Goal: Task Accomplishment & Management: Use online tool/utility

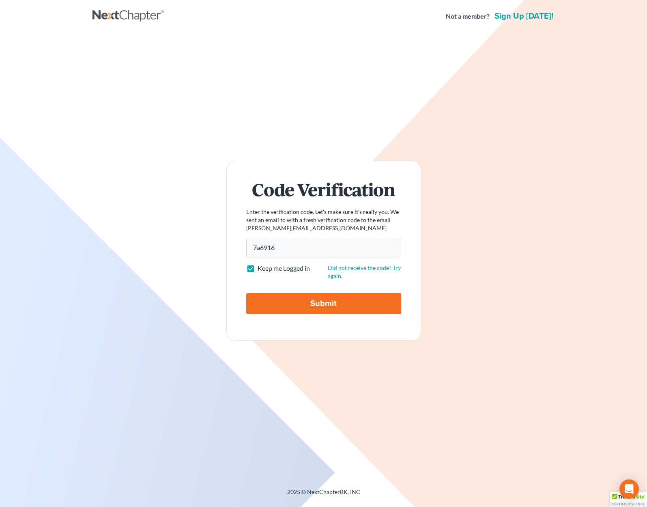
type input "7a6916"
click at [246, 293] on input "Submit" at bounding box center [323, 303] width 155 height 21
type input "Thinking..."
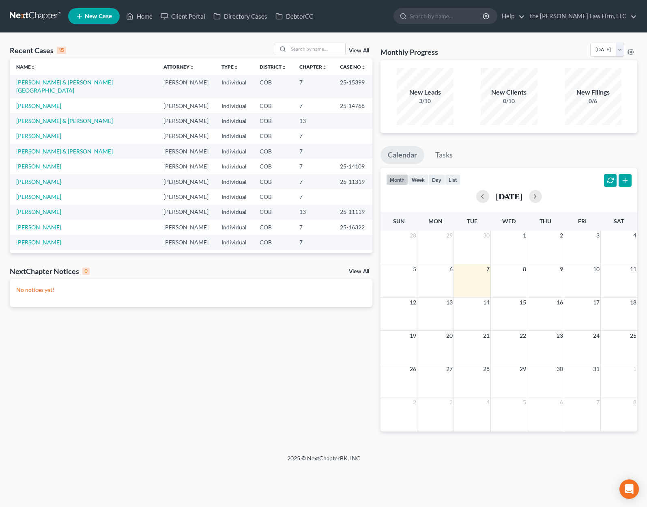
click at [190, 394] on div "Recent Cases 15 View All Name unfold_more expand_more expand_less Attorney unfo…" at bounding box center [191, 244] width 371 height 402
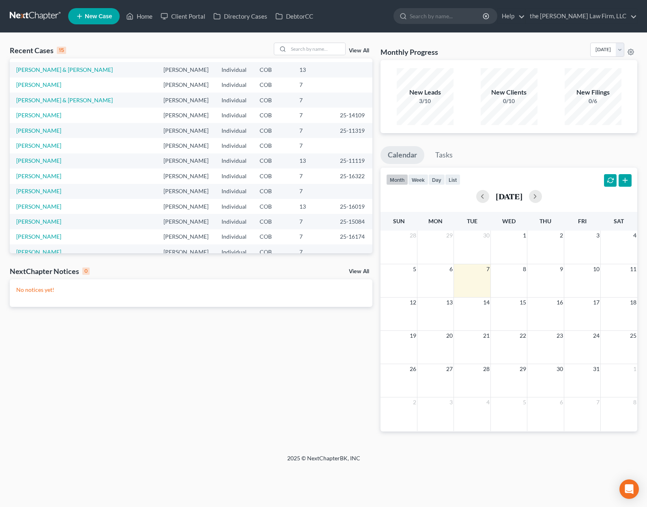
scroll to position [56, 0]
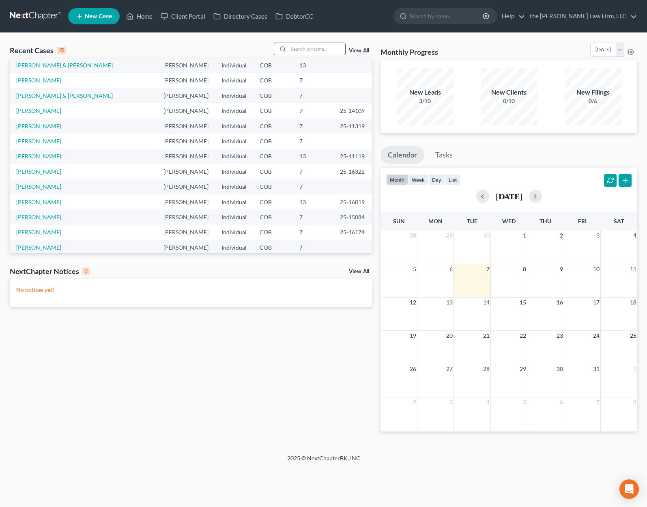
click at [295, 47] on input "search" at bounding box center [317, 49] width 57 height 12
type input "[PERSON_NAME]"
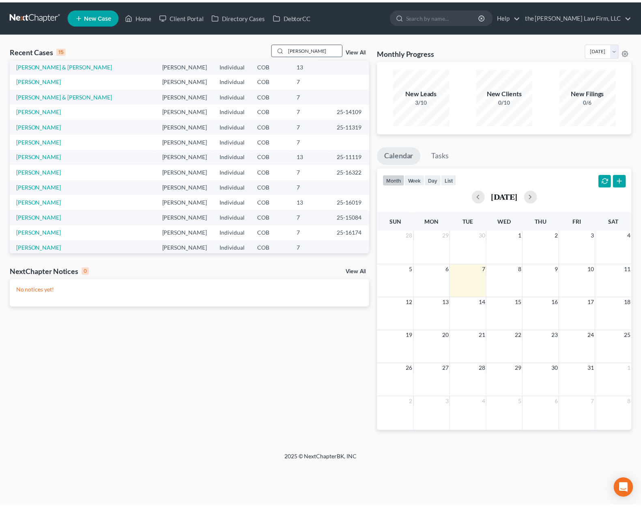
scroll to position [0, 0]
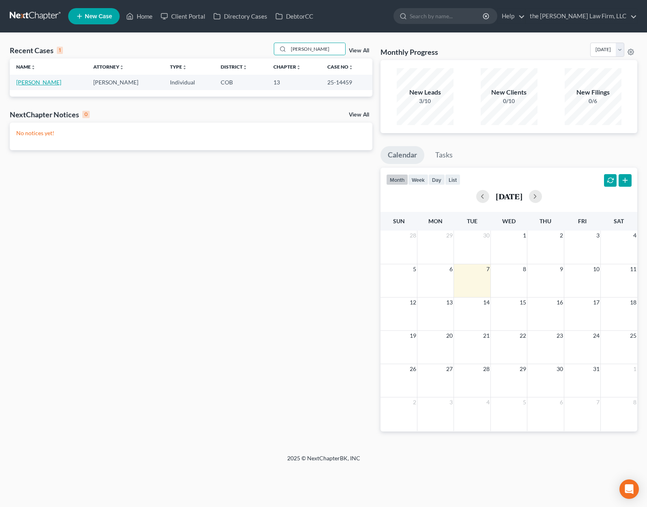
click at [45, 80] on link "[PERSON_NAME]" at bounding box center [38, 82] width 45 height 7
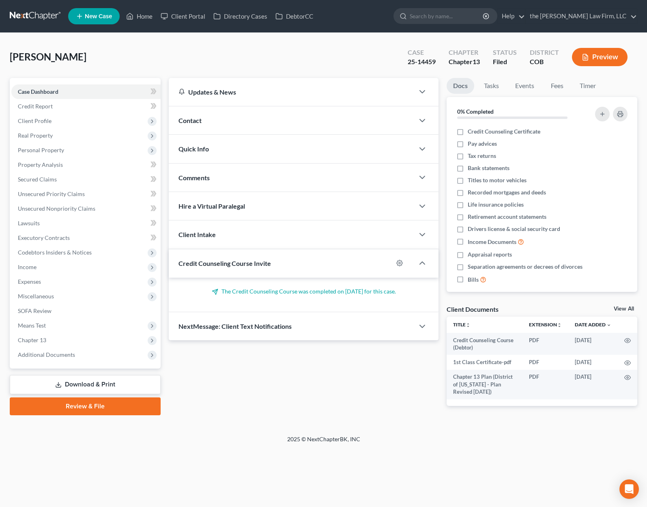
click at [203, 425] on div "Petition Navigation Case Dashboard Payments Invoices Payments Payments Credit R…" at bounding box center [324, 251] width 628 height 347
click at [57, 182] on link "Secured Claims" at bounding box center [85, 179] width 149 height 15
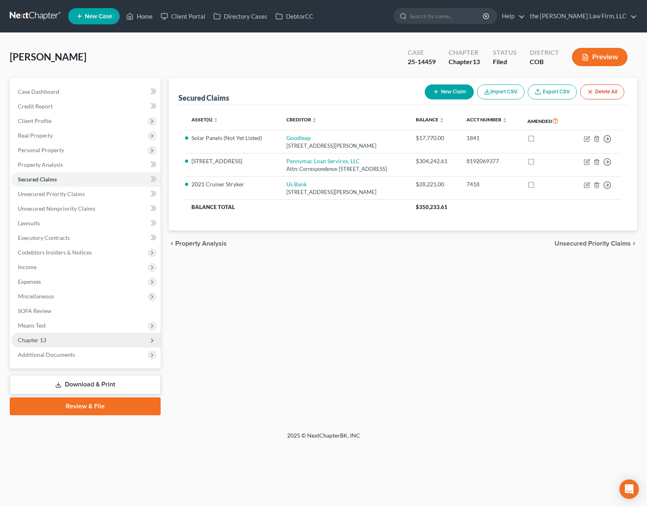
click at [75, 340] on span "Chapter 13" at bounding box center [85, 340] width 149 height 15
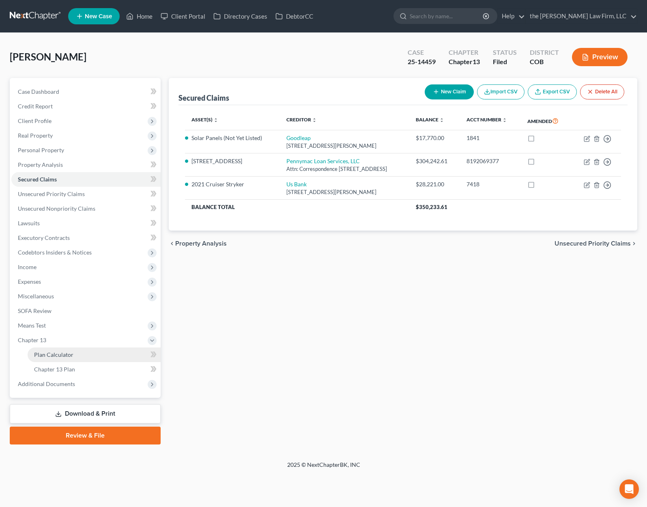
click at [78, 354] on link "Plan Calculator" at bounding box center [94, 354] width 133 height 15
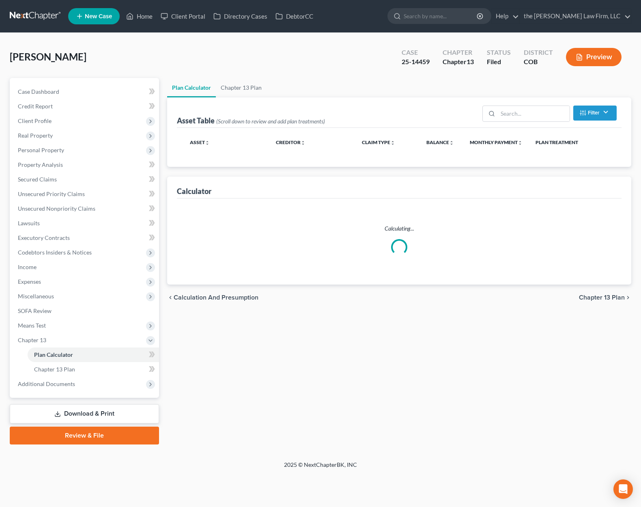
select select "59"
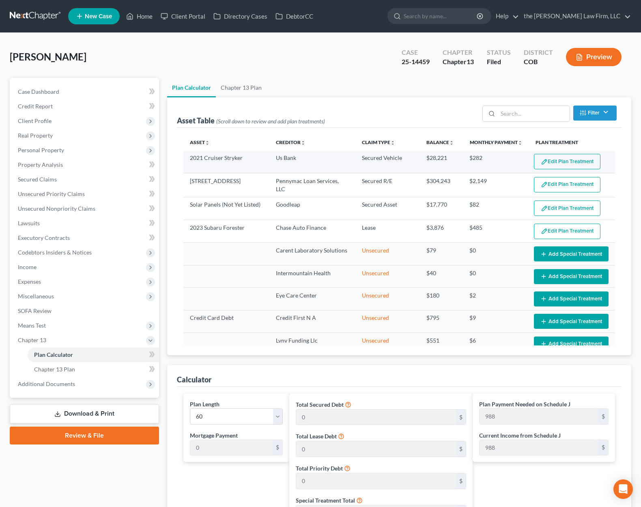
click at [560, 162] on button "Edit Plan Treatment" at bounding box center [567, 161] width 67 height 15
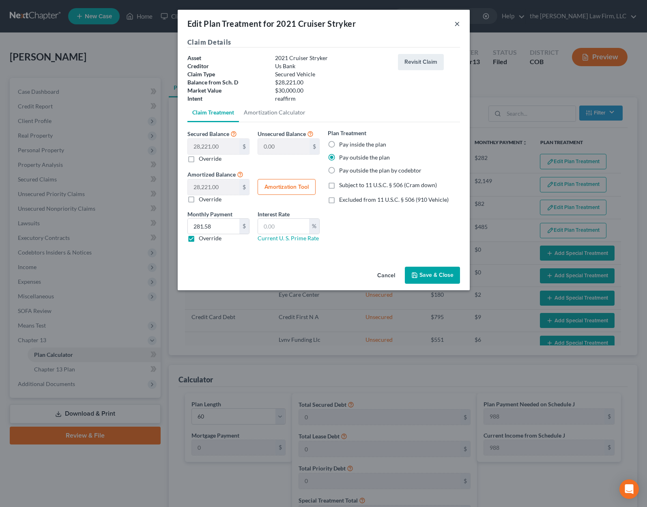
click at [459, 24] on button "×" at bounding box center [458, 24] width 6 height 10
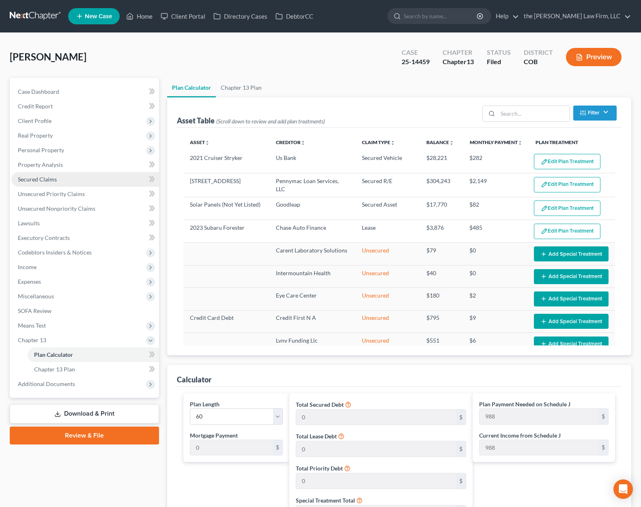
click at [88, 179] on link "Secured Claims" at bounding box center [85, 179] width 148 height 15
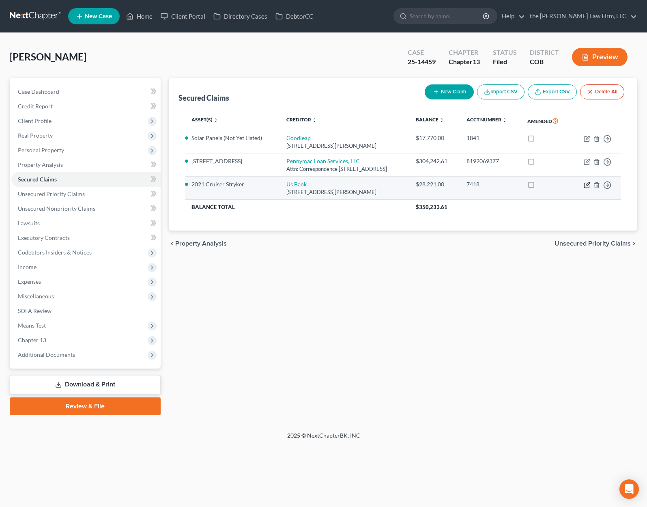
click at [588, 188] on icon "button" at bounding box center [587, 185] width 6 height 6
select select "52"
select select "5"
select select "2"
select select "0"
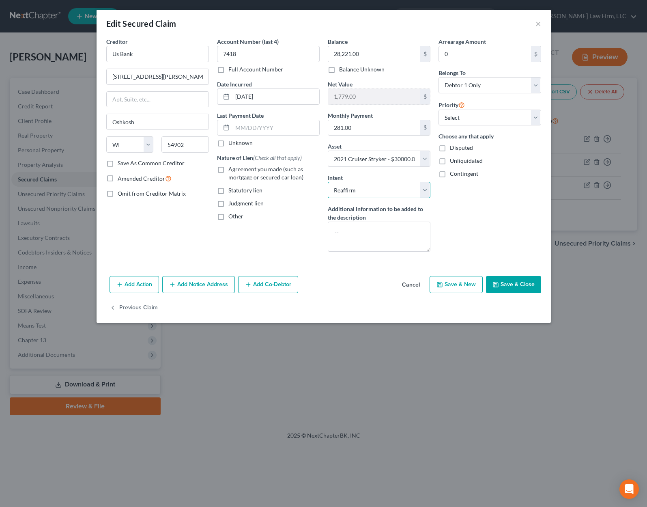
click at [424, 192] on select "Select Surrender Redeem Reaffirm Avoid Other" at bounding box center [379, 190] width 103 height 16
select select "0"
click at [328, 182] on select "Select Surrender Redeem Reaffirm Avoid Other" at bounding box center [379, 190] width 103 height 16
click at [523, 288] on button "Save & Close" at bounding box center [513, 284] width 55 height 17
select select
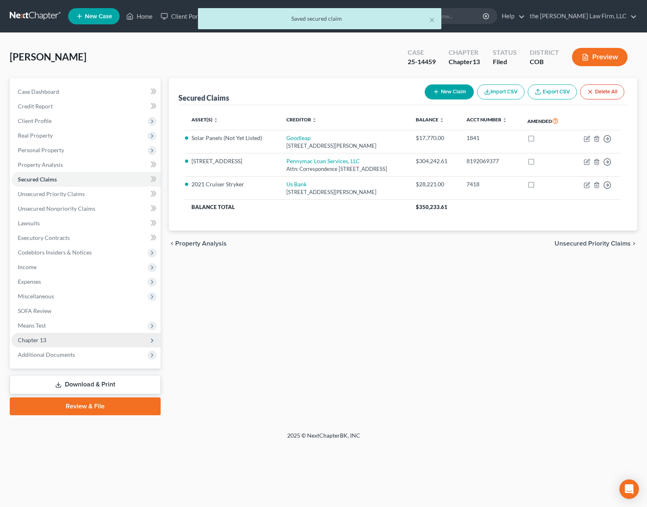
click at [56, 337] on span "Chapter 13" at bounding box center [85, 340] width 149 height 15
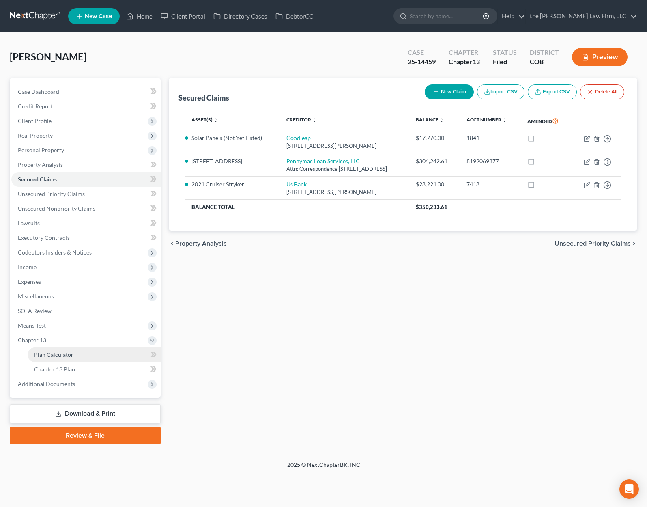
click at [90, 358] on link "Plan Calculator" at bounding box center [94, 354] width 133 height 15
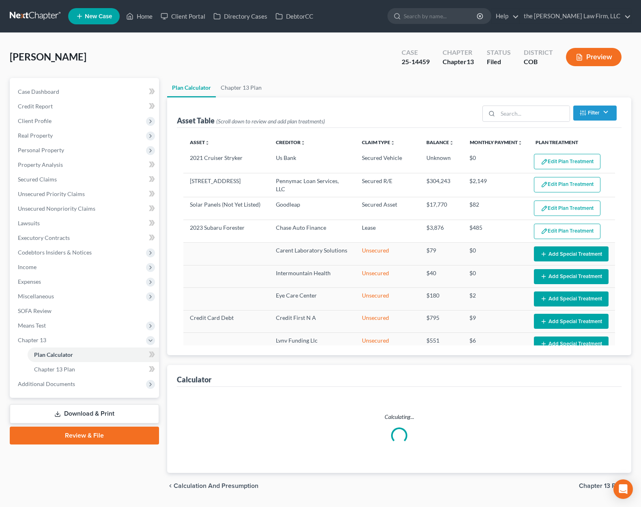
select select "59"
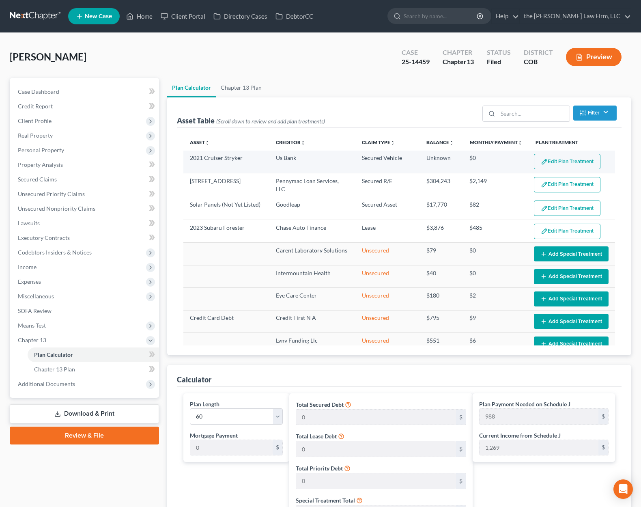
click at [548, 162] on button "Edit Plan Treatment" at bounding box center [567, 161] width 67 height 15
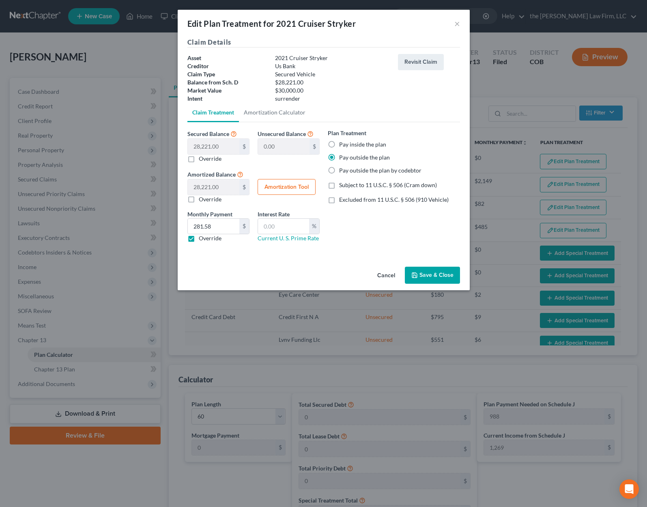
click at [199, 240] on label "Override" at bounding box center [210, 238] width 23 height 8
click at [202, 239] on input "Override" at bounding box center [204, 236] width 5 height 5
checkbox input "false"
click at [437, 274] on button "Save & Close" at bounding box center [432, 275] width 55 height 17
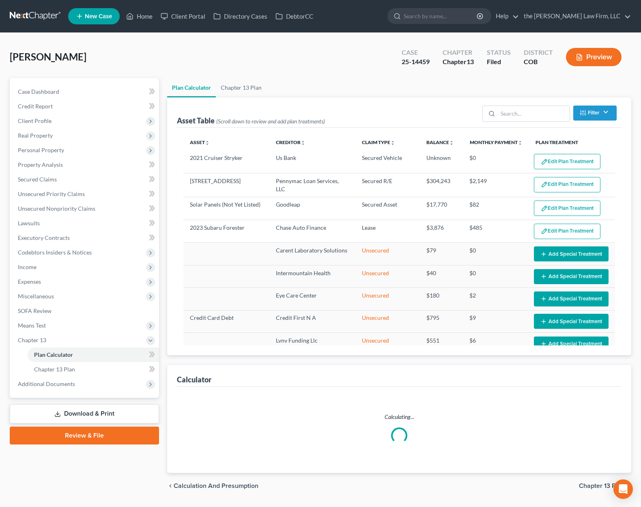
select select "59"
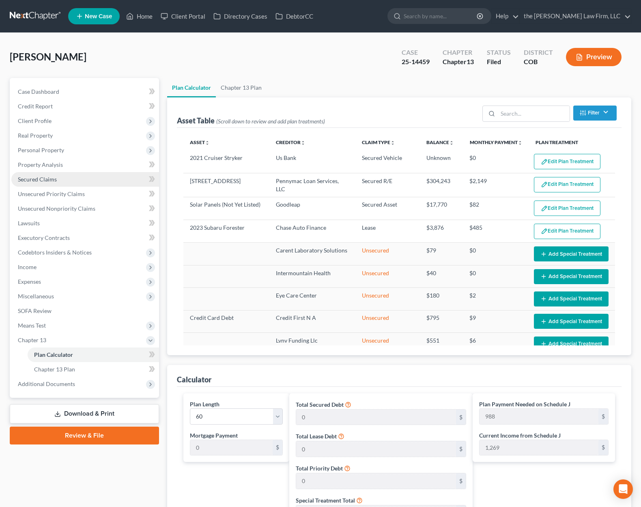
click at [60, 175] on link "Secured Claims" at bounding box center [85, 179] width 148 height 15
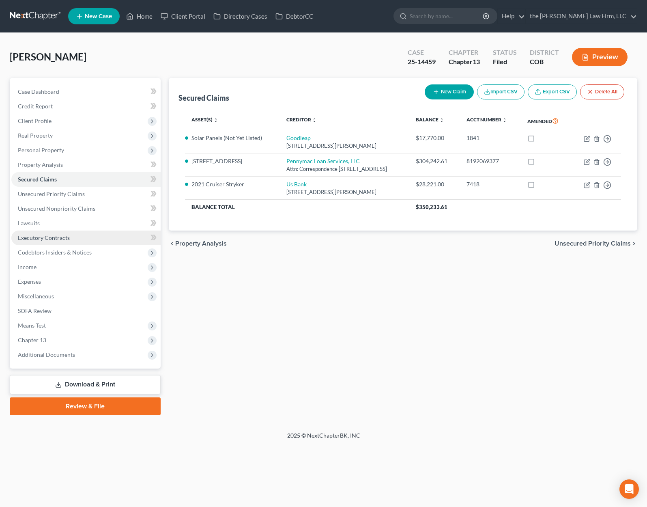
click at [52, 239] on span "Executory Contracts" at bounding box center [44, 237] width 52 height 7
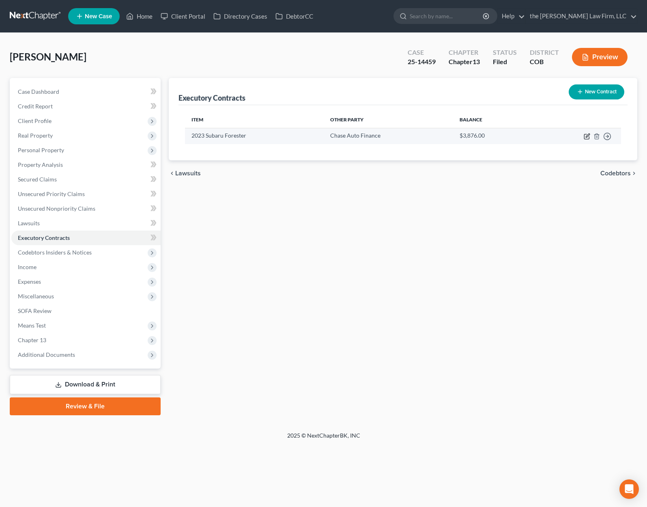
click at [586, 135] on icon "button" at bounding box center [587, 136] width 6 height 6
select select "3"
select select "19"
select select "0"
select select "1"
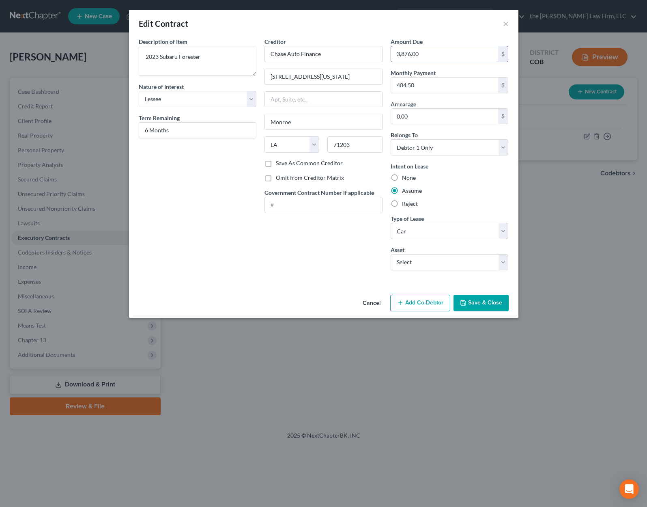
click at [452, 52] on input "3,876.00" at bounding box center [445, 53] width 108 height 15
type input "2"
type input "3,929"
click at [486, 305] on button "Save & Close" at bounding box center [481, 303] width 55 height 17
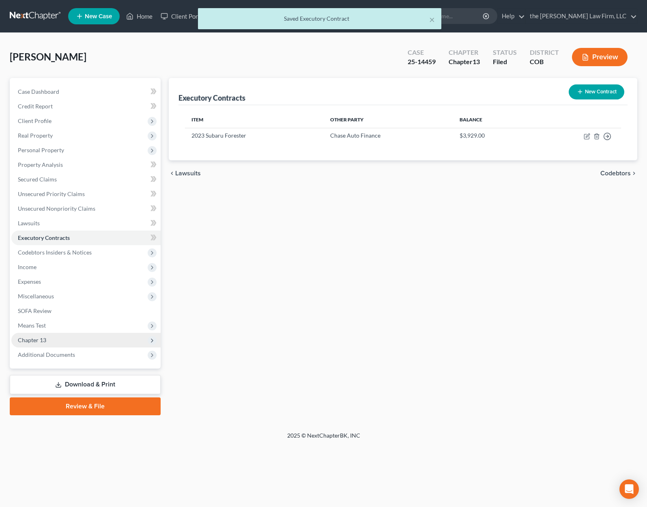
click at [70, 340] on span "Chapter 13" at bounding box center [85, 340] width 149 height 15
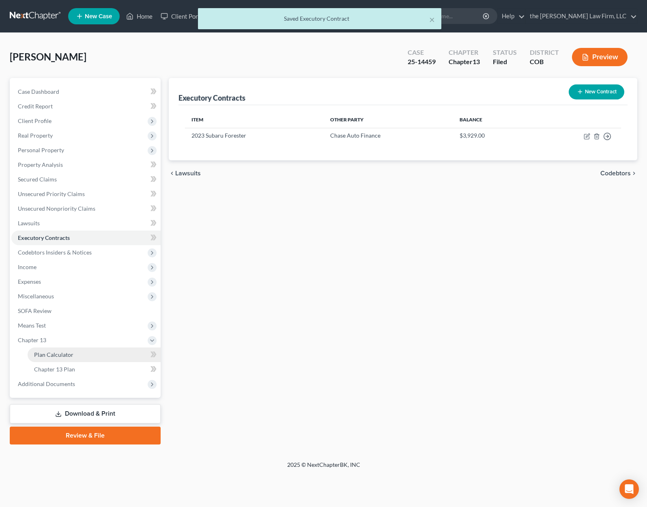
click at [70, 352] on span "Plan Calculator" at bounding box center [53, 354] width 39 height 7
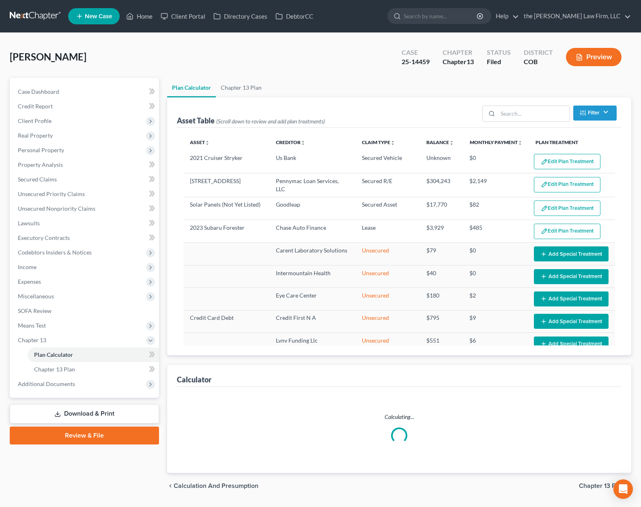
select select "59"
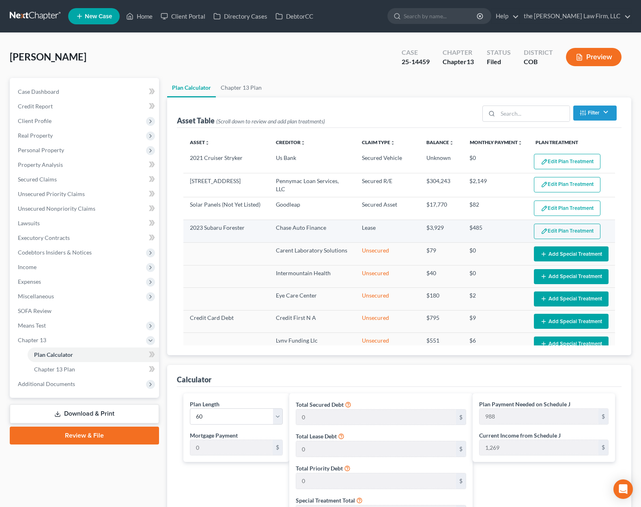
click at [565, 231] on button "Edit Plan Treatment" at bounding box center [567, 231] width 67 height 15
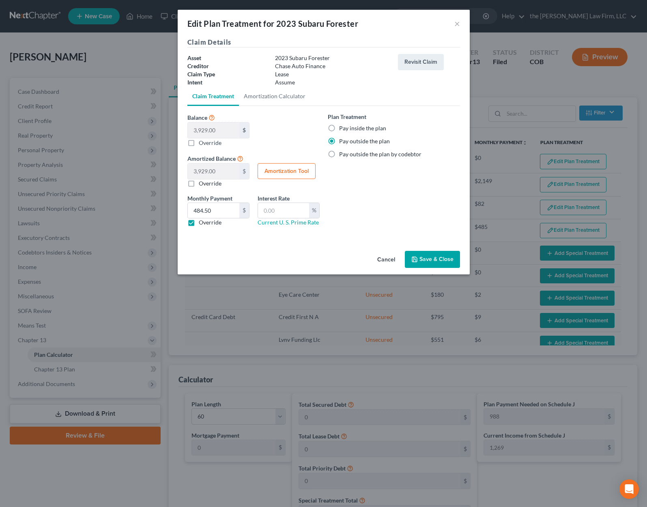
click at [432, 258] on button "Save & Close" at bounding box center [432, 259] width 55 height 17
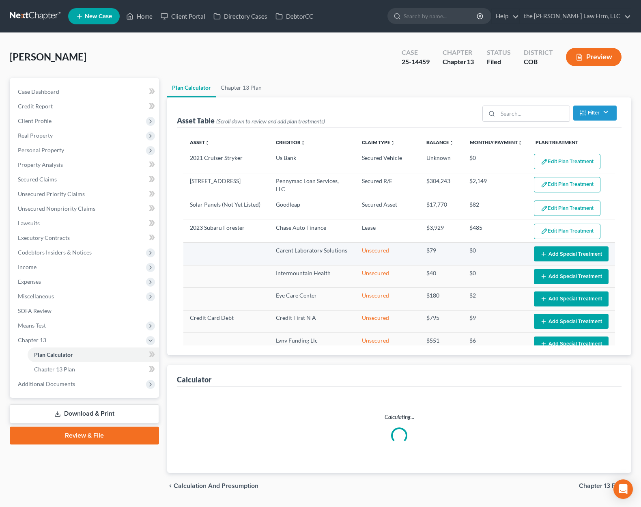
select select "59"
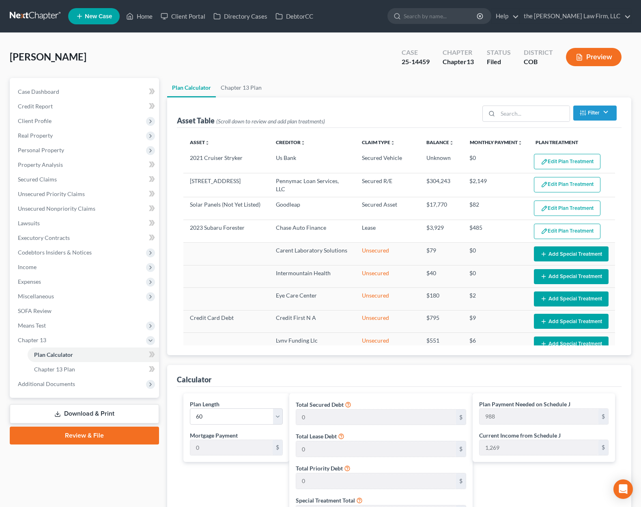
click at [293, 49] on div "[PERSON_NAME] Upgraded Case 25-14459 Chapter Chapter 13 Status Filed District C…" at bounding box center [321, 60] width 622 height 35
click at [55, 284] on span "Expenses" at bounding box center [85, 281] width 148 height 15
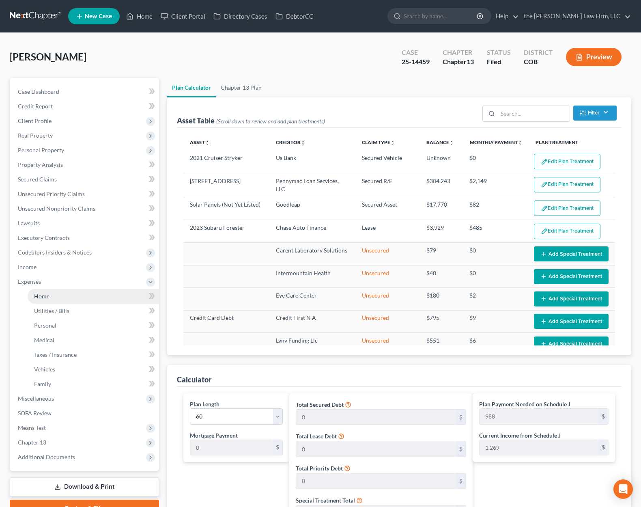
click at [56, 297] on link "Home" at bounding box center [94, 296] width 132 height 15
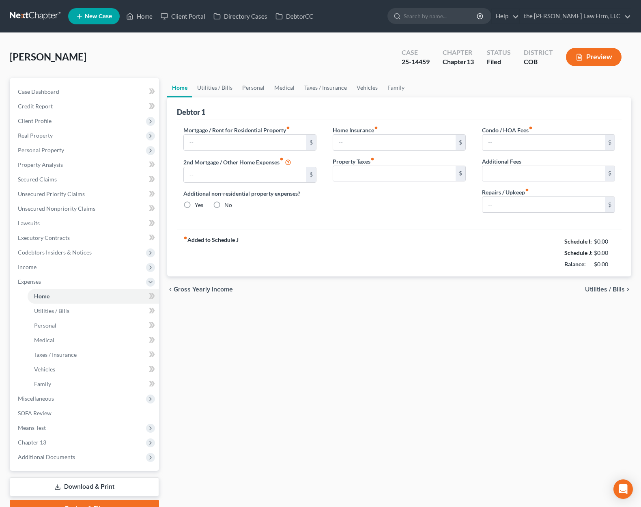
type input "2,148.55"
type input "0.00"
radio input "true"
type input "0.00"
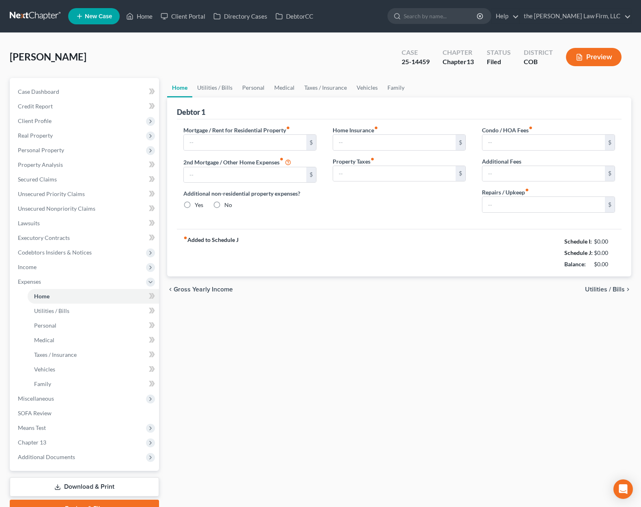
type input "17.00"
type input "0.00"
type input "75.00"
click at [58, 369] on link "Vehicles" at bounding box center [94, 369] width 132 height 15
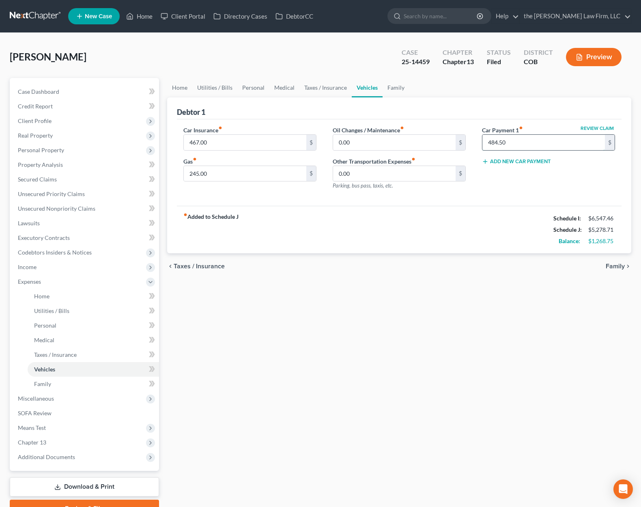
click at [541, 138] on input "484.50" at bounding box center [544, 142] width 123 height 15
click at [82, 442] on span "Chapter 13" at bounding box center [85, 442] width 148 height 15
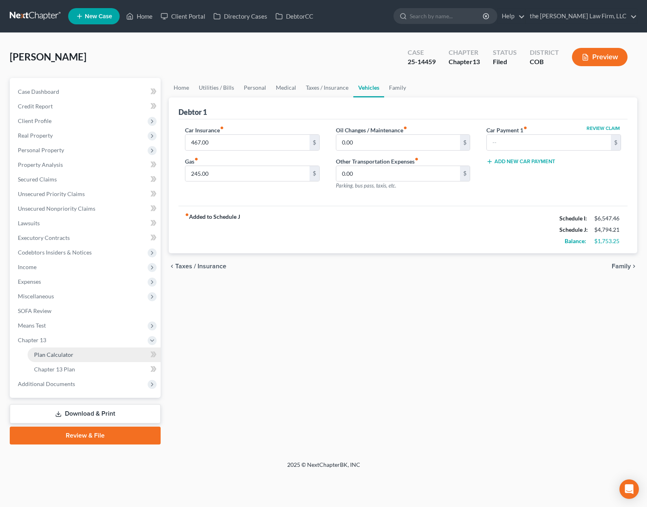
click at [86, 354] on link "Plan Calculator" at bounding box center [94, 354] width 133 height 15
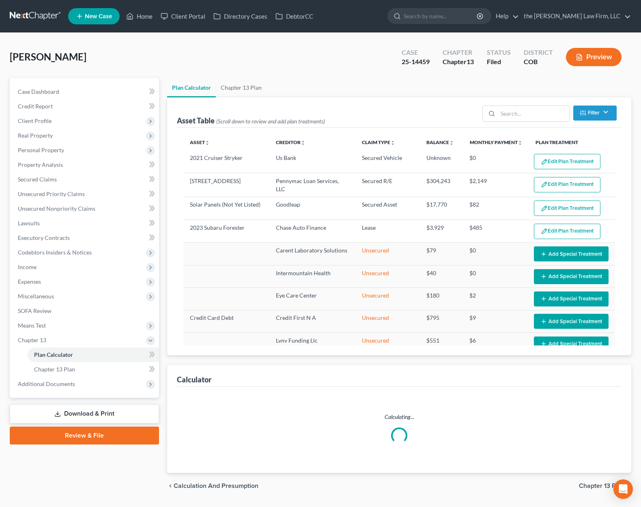
select select "59"
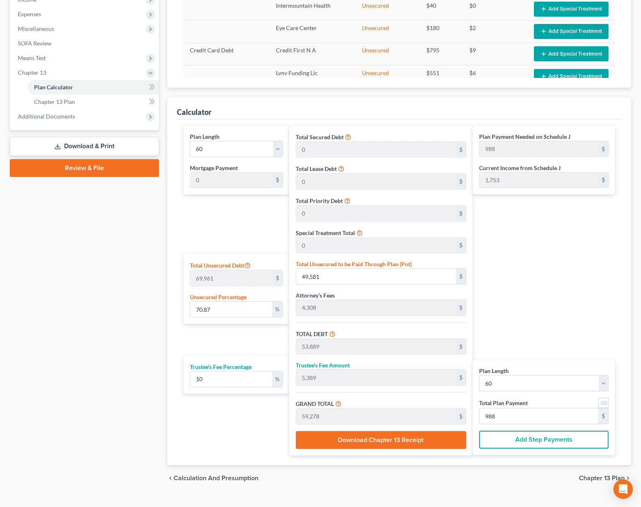
scroll to position [282, 0]
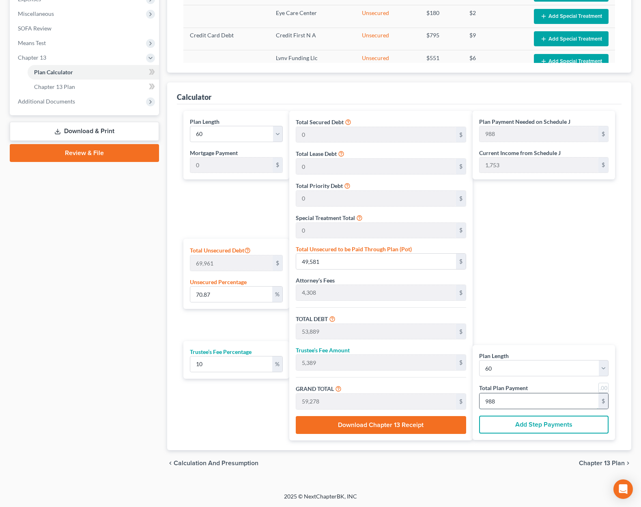
click at [527, 407] on input "988" at bounding box center [539, 400] width 119 height 15
type input "0"
type input "55"
type input "5"
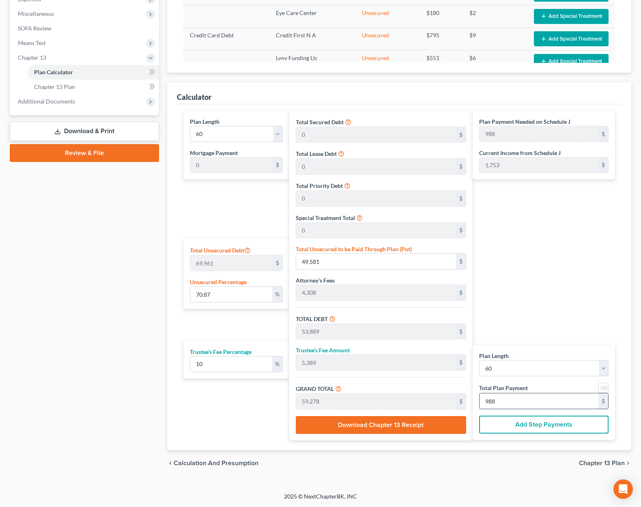
type input "60"
type input "1"
type input "927"
type input "93"
type input "1,020"
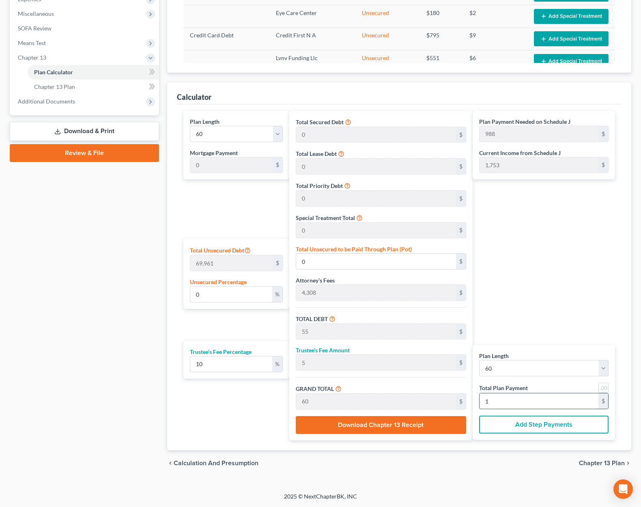
type input "17"
type input "7.49"
type input "5,237"
type input "9,545"
type input "955"
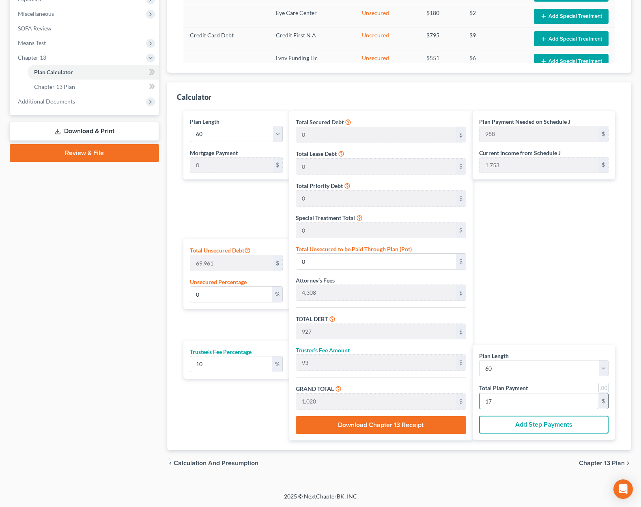
type input "10,500"
type input "175"
type input "130.52"
type input "91,310"
type input "95,618"
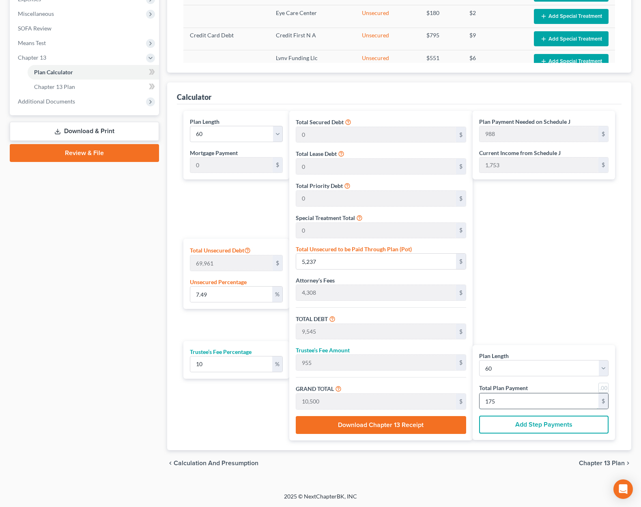
type input "9,562"
type input "105,180"
type input "1,753"
click at [219, 217] on div "Plan Length 1 2 3 4 5 6 7 8 9 10 11 12 13 14 15 16 17 18 19 20 21 22 23 24 25 2…" at bounding box center [234, 276] width 110 height 330
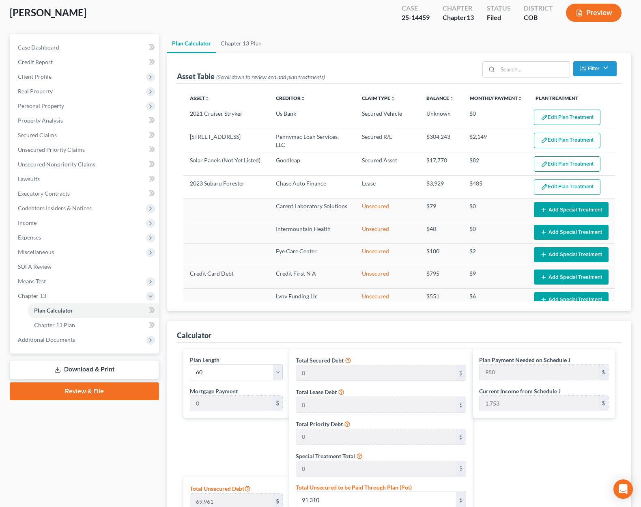
scroll to position [39, 0]
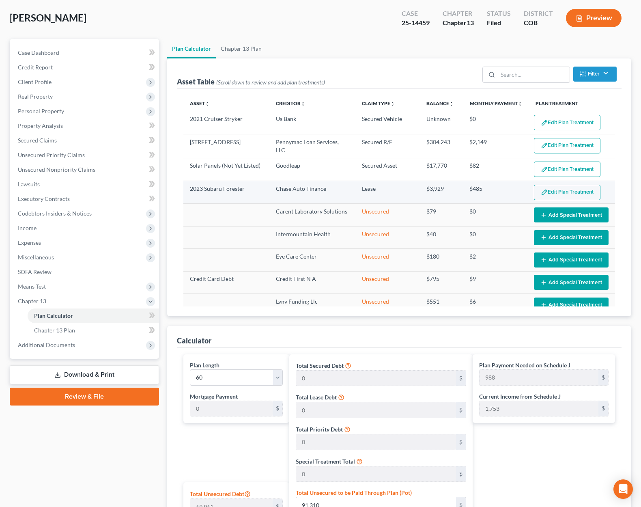
click at [542, 190] on button "Edit Plan Treatment" at bounding box center [567, 192] width 67 height 15
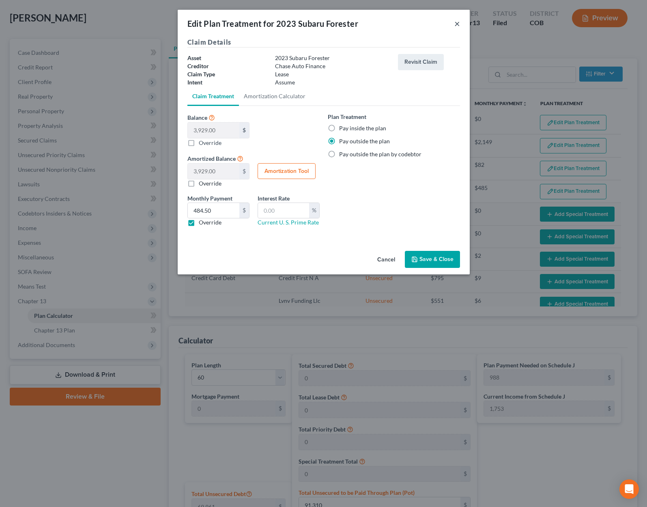
click at [457, 25] on button "×" at bounding box center [458, 24] width 6 height 10
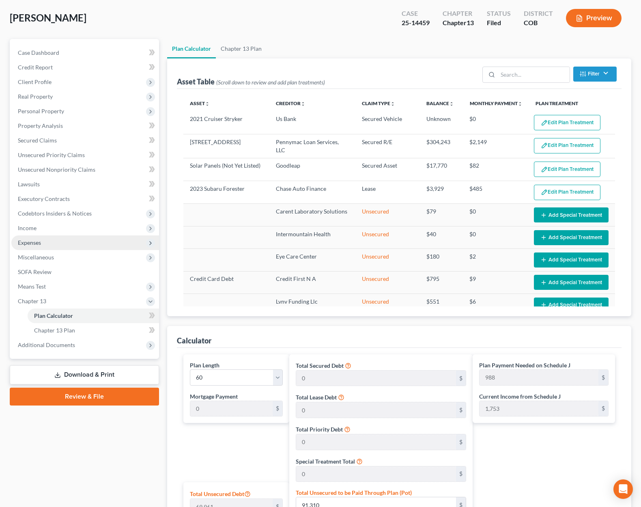
click at [47, 242] on span "Expenses" at bounding box center [85, 242] width 148 height 15
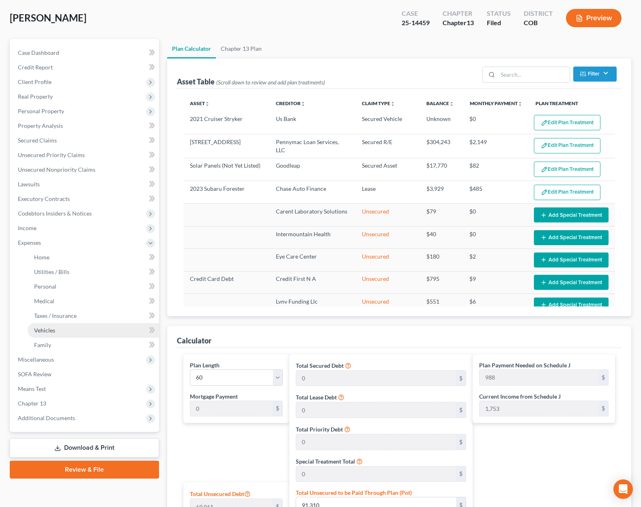
click at [84, 330] on link "Vehicles" at bounding box center [94, 330] width 132 height 15
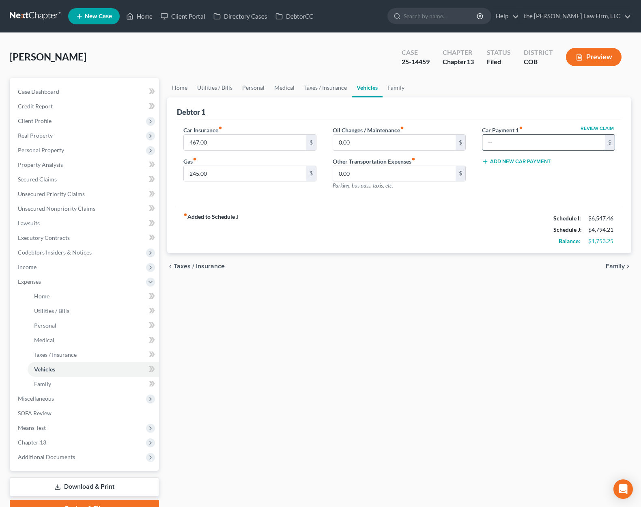
click at [534, 144] on input "text" at bounding box center [544, 142] width 123 height 15
type input "484.50"
click at [307, 304] on div "Home Utilities / Bills Personal Medical Taxes / Insurance Vehicles Family Debto…" at bounding box center [399, 298] width 472 height 440
click at [55, 442] on span "Chapter 13" at bounding box center [85, 442] width 148 height 15
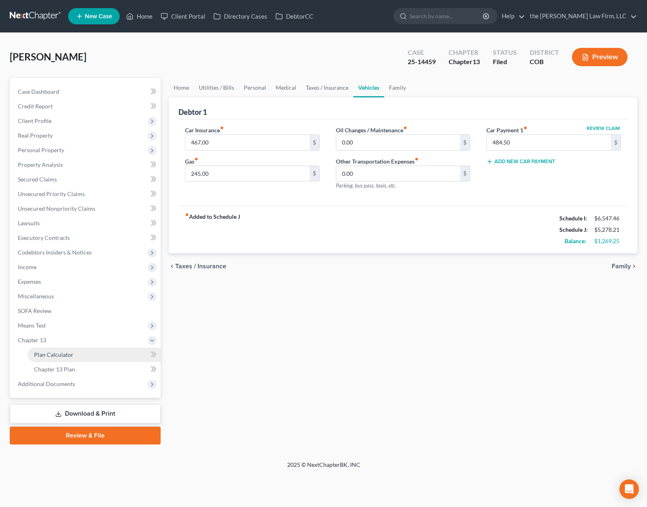
click at [85, 361] on link "Plan Calculator" at bounding box center [94, 354] width 133 height 15
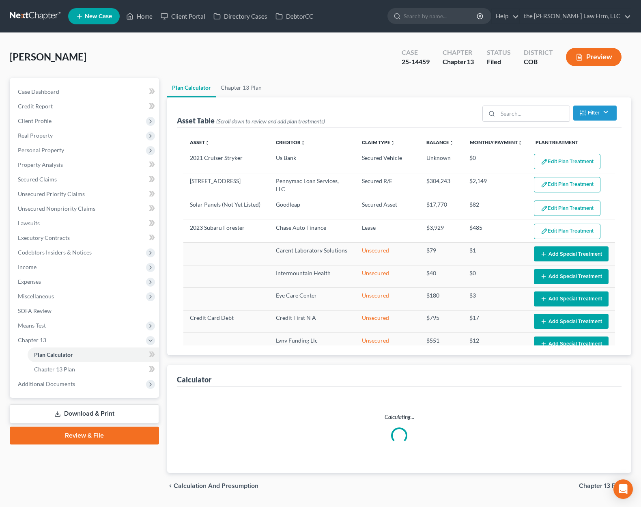
select select "59"
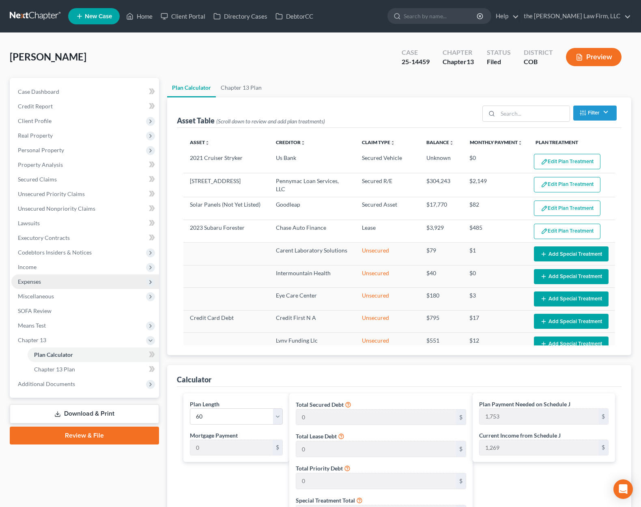
click at [43, 286] on span "Expenses" at bounding box center [85, 281] width 148 height 15
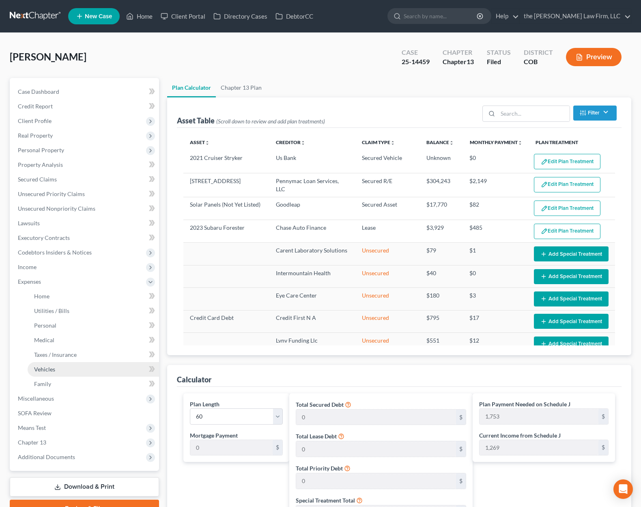
click at [69, 372] on link "Vehicles" at bounding box center [94, 369] width 132 height 15
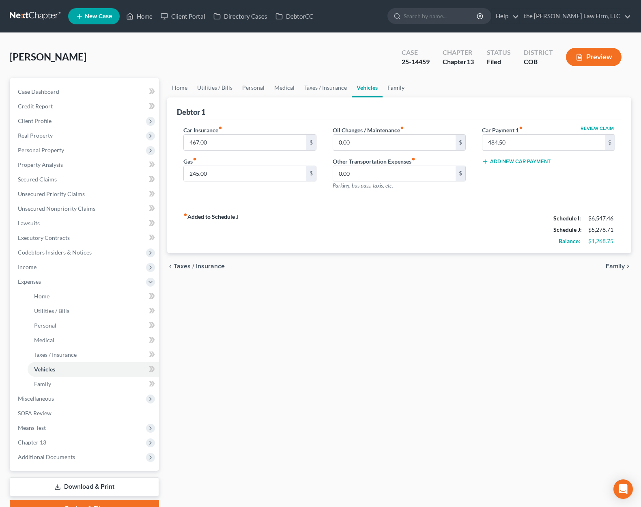
click at [393, 91] on link "Family" at bounding box center [396, 87] width 27 height 19
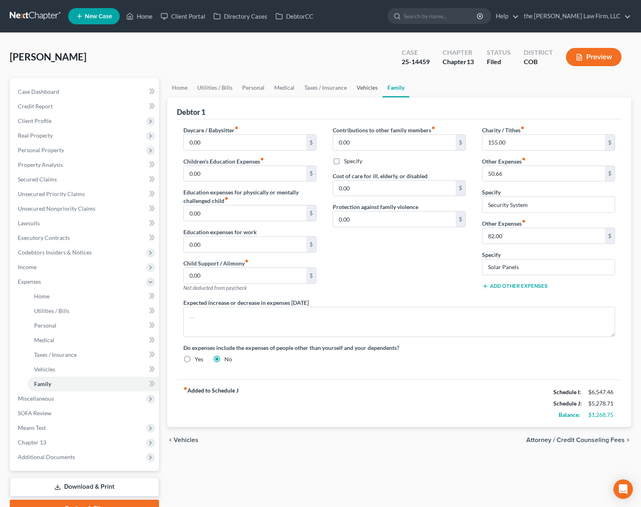
click at [357, 87] on link "Vehicles" at bounding box center [367, 87] width 31 height 19
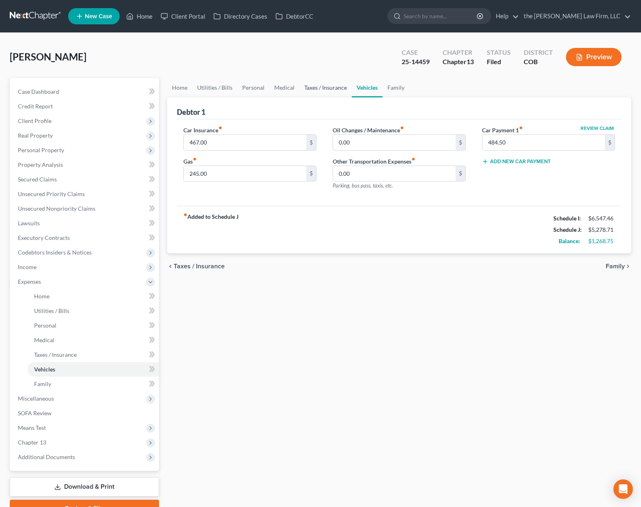
click at [314, 85] on link "Taxes / Insurance" at bounding box center [326, 87] width 52 height 19
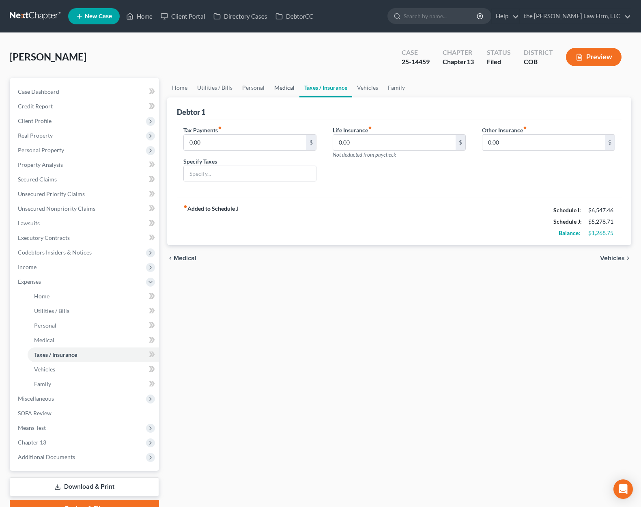
click at [285, 84] on link "Medical" at bounding box center [285, 87] width 30 height 19
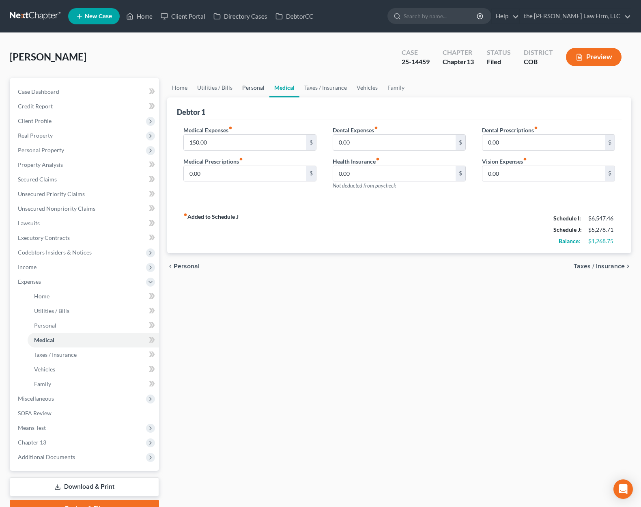
click at [248, 90] on link "Personal" at bounding box center [253, 87] width 32 height 19
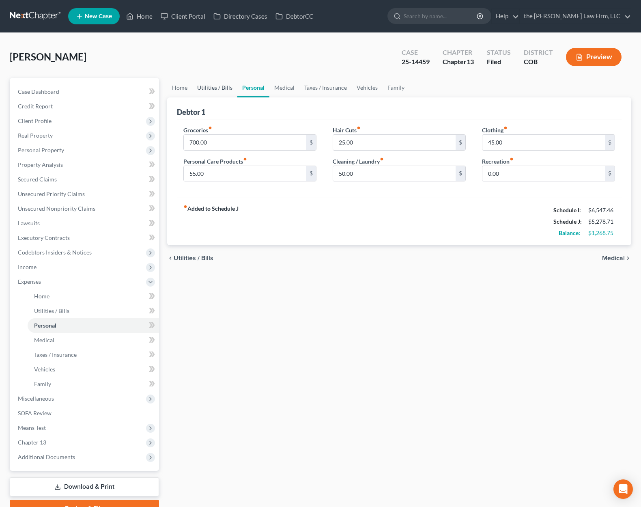
click at [226, 94] on link "Utilities / Bills" at bounding box center [214, 87] width 45 height 19
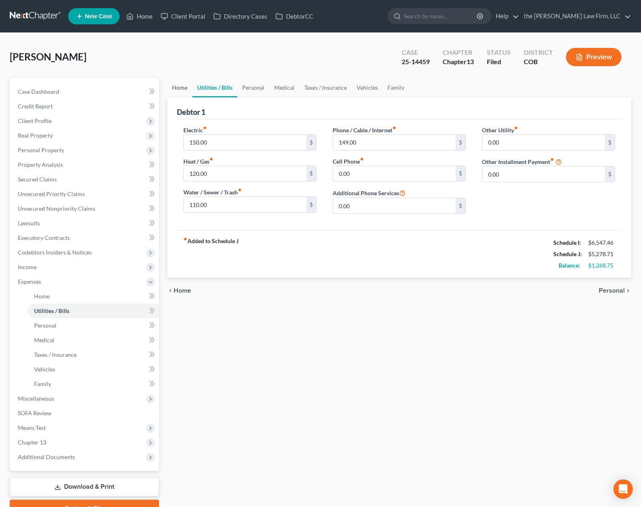
click at [181, 93] on link "Home" at bounding box center [179, 87] width 25 height 19
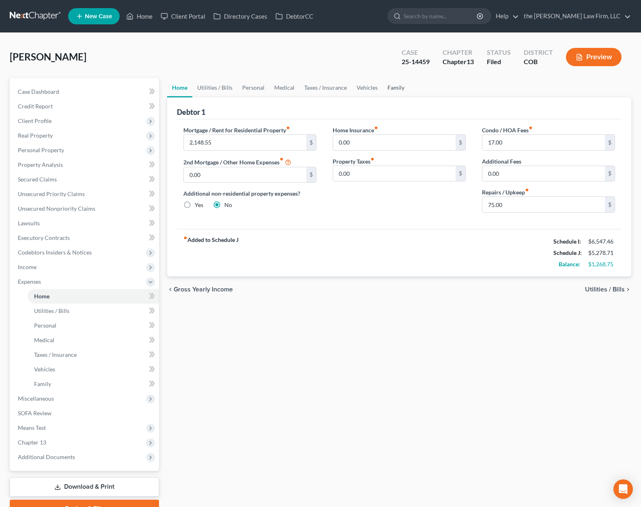
click at [388, 89] on link "Family" at bounding box center [396, 87] width 27 height 19
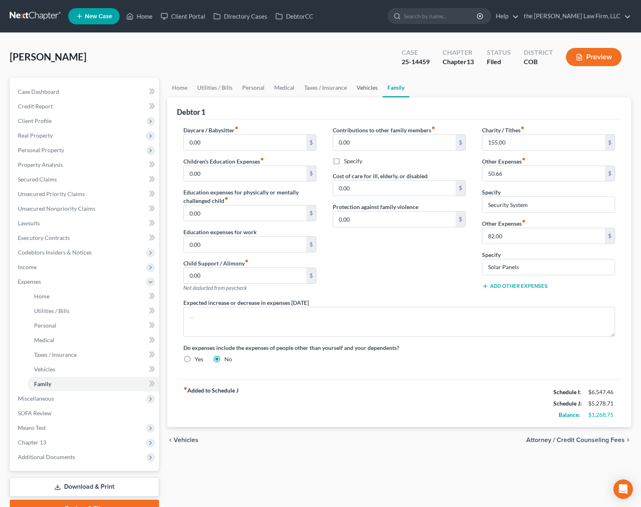
click at [367, 87] on link "Vehicles" at bounding box center [367, 87] width 31 height 19
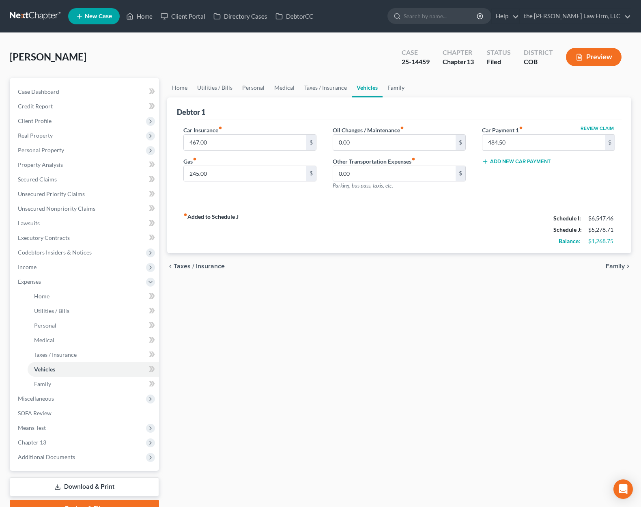
click at [391, 87] on link "Family" at bounding box center [396, 87] width 27 height 19
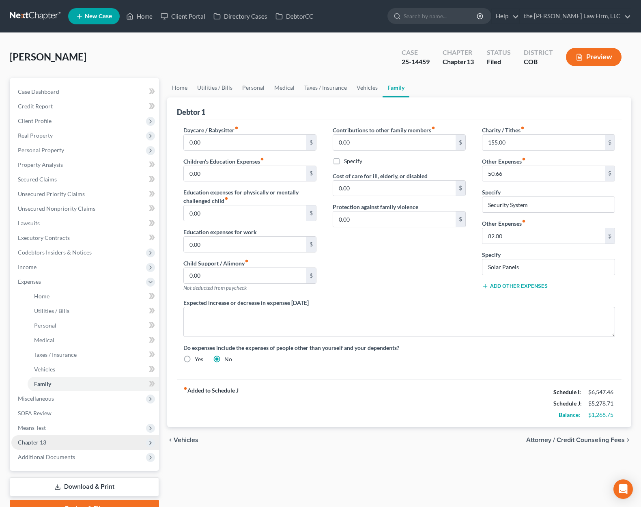
click at [97, 443] on span "Chapter 13" at bounding box center [85, 442] width 148 height 15
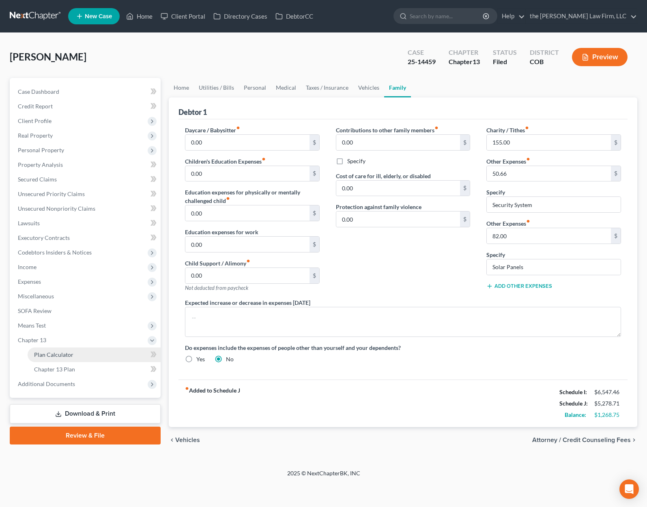
click at [107, 355] on link "Plan Calculator" at bounding box center [94, 354] width 133 height 15
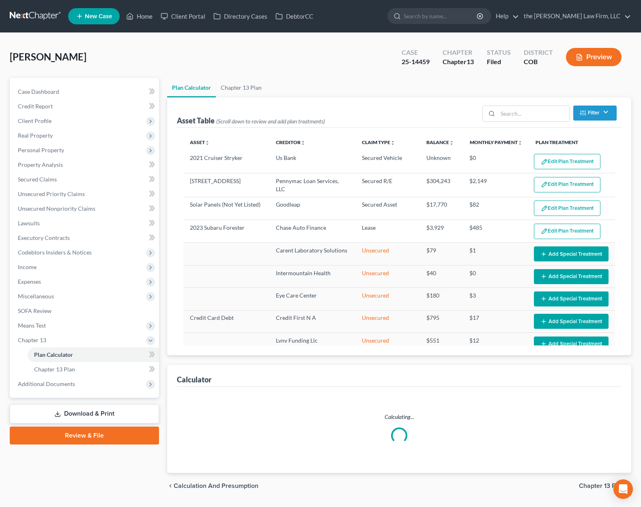
select select "59"
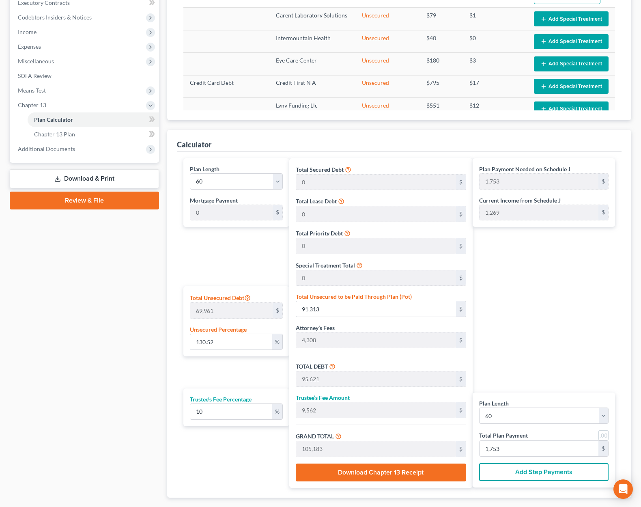
scroll to position [282, 0]
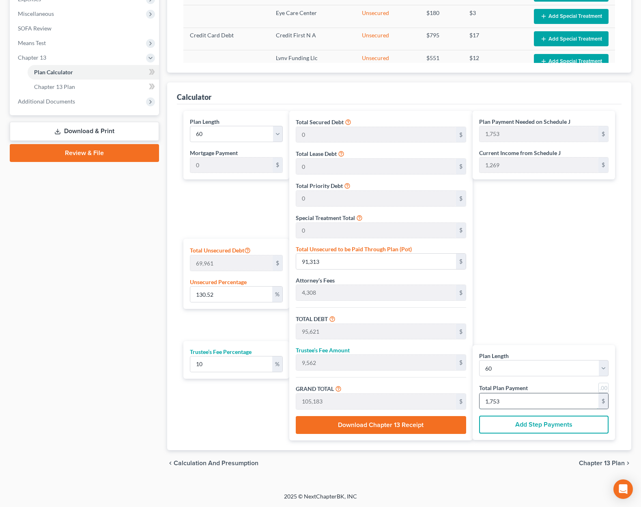
click at [533, 402] on input "1,753" at bounding box center [539, 400] width 119 height 15
type input "0"
type input "55"
type input "5"
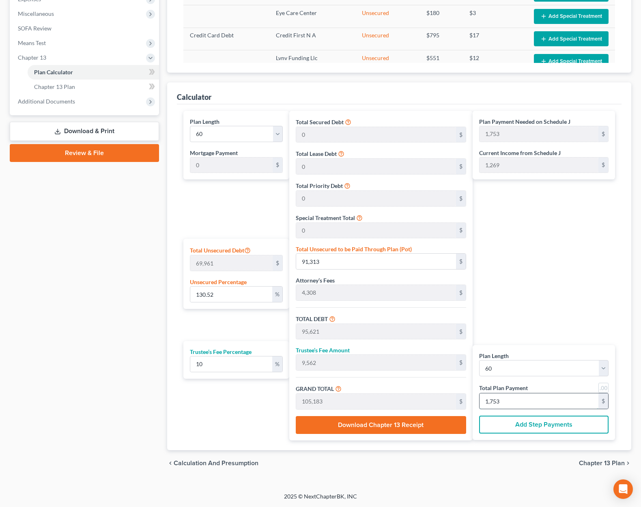
type input "60"
type input "1"
type input "655"
type input "65"
type input "720"
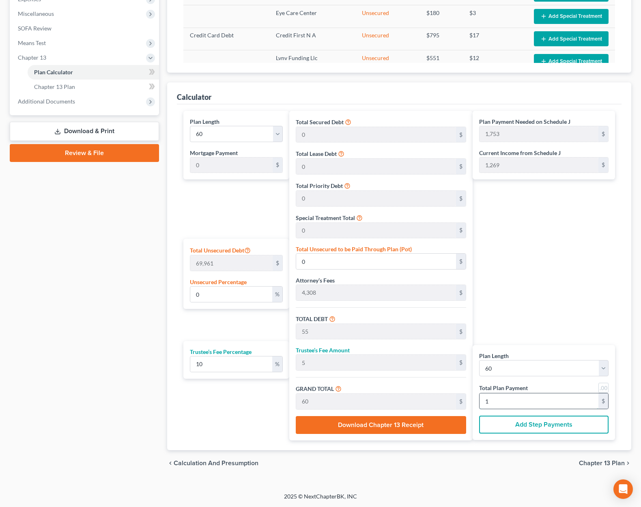
type input "12"
type input "3.67"
type input "2,565"
type input "6,873"
type input "687"
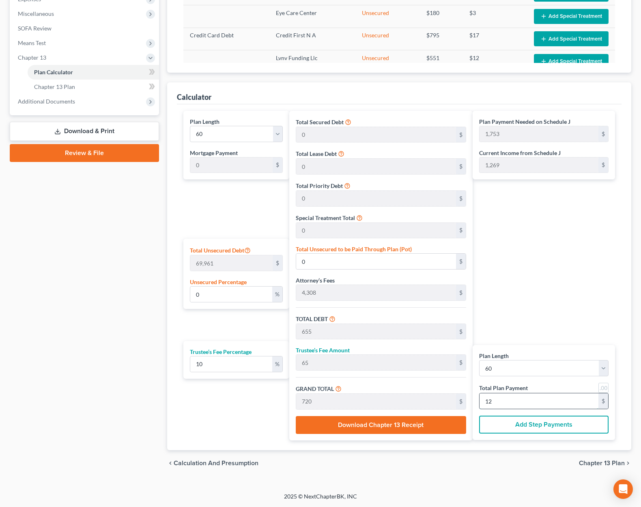
type input "7,560"
type input "126"
type input "92.78"
type input "64,910"
type input "69,218"
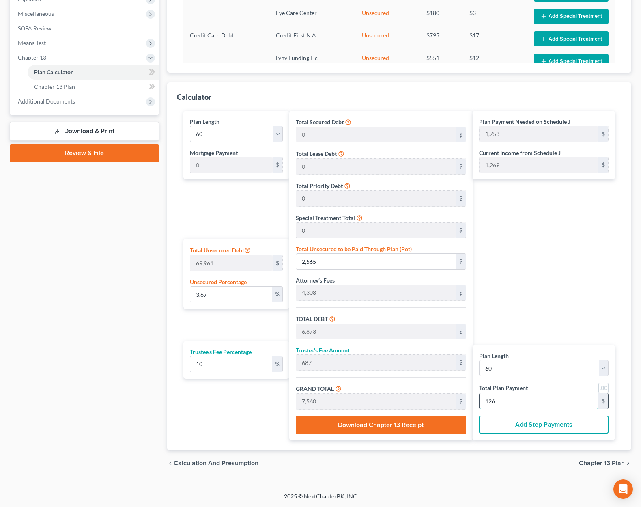
type input "6,922"
type input "76,140"
type input "1,269"
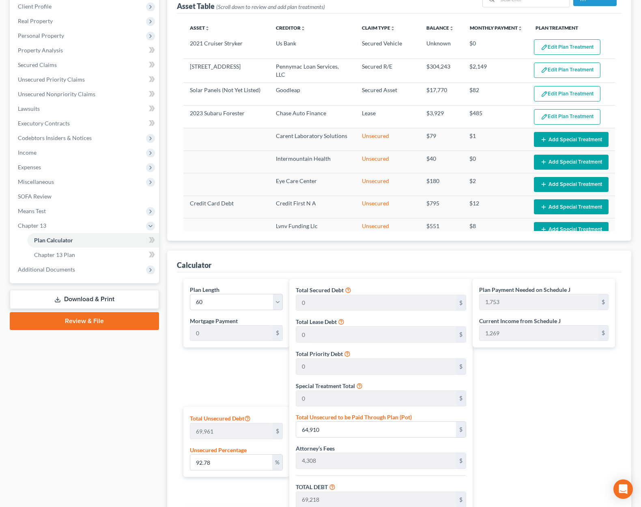
scroll to position [80, 0]
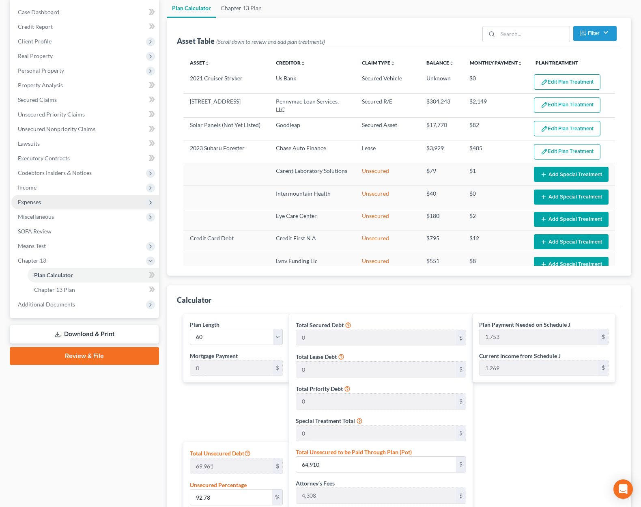
click at [73, 199] on span "Expenses" at bounding box center [85, 202] width 148 height 15
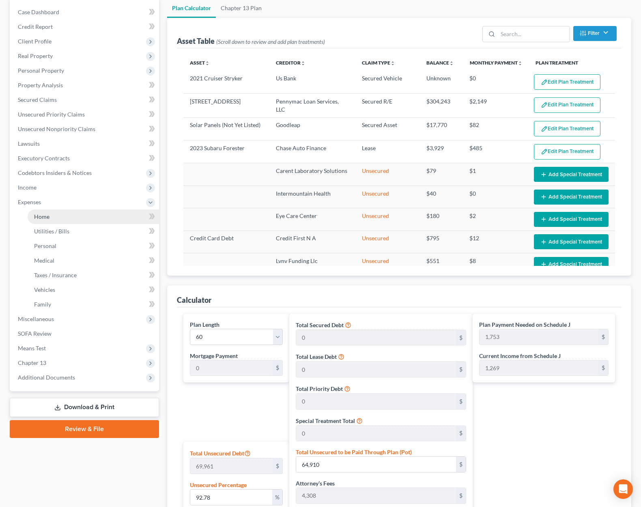
click at [105, 213] on link "Home" at bounding box center [94, 216] width 132 height 15
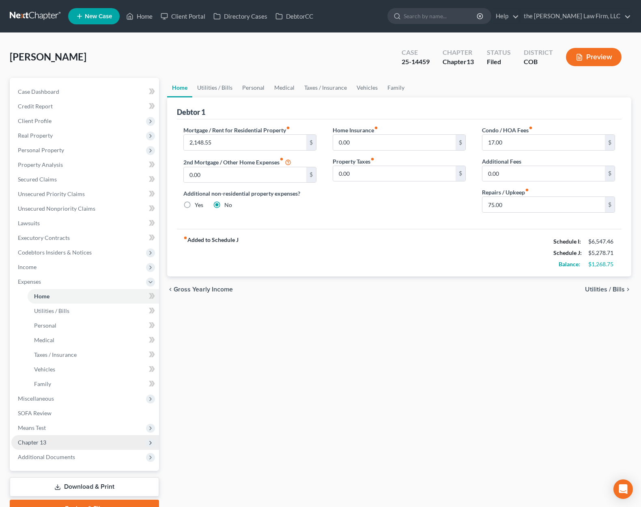
click at [85, 441] on span "Chapter 13" at bounding box center [85, 442] width 148 height 15
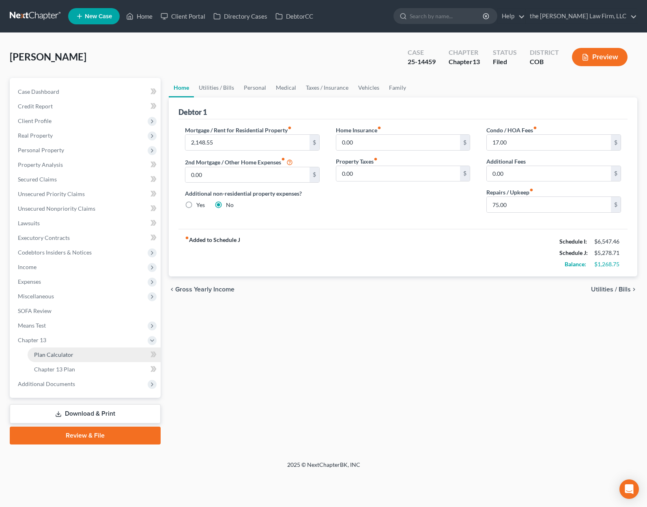
click at [75, 358] on link "Plan Calculator" at bounding box center [94, 354] width 133 height 15
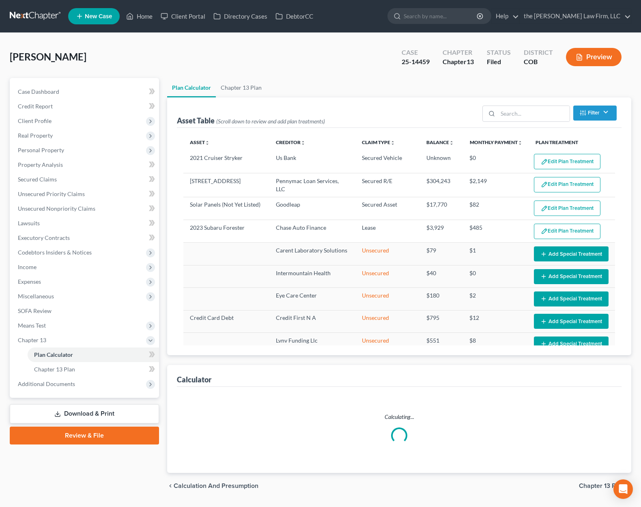
select select "59"
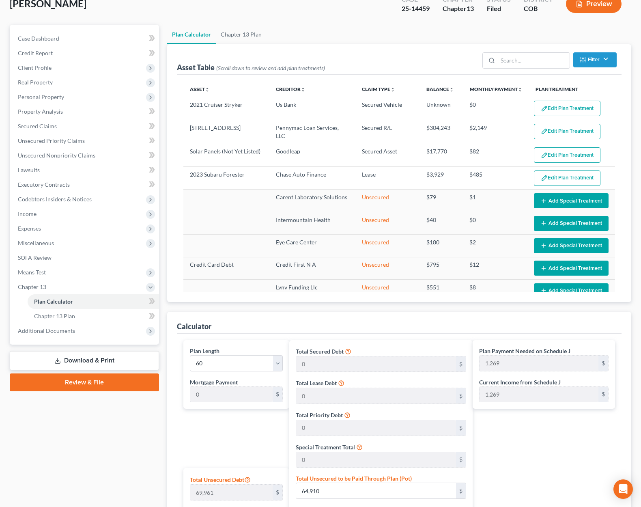
scroll to position [39, 0]
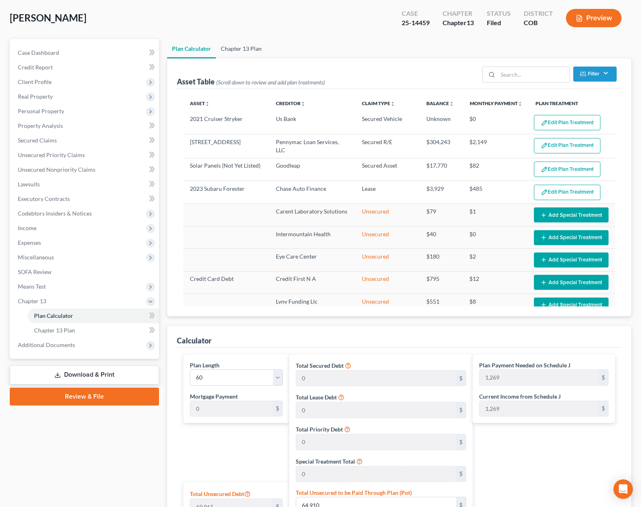
click at [241, 50] on link "Chapter 13 Plan" at bounding box center [241, 48] width 51 height 19
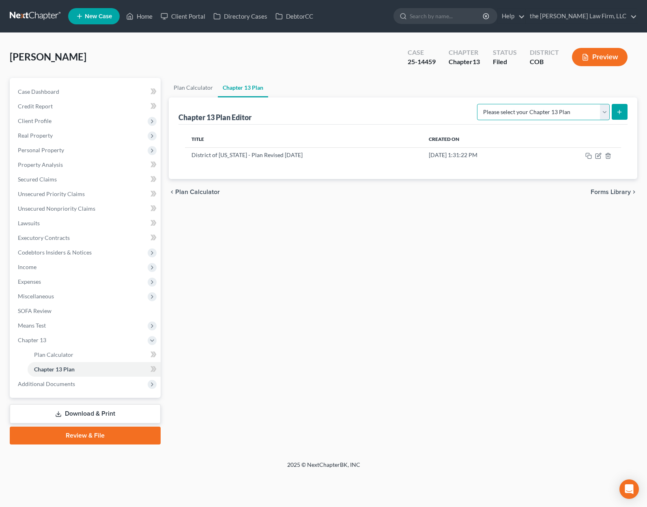
click at [604, 110] on select "Please select your Chapter 13 Plan District of [US_STATE] - Plan Revised [DATE]…" at bounding box center [543, 112] width 133 height 16
select select "0"
click at [477, 104] on select "Please select your Chapter 13 Plan District of [US_STATE] - Plan Revised [DATE]…" at bounding box center [543, 112] width 133 height 16
click at [623, 108] on button "submit" at bounding box center [620, 112] width 16 height 16
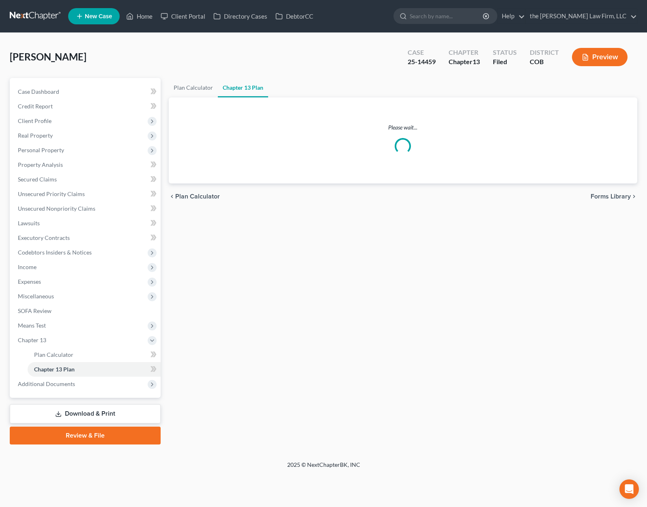
click at [304, 81] on ul "Plan Calculator Chapter 13 Plan" at bounding box center [403, 87] width 469 height 19
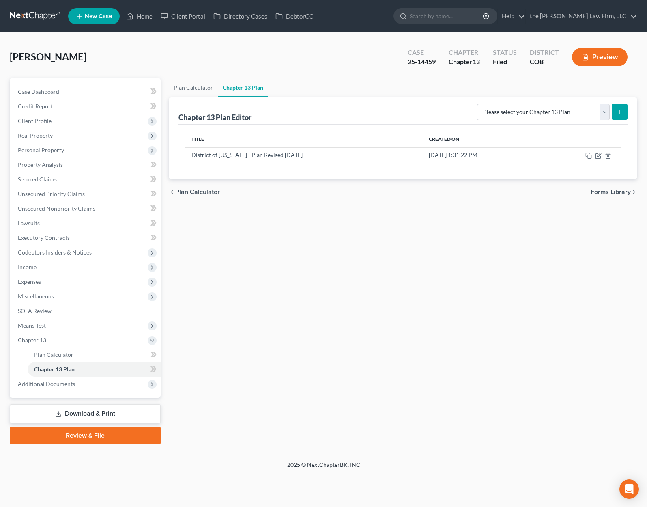
click at [499, 291] on div "Plan Calculator Chapter 13 Plan Chapter 13 Plan Editor Please select your Chapt…" at bounding box center [403, 261] width 477 height 367
click at [604, 112] on select "Please select your Chapter 13 Plan District of [US_STATE] - Plan Revised [DATE]…" at bounding box center [543, 112] width 133 height 16
select select "0"
click at [477, 104] on select "Please select your Chapter 13 Plan District of [US_STATE] - Plan Revised [DATE]…" at bounding box center [543, 112] width 133 height 16
click at [619, 109] on icon "submit" at bounding box center [620, 112] width 6 height 6
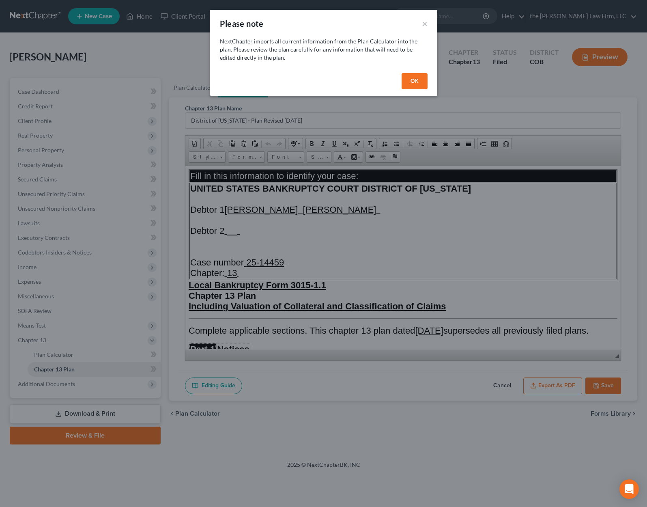
click at [415, 80] on button "OK" at bounding box center [415, 81] width 26 height 16
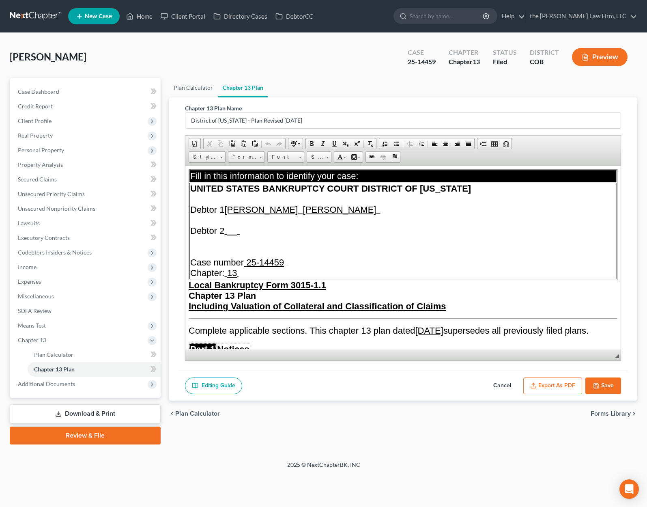
click at [189, 298] on strong "Chapter 13 Plan" at bounding box center [221, 295] width 67 height 10
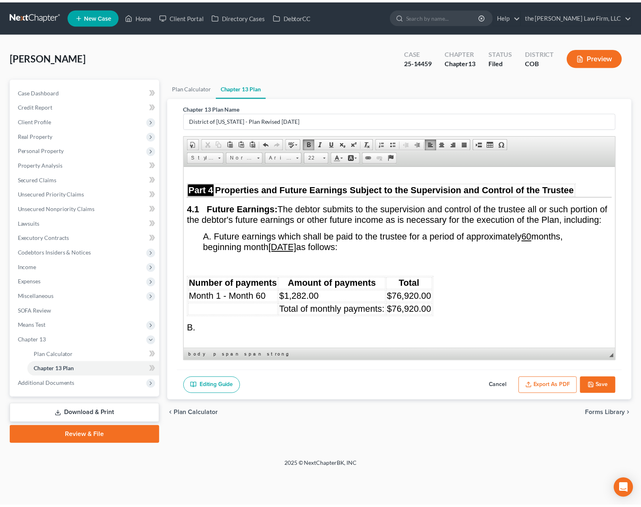
scroll to position [1461, 0]
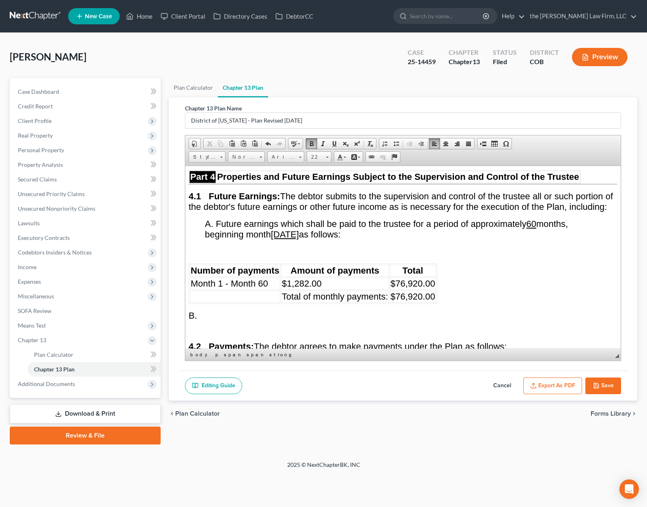
drag, startPoint x: 326, startPoint y: 252, endPoint x: 284, endPoint y: 254, distance: 42.3
click at [284, 239] on u "November 06, 2025" at bounding box center [285, 234] width 28 height 10
click at [91, 357] on link "Plan Calculator" at bounding box center [94, 354] width 133 height 15
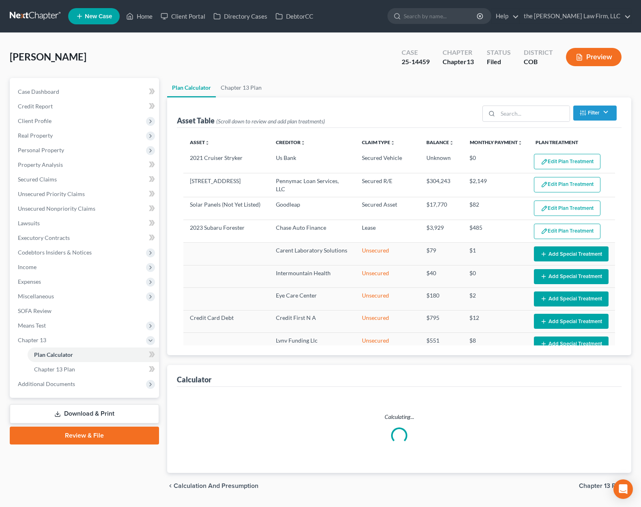
select select "59"
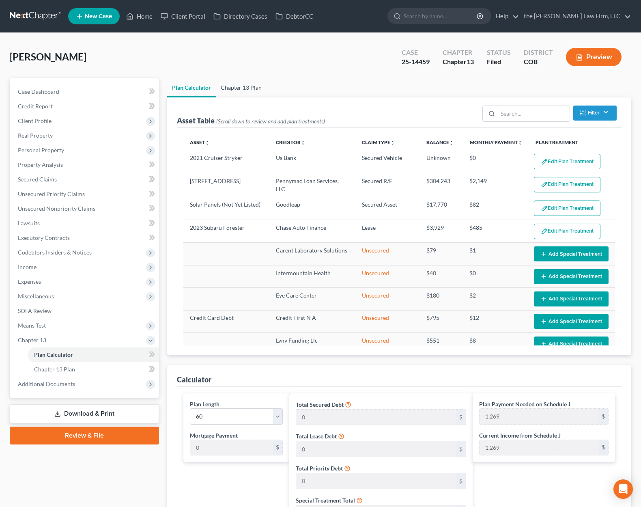
click at [242, 83] on link "Chapter 13 Plan" at bounding box center [241, 87] width 51 height 19
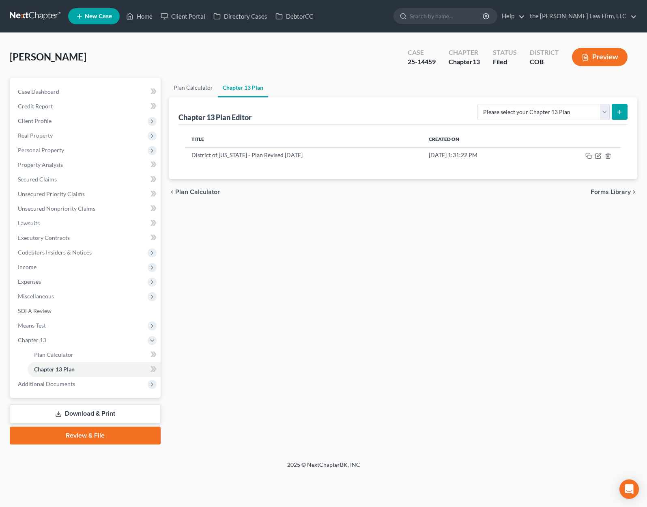
click at [297, 52] on div "[PERSON_NAME] Upgraded Case 25-14459 Chapter Chapter 13 Status Filed District C…" at bounding box center [324, 60] width 628 height 35
click at [69, 356] on span "Plan Calculator" at bounding box center [53, 354] width 39 height 7
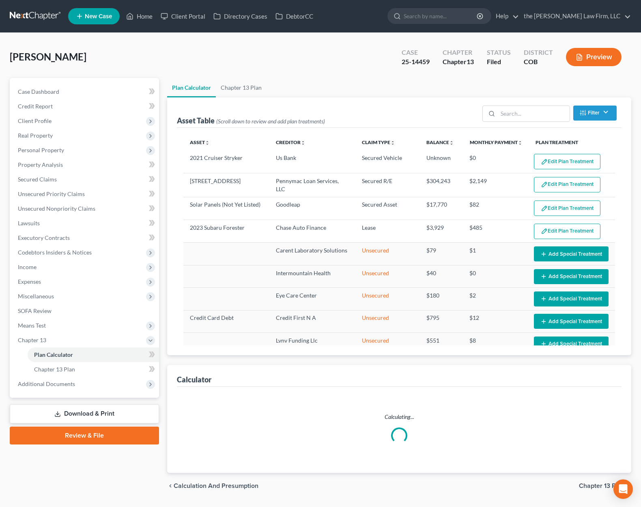
select select "59"
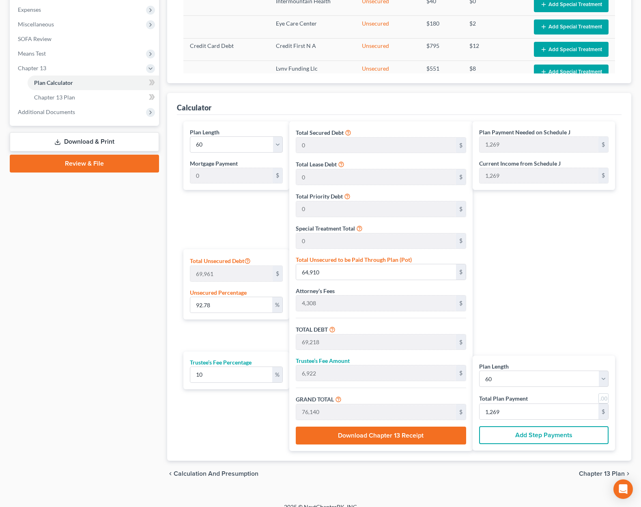
scroll to position [282, 0]
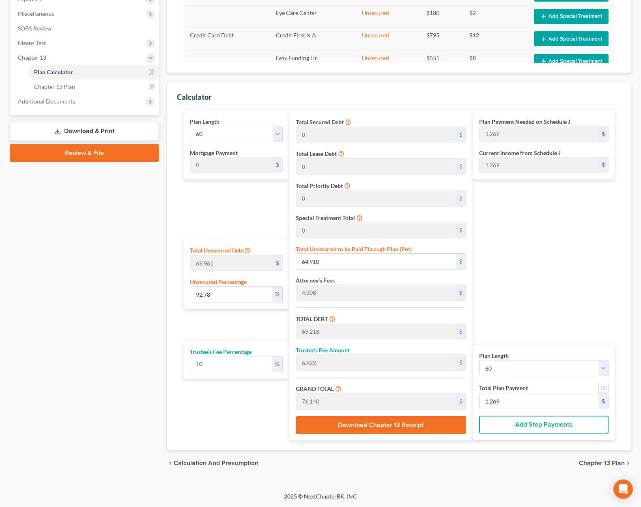
click at [555, 428] on button "Add Step Payments" at bounding box center [543, 425] width 129 height 18
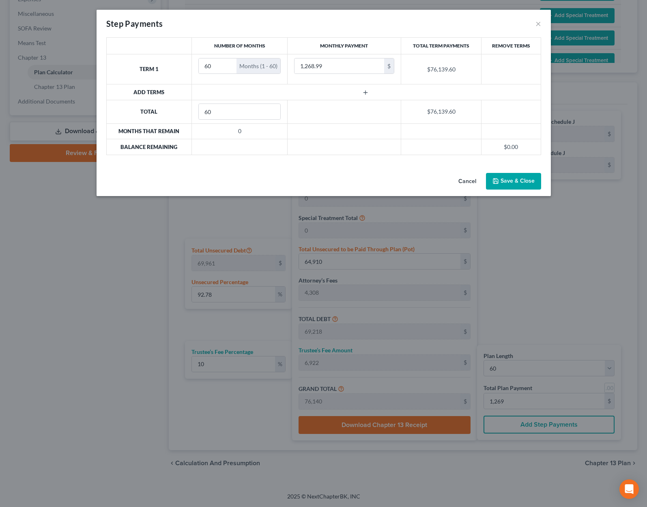
click at [367, 92] on icon "button" at bounding box center [365, 92] width 6 height 6
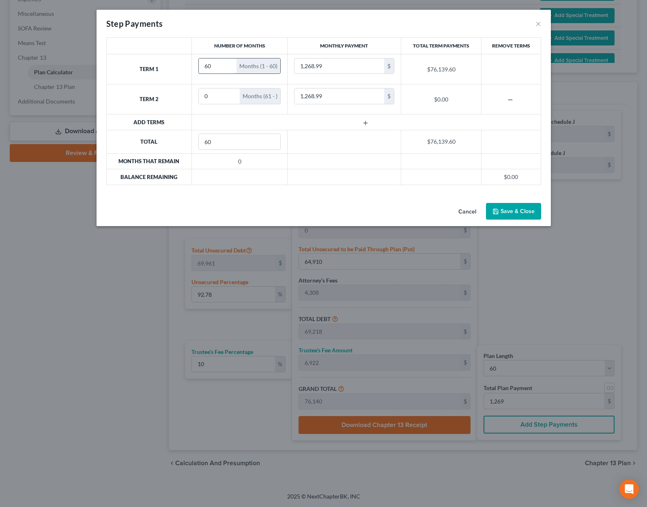
drag, startPoint x: 220, startPoint y: 67, endPoint x: 200, endPoint y: 66, distance: 20.3
click at [200, 66] on input "60" at bounding box center [218, 65] width 38 height 15
type input "2"
type input "998"
type input "58"
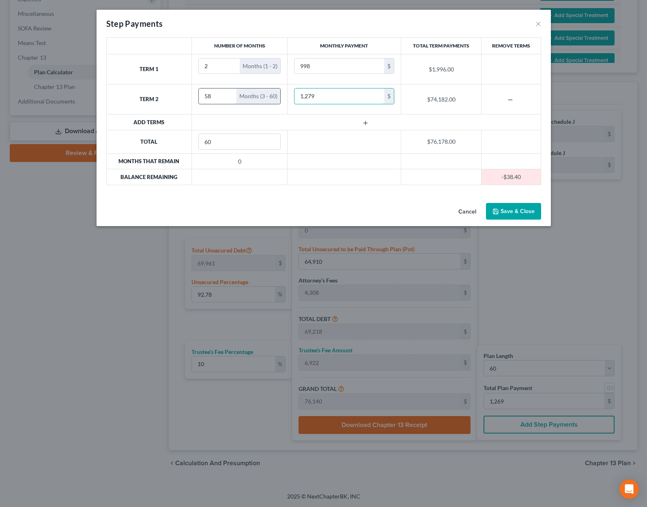
type input "1,279"
type input "57"
click at [229, 100] on input "57" at bounding box center [218, 95] width 38 height 15
click at [367, 121] on icon "button" at bounding box center [365, 123] width 6 height 6
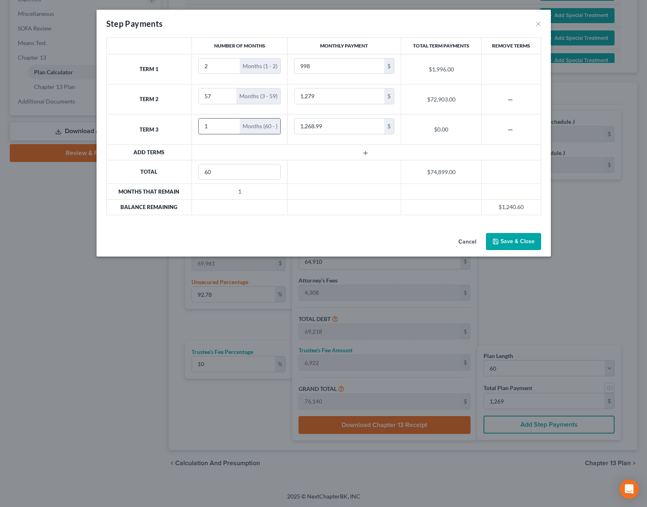
type input "1"
click at [231, 123] on input "1" at bounding box center [219, 126] width 41 height 15
type input "0"
type input "1,241"
click at [513, 244] on button "Save & Close" at bounding box center [513, 241] width 55 height 17
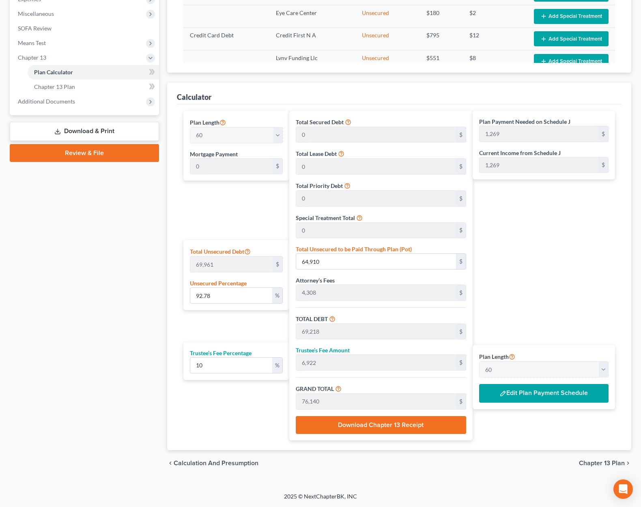
click at [594, 466] on span "Chapter 13 Plan" at bounding box center [602, 463] width 46 height 6
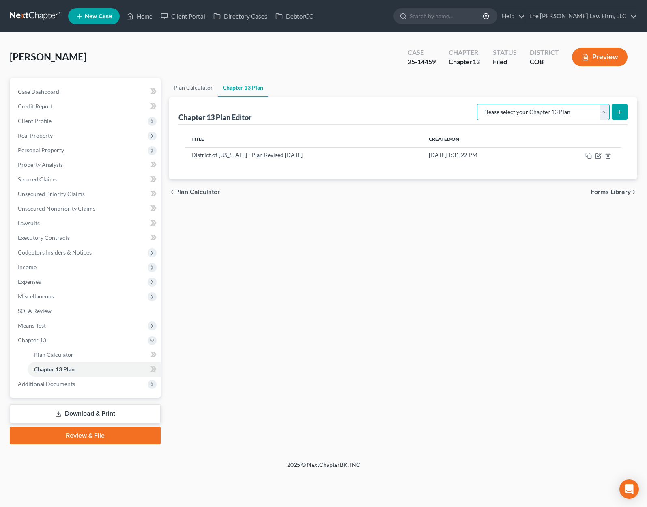
click at [604, 113] on select "Please select your Chapter 13 Plan District of [US_STATE] - Plan Revised [DATE]…" at bounding box center [543, 112] width 133 height 16
select select "0"
click at [477, 104] on select "Please select your Chapter 13 Plan District of [US_STATE] - Plan Revised [DATE]…" at bounding box center [543, 112] width 133 height 16
click at [620, 111] on line "submit" at bounding box center [620, 112] width 0 height 4
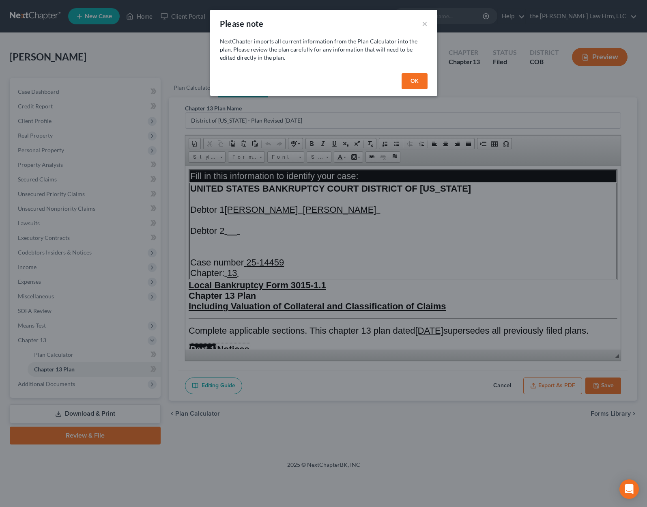
click at [416, 81] on button "OK" at bounding box center [415, 81] width 26 height 16
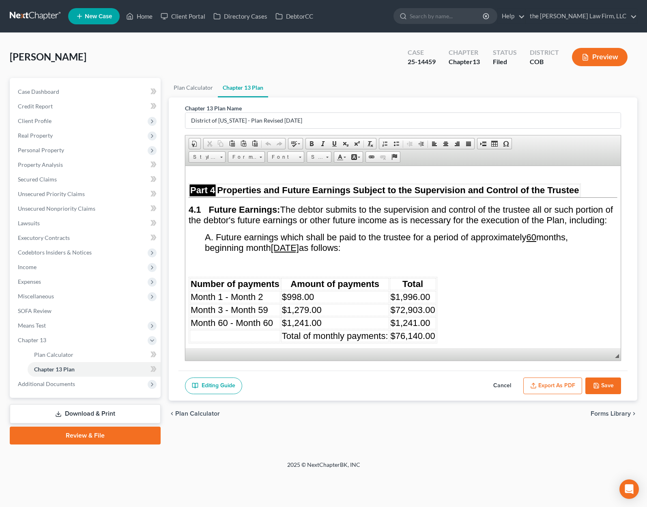
scroll to position [1461, 0]
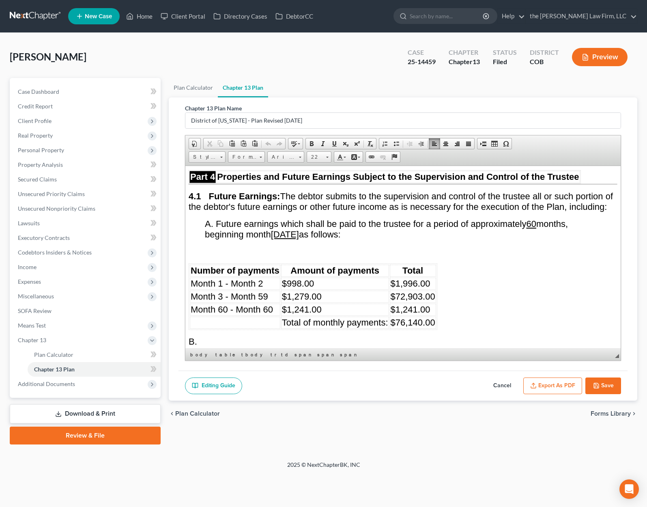
drag, startPoint x: 325, startPoint y: 252, endPoint x: 281, endPoint y: 252, distance: 43.8
click at [281, 239] on u "November 06, 2025" at bounding box center [285, 234] width 28 height 10
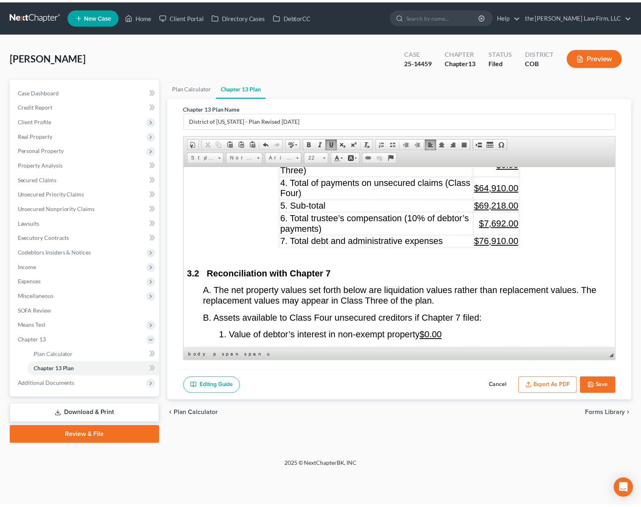
scroll to position [1055, 0]
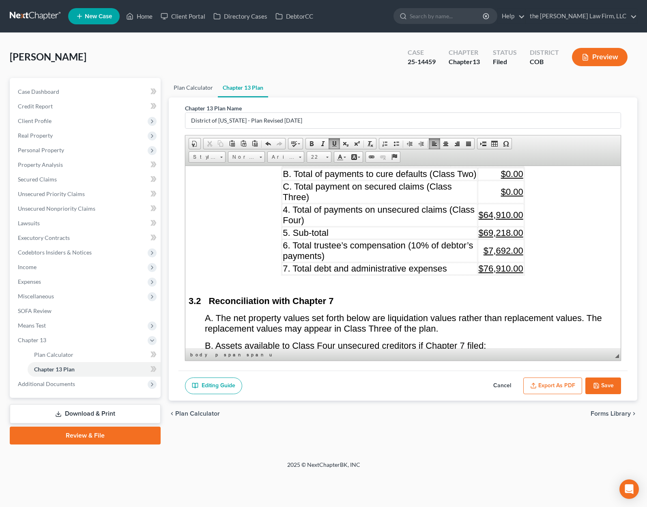
click at [190, 89] on link "Plan Calculator" at bounding box center [193, 87] width 49 height 19
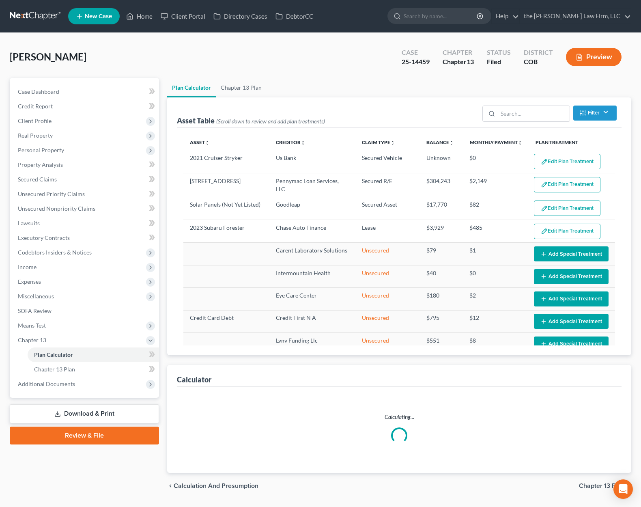
select select "59"
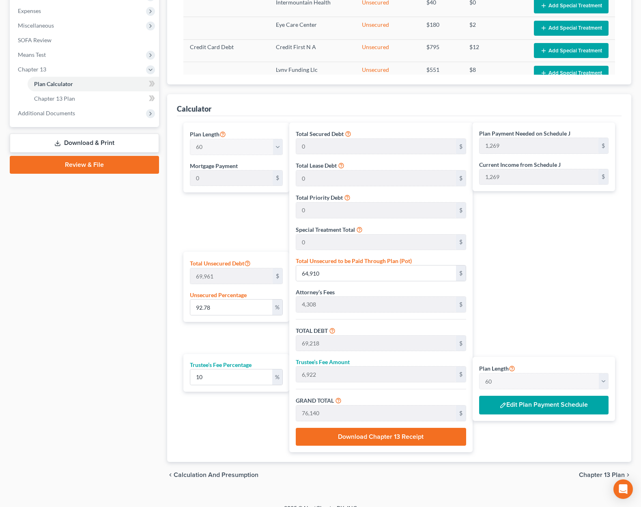
scroll to position [282, 0]
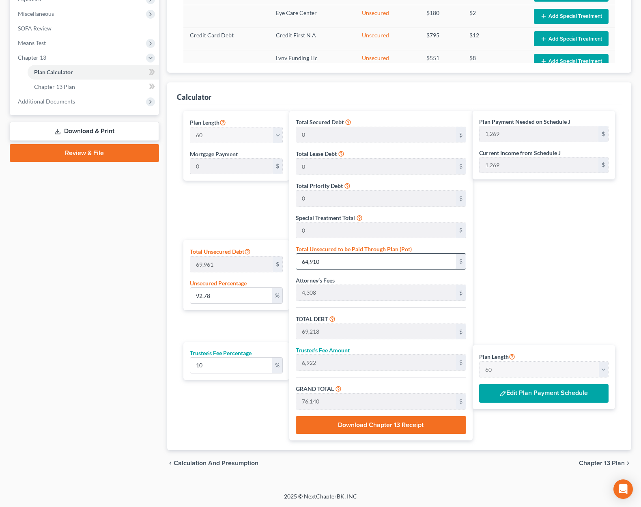
click at [408, 264] on input "64,910" at bounding box center [376, 261] width 160 height 15
click at [572, 394] on button "Edit Plan Payment Schedule" at bounding box center [543, 393] width 129 height 19
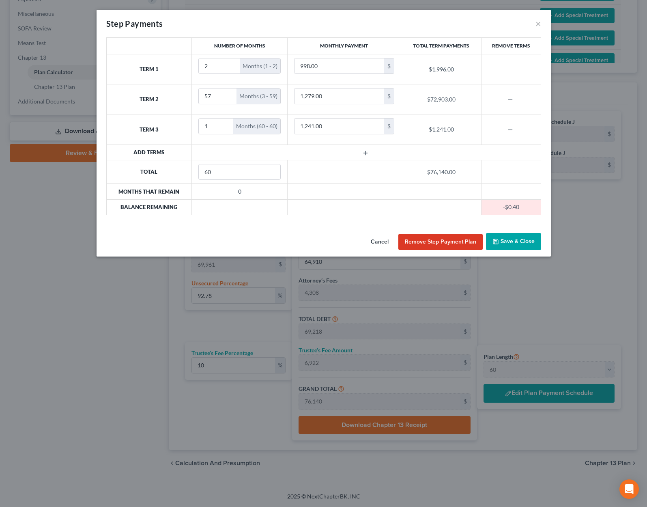
click at [444, 170] on td "$76,140.00" at bounding box center [441, 172] width 80 height 24
click at [537, 24] on button "×" at bounding box center [539, 24] width 6 height 10
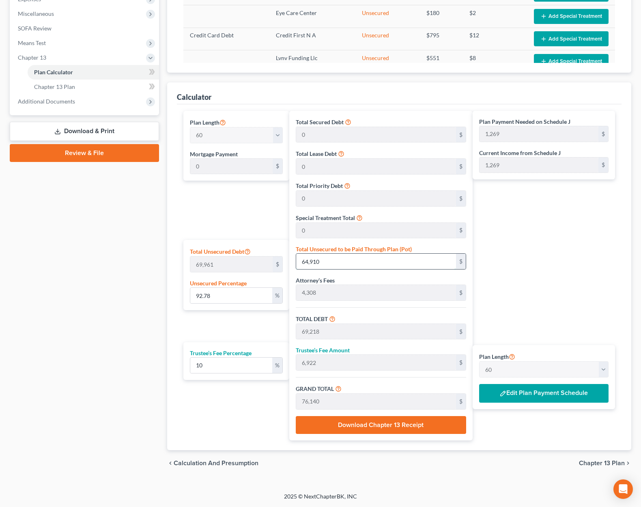
click at [347, 264] on input "64,910" at bounding box center [376, 261] width 160 height 15
type input "0.008576206743757238"
type input "6"
type input "4,314"
type input "431"
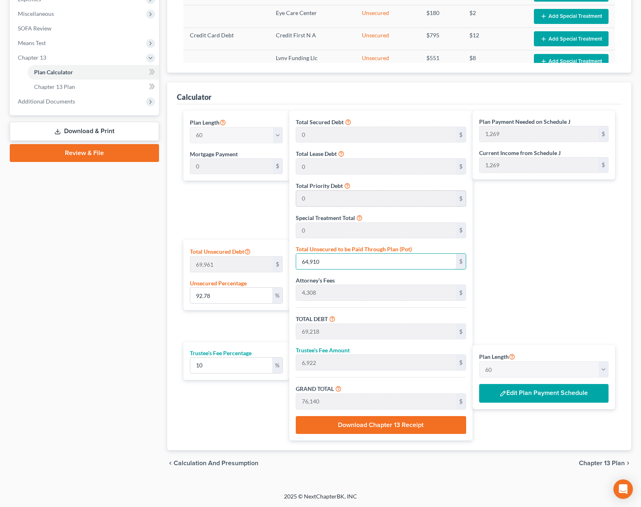
type input "4,745"
type input "79"
type input "0.09290890639070339"
type input "65"
type input "4,373"
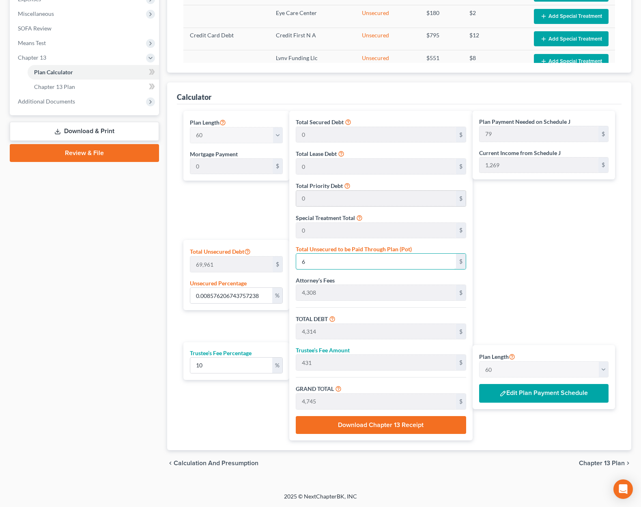
type input "437"
type input "4,810"
type input "80"
type input "0.9419533740226699"
type input "659"
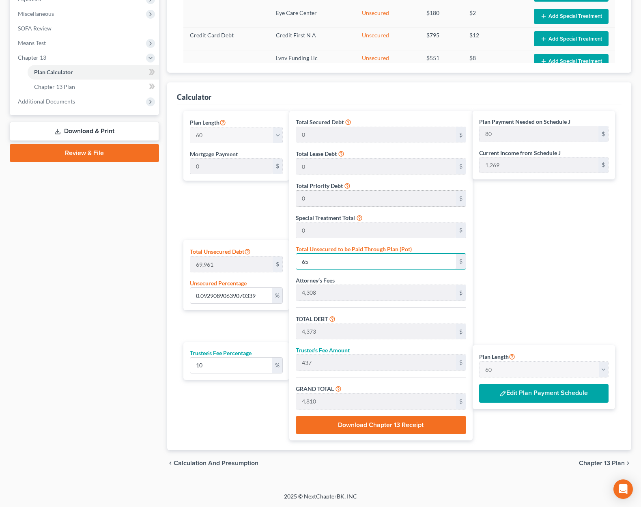
type input "4,967"
type input "497"
type input "5,464"
type input "91"
type input "9.420963108017325"
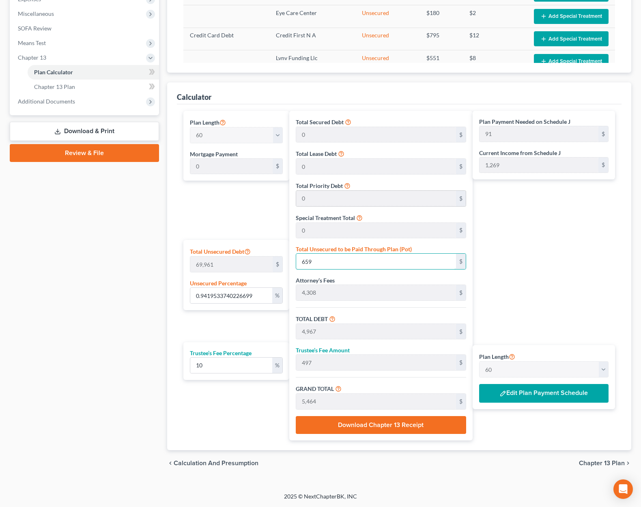
type input "6591"
type input "10,899"
type input "1,090"
type input "11,989"
type input "200"
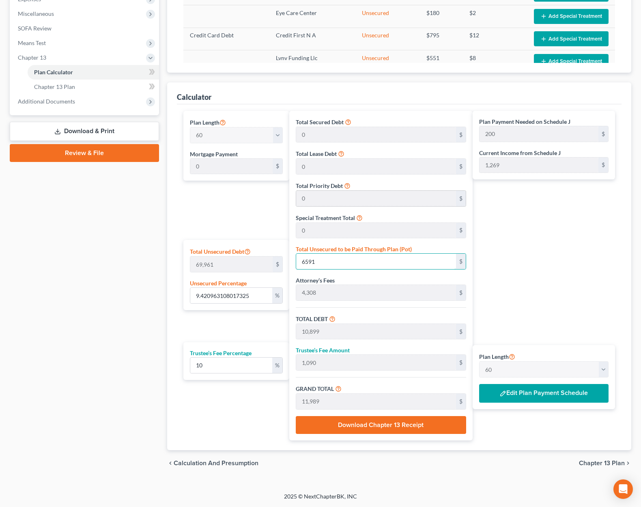
type input "6,591"
type input "0.9419533740226699"
type input "6,59"
type input "4,967"
type input "497"
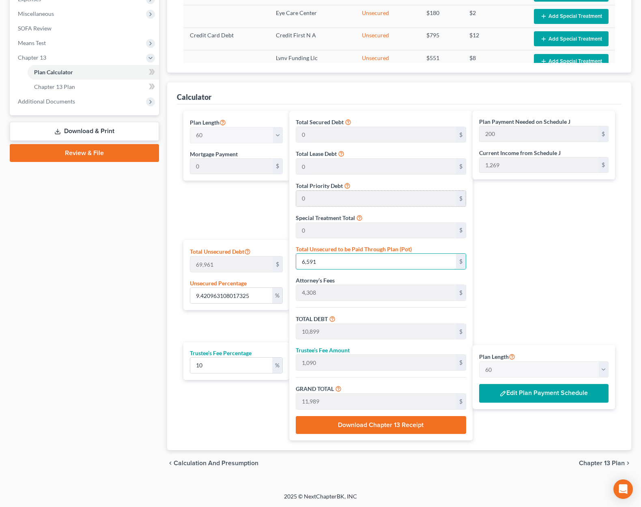
type input "5,464"
type input "91"
type input "659"
type input "9.42239247580795"
type input "6592"
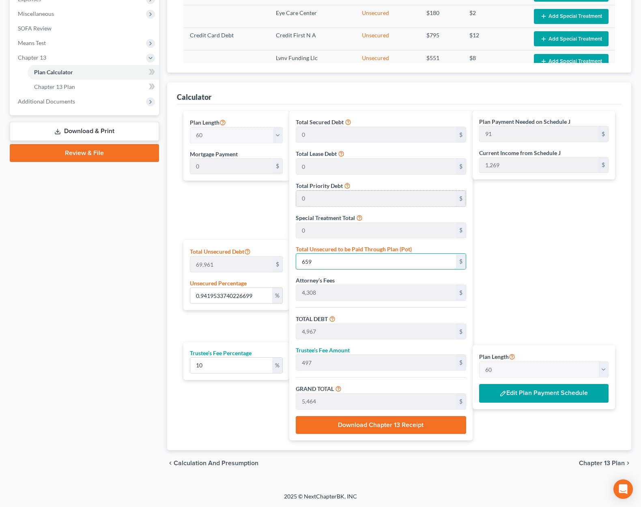
type input "10,900"
type input "1,090"
type input "11,990"
type input "200"
type input "94.2239247580795"
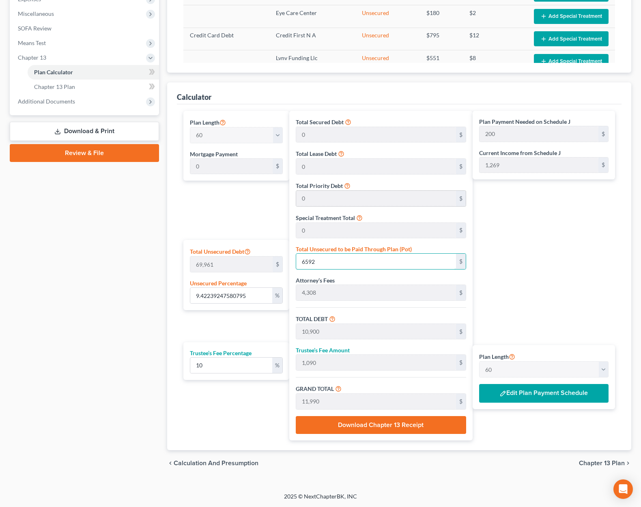
type input "65920"
type input "70,228"
type input "7,023"
type input "77,251"
type input "1,288"
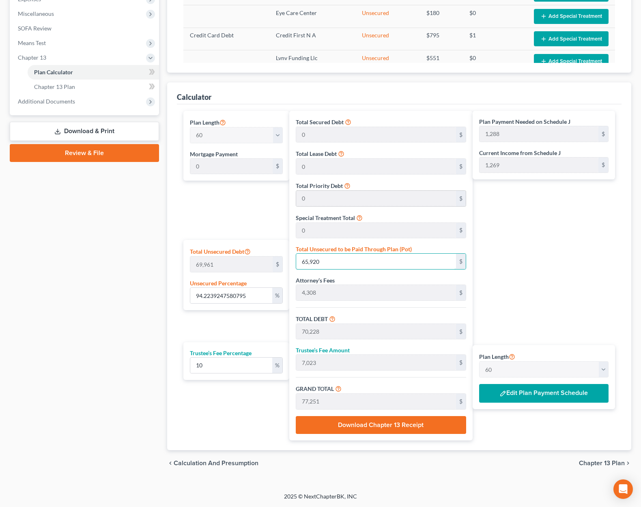
type input "65,920"
click at [546, 392] on button "Edit Plan Payment Schedule" at bounding box center [543, 393] width 129 height 19
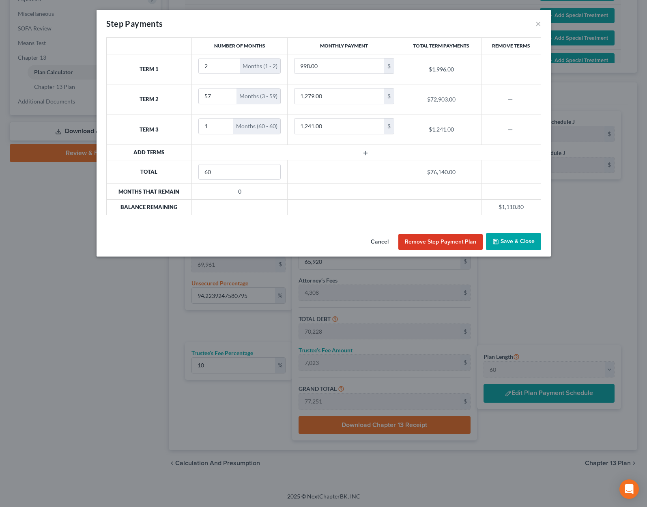
click at [520, 235] on button "Save & Close" at bounding box center [513, 241] width 55 height 17
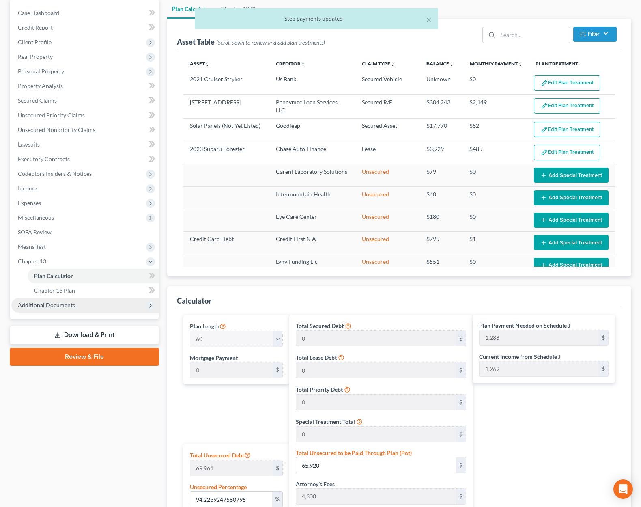
scroll to position [39, 0]
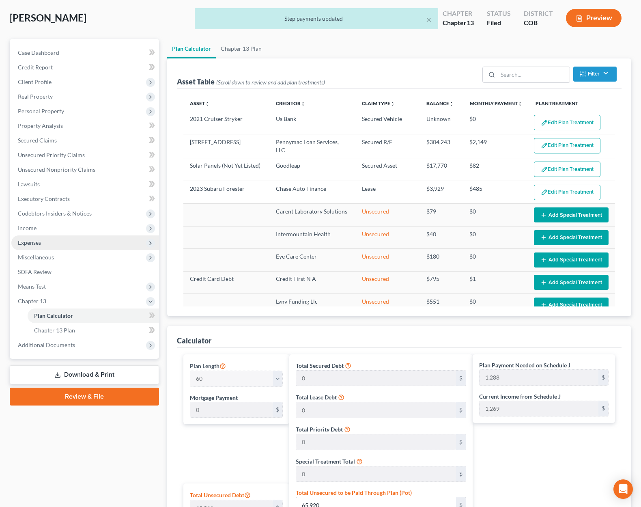
click at [46, 239] on span "Expenses" at bounding box center [85, 242] width 148 height 15
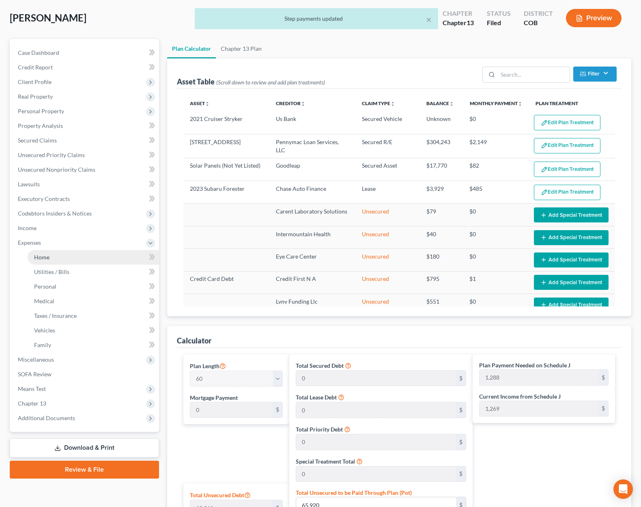
click at [80, 255] on link "Home" at bounding box center [94, 257] width 132 height 15
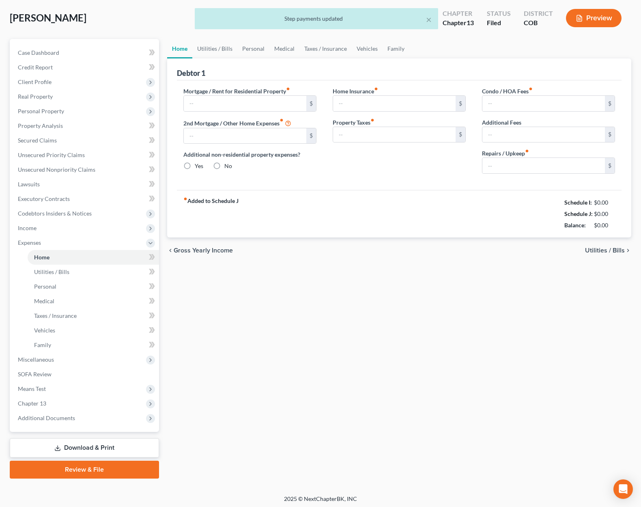
scroll to position [1, 0]
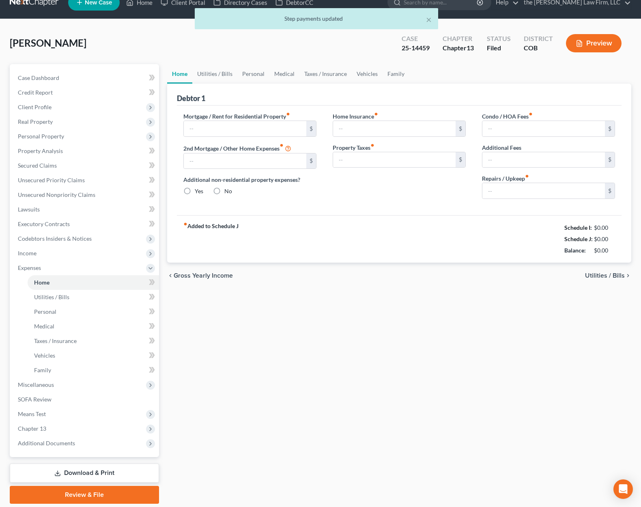
type input "2,148.55"
type input "0.00"
radio input "true"
type input "0.00"
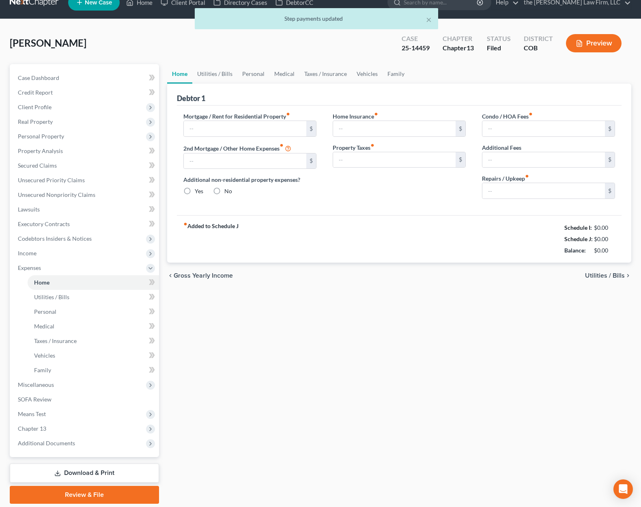
type input "17.00"
type input "0.00"
type input "75.00"
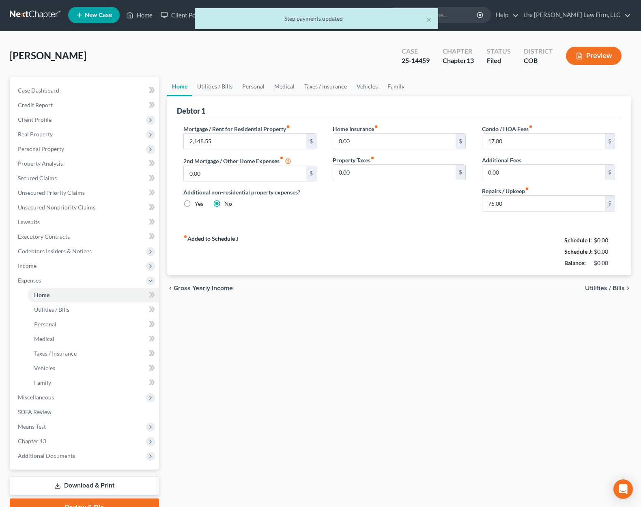
scroll to position [0, 0]
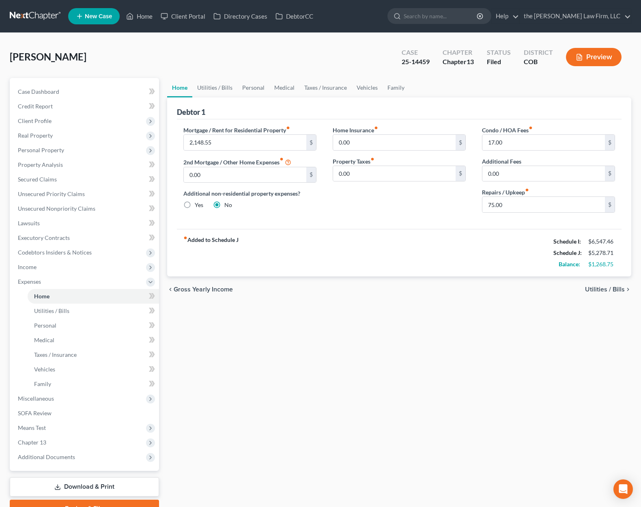
click at [430, 103] on div "Debtor 1" at bounding box center [399, 108] width 445 height 22
click at [387, 87] on link "Family" at bounding box center [396, 87] width 27 height 19
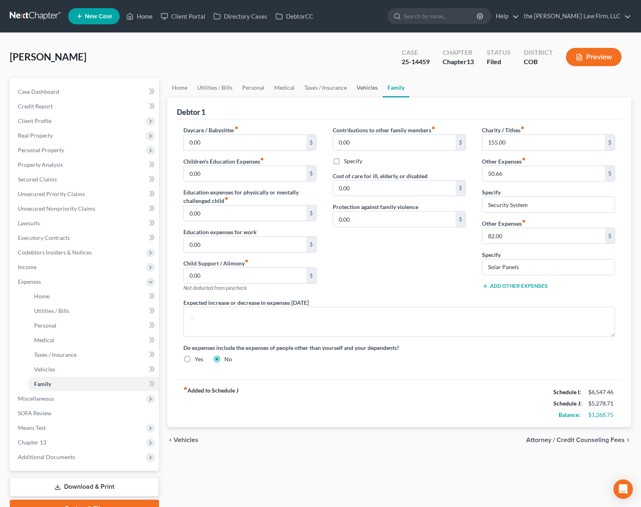
click at [362, 88] on link "Vehicles" at bounding box center [367, 87] width 31 height 19
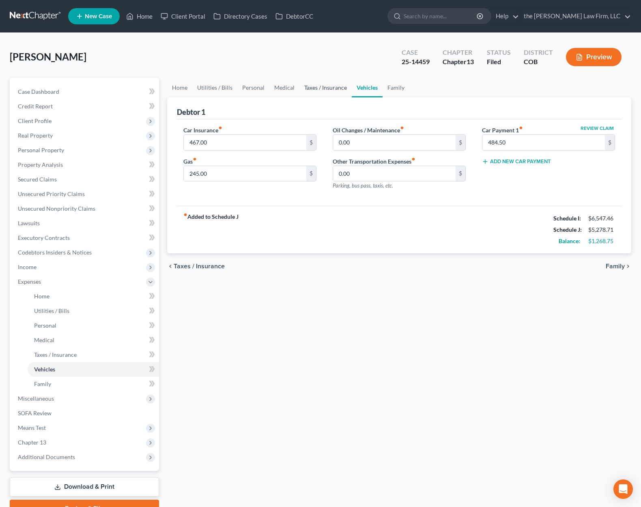
click at [326, 89] on link "Taxes / Insurance" at bounding box center [326, 87] width 52 height 19
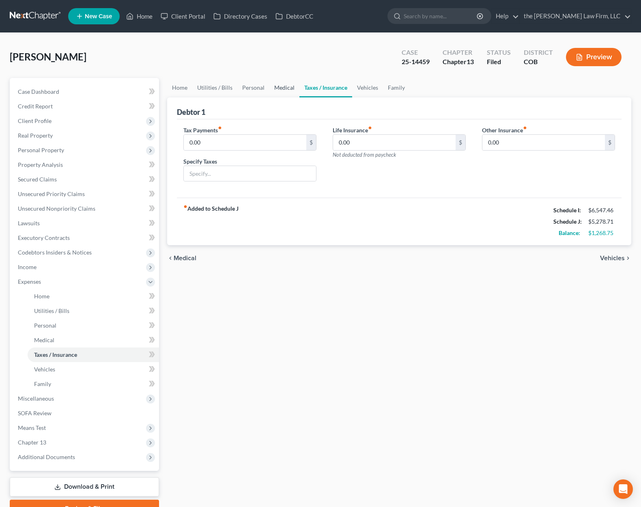
click at [277, 91] on link "Medical" at bounding box center [285, 87] width 30 height 19
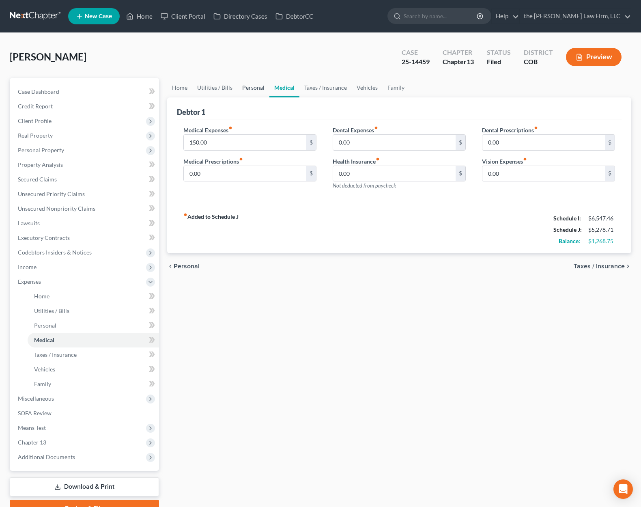
click at [246, 90] on link "Personal" at bounding box center [253, 87] width 32 height 19
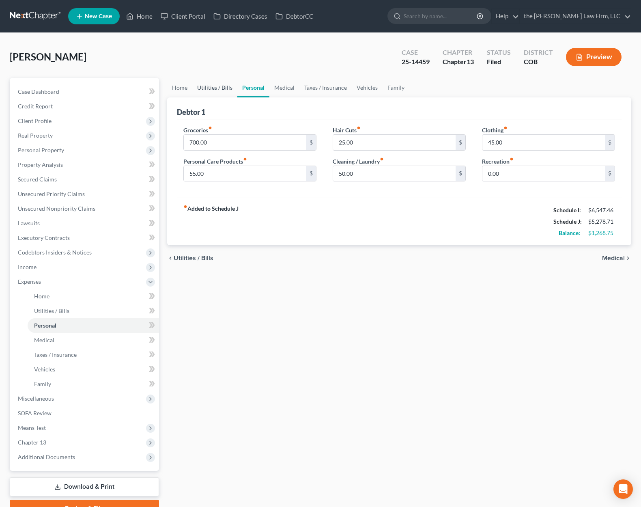
click at [217, 90] on link "Utilities / Bills" at bounding box center [214, 87] width 45 height 19
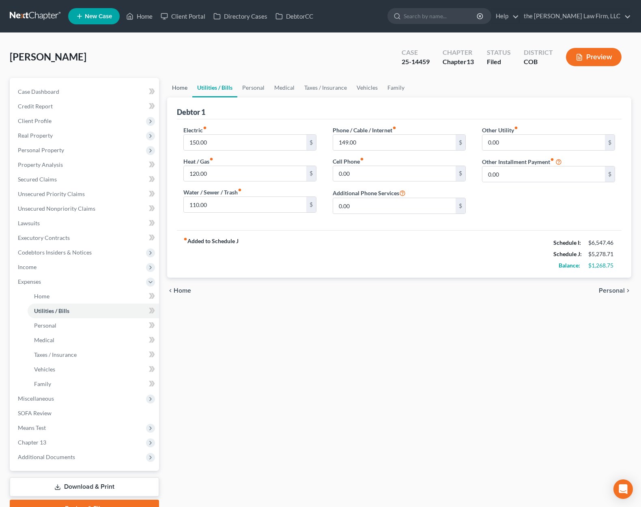
click at [180, 91] on link "Home" at bounding box center [179, 87] width 25 height 19
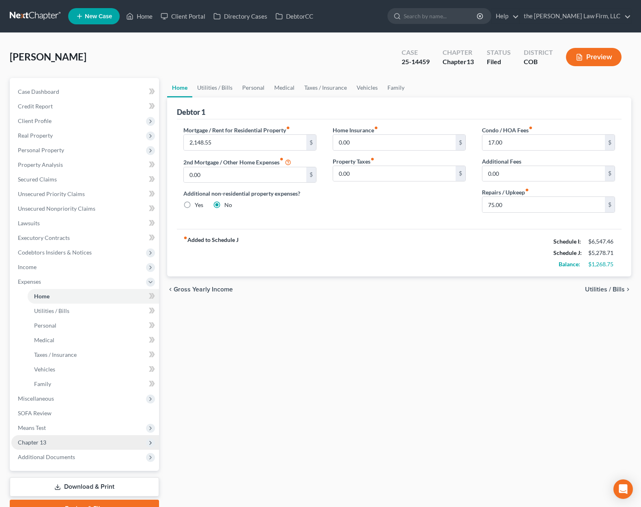
click at [80, 440] on span "Chapter 13" at bounding box center [85, 442] width 148 height 15
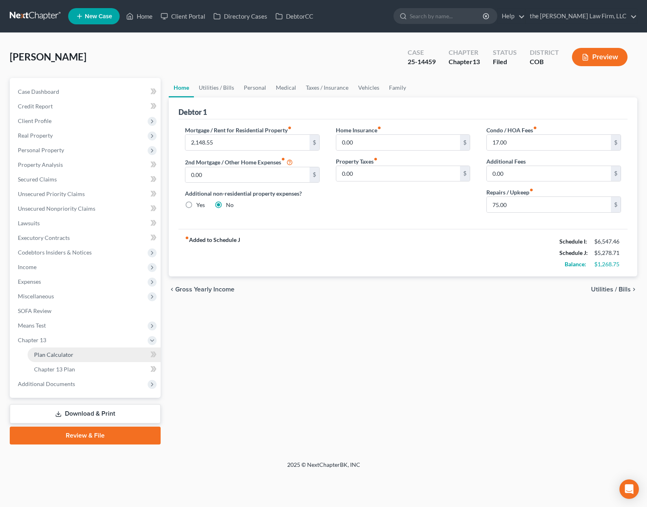
click at [87, 357] on link "Plan Calculator" at bounding box center [94, 354] width 133 height 15
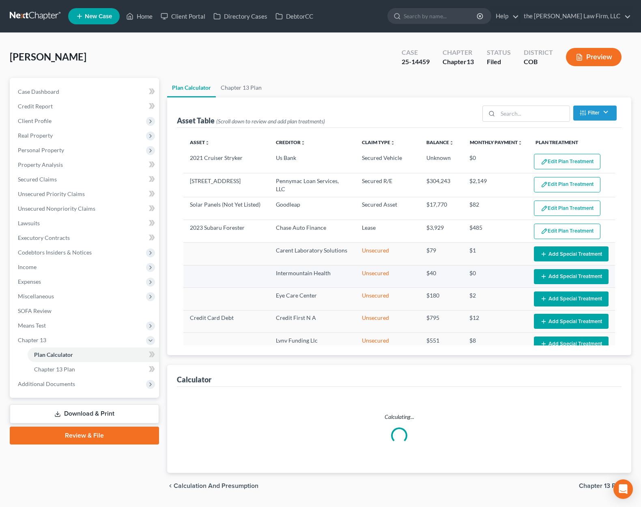
select select "59"
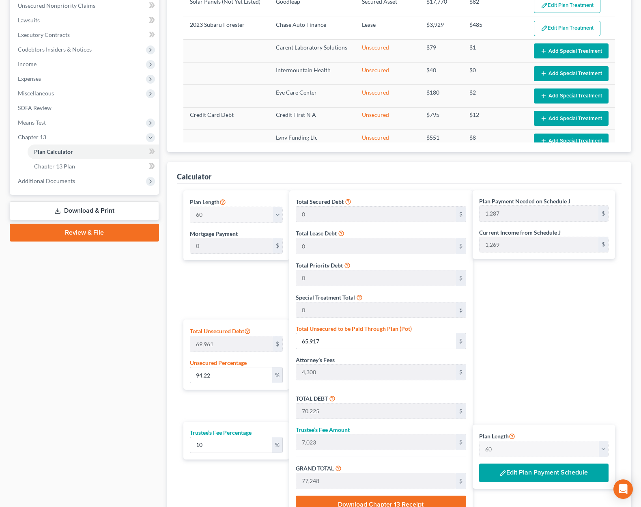
scroll to position [282, 0]
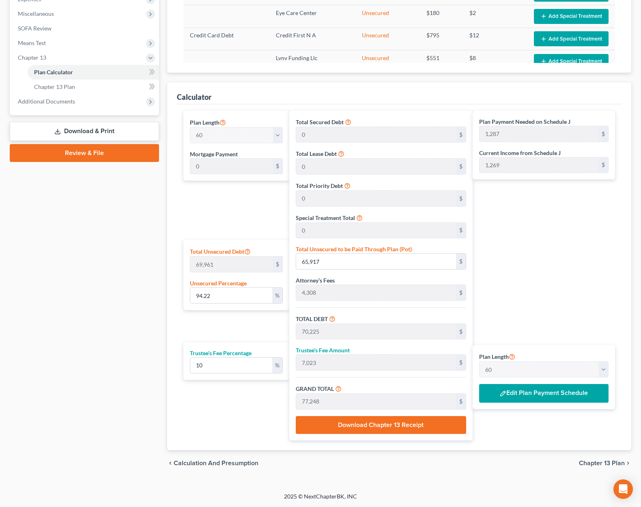
click at [511, 392] on button "Edit Plan Payment Schedule" at bounding box center [543, 393] width 129 height 19
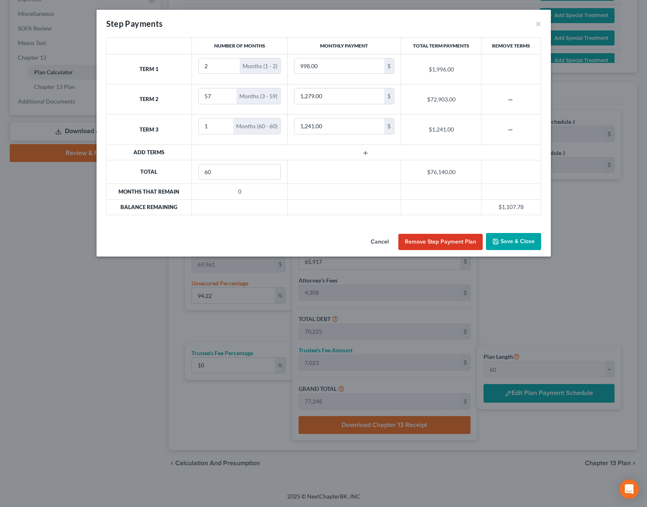
click at [252, 240] on div "Cancel Remove Step Payment Plan Save & Close" at bounding box center [324, 243] width 455 height 27
click at [201, 229] on div "Number of Months Monthly Payment Total Term Payments Remove Terms Term 1 2 Mont…" at bounding box center [324, 133] width 455 height 192
click at [523, 242] on button "Save & Close" at bounding box center [513, 241] width 55 height 17
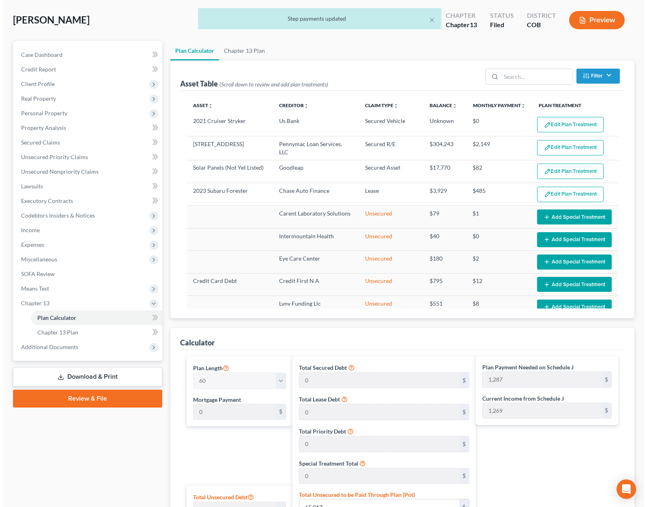
scroll to position [0, 0]
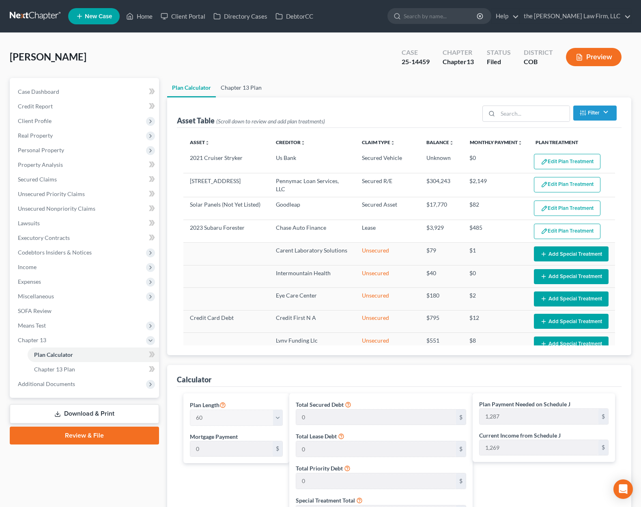
click at [243, 89] on link "Chapter 13 Plan" at bounding box center [241, 87] width 51 height 19
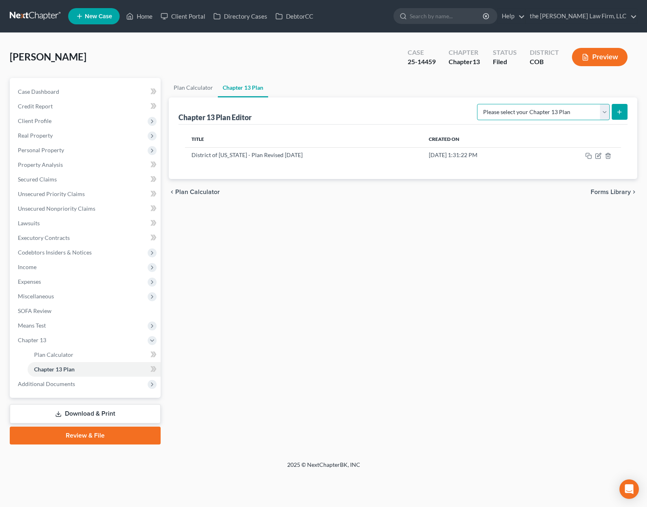
click at [604, 115] on select "Please select your Chapter 13 Plan District of [US_STATE] - Plan Revised [DATE]…" at bounding box center [543, 112] width 133 height 16
select select "0"
click at [477, 104] on select "Please select your Chapter 13 Plan District of [US_STATE] - Plan Revised [DATE]…" at bounding box center [543, 112] width 133 height 16
click at [621, 109] on icon "submit" at bounding box center [620, 112] width 6 height 6
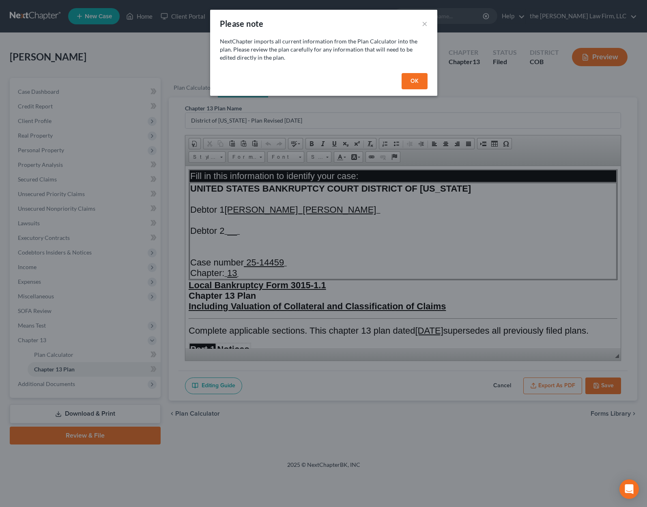
click at [420, 82] on button "OK" at bounding box center [415, 81] width 26 height 16
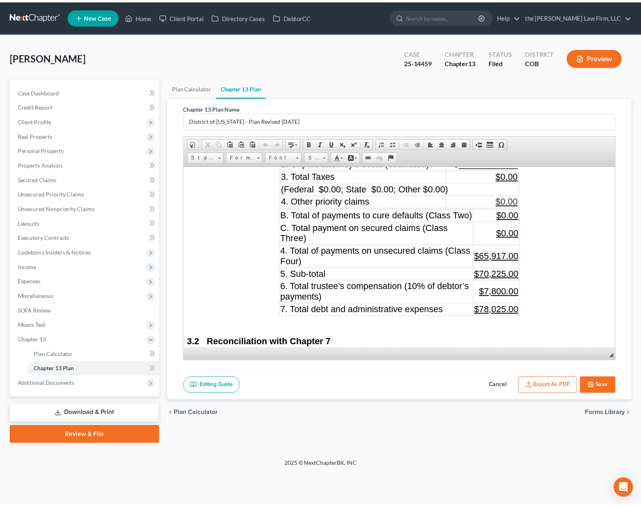
scroll to position [1015, 0]
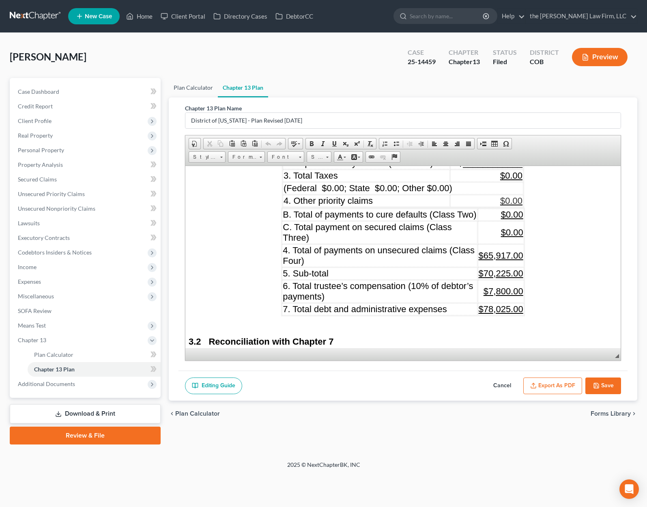
click at [192, 85] on link "Plan Calculator" at bounding box center [193, 87] width 49 height 19
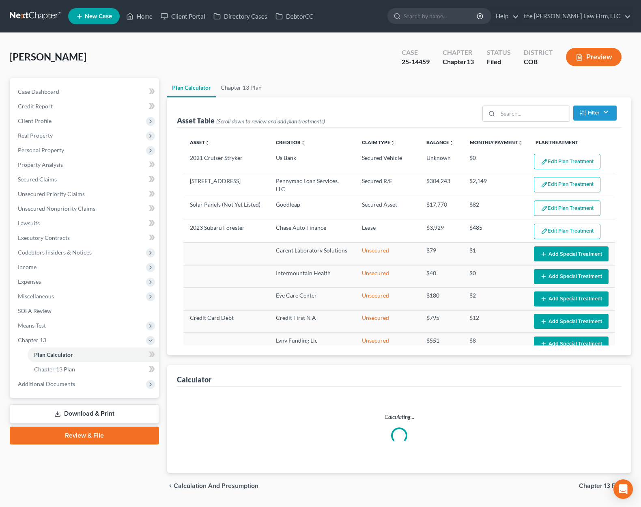
select select "59"
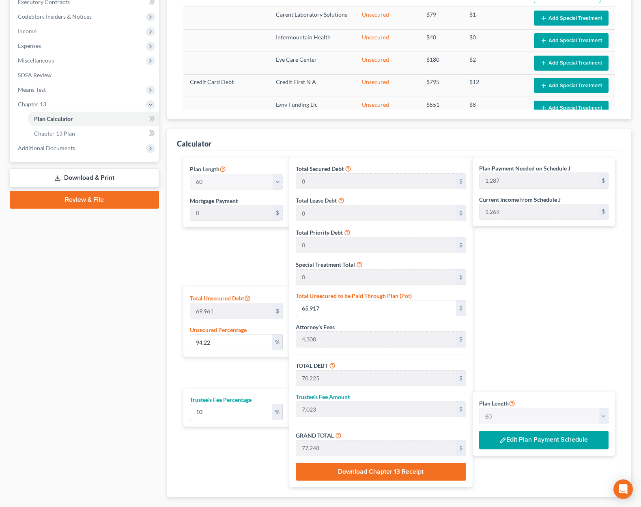
scroll to position [244, 0]
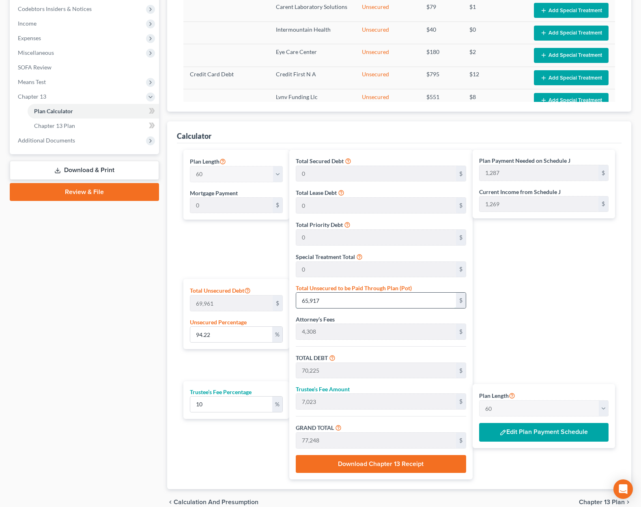
click at [393, 296] on input "65,917" at bounding box center [376, 300] width 160 height 15
type input "0.008576206743757238"
type input "6"
type input "4,314"
type input "431"
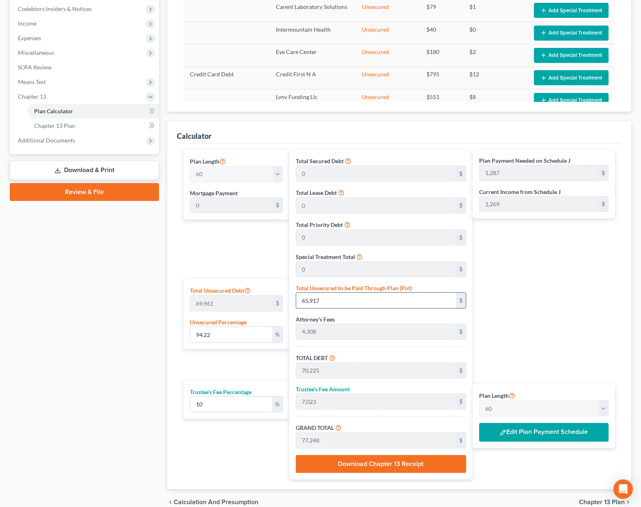
type input "4,745"
type input "79"
type input "0.08576206743757236"
type input "60"
type input "4,368"
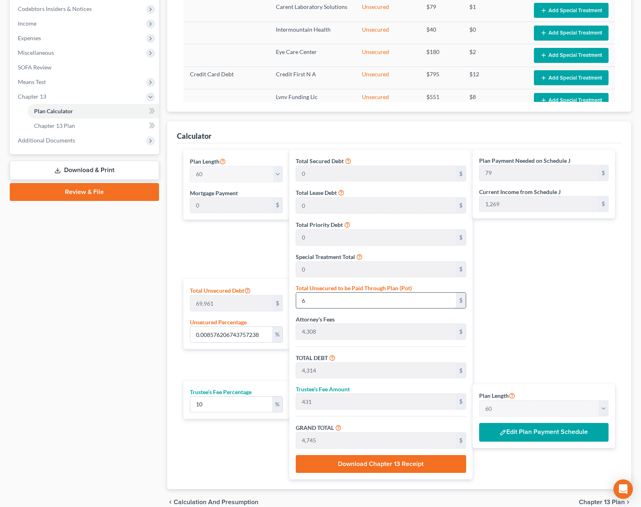
type input "437"
type input "4,805"
type input "80"
type input "0.8576206743757235"
type input "600"
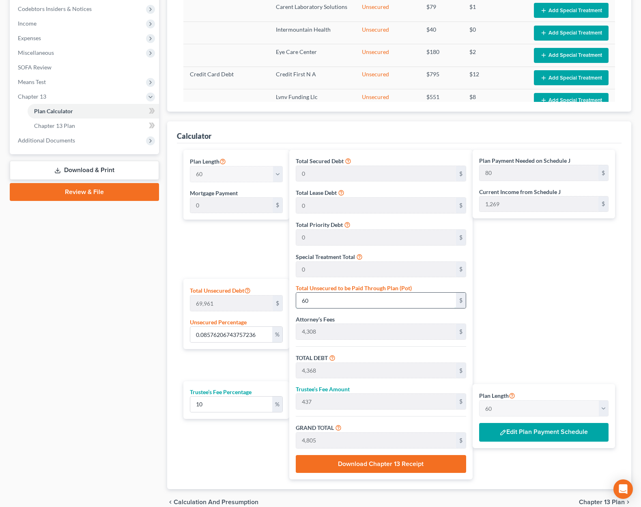
type input "4,908"
type input "491"
type input "5,399"
type input "90"
type input "8.576206743757236"
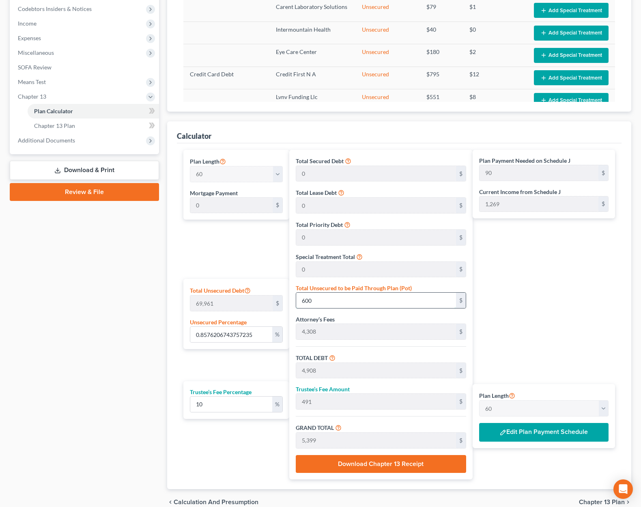
type input "6000"
type input "10,308"
type input "1,031"
type input "11,339"
type input "189"
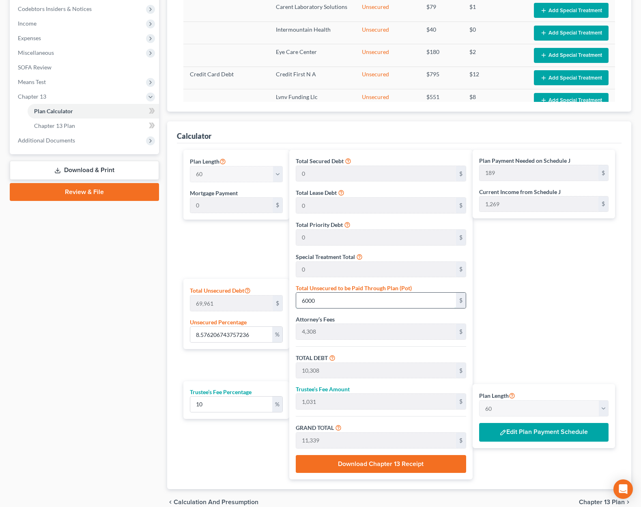
type input "6,000"
type input "85.76206743757237"
type input "6,0000"
type input "64,308"
type input "6,431"
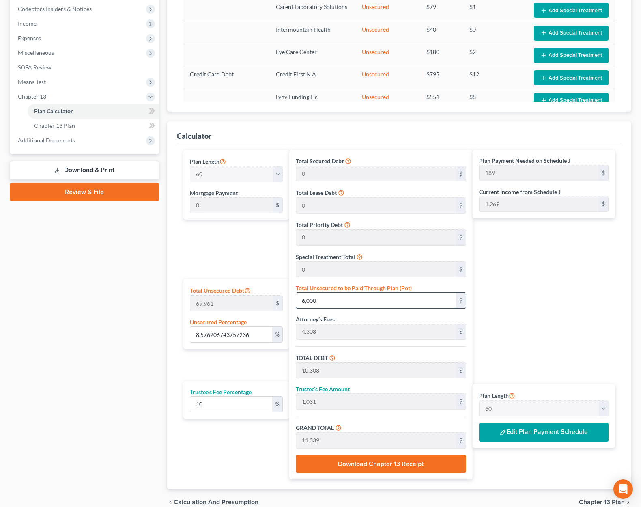
type input "70,739"
type input "1,179"
type input "60,000"
type input "8.576206743757236"
type input "60,00"
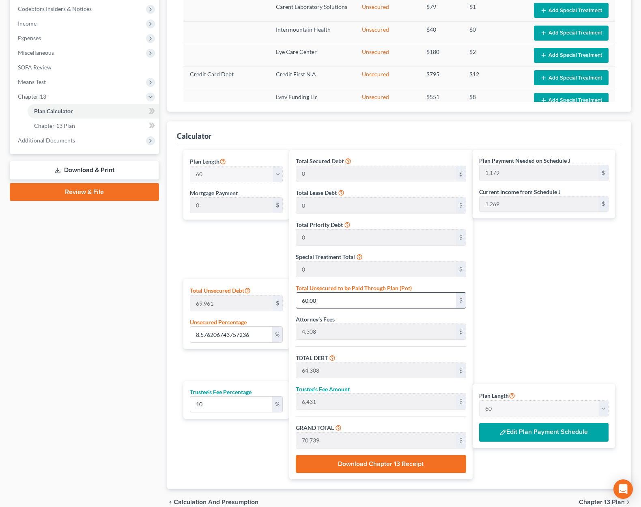
type input "10,308"
type input "1,031"
type input "11,339"
type input "189"
type input "6,000"
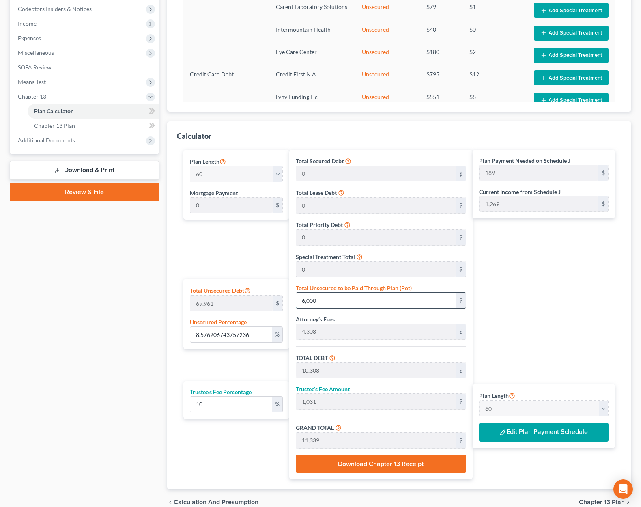
type input "0.8576206743757235"
type input "6,00"
type input "4,908"
type input "491"
type input "5,399"
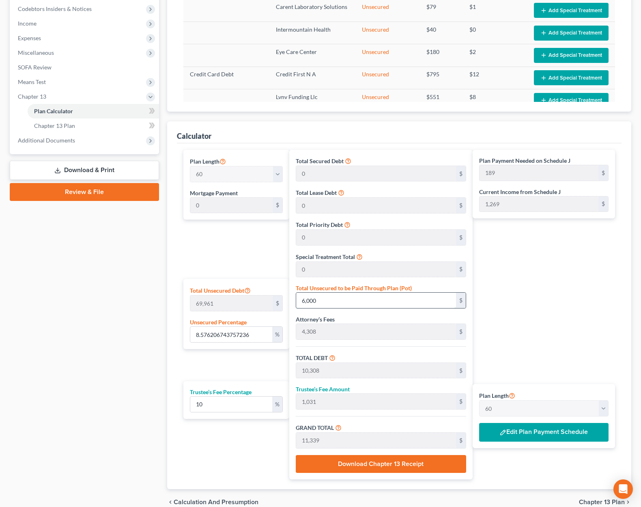
type input "90"
type input "600"
type input "0.08576206743757236"
type input "60"
type input "4,368"
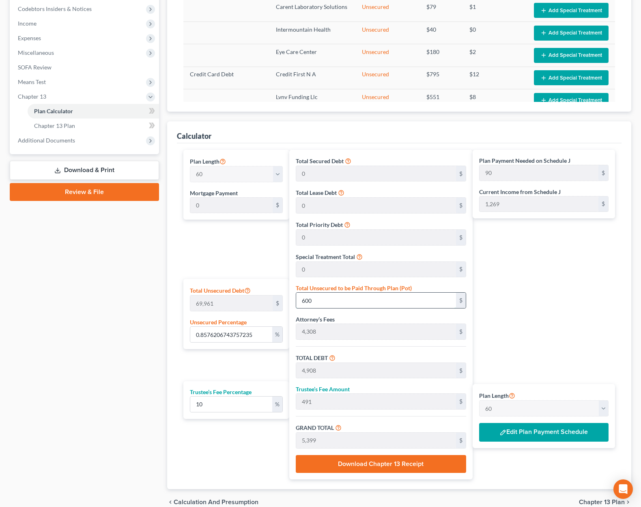
type input "437"
type input "4,805"
type input "80"
type input "0.008576206743757238"
type input "6"
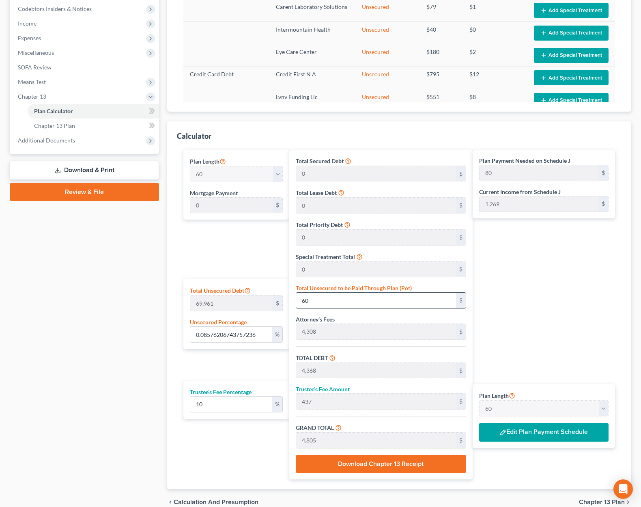
type input "4,314"
type input "431"
type input "4,745"
type input "79"
type input "0.09147953860007718"
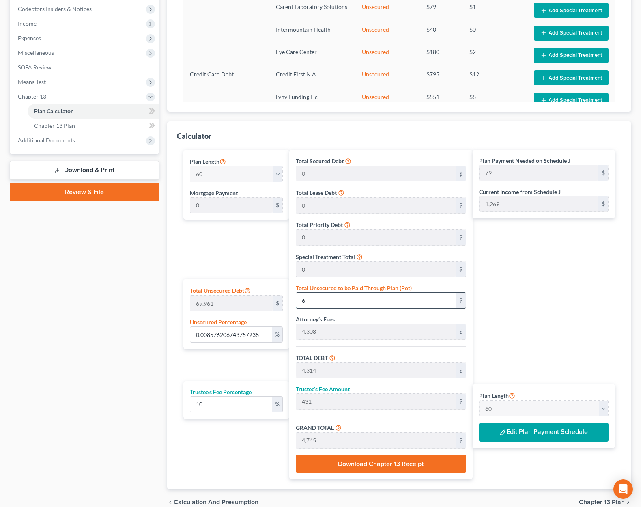
type input "64"
type input "4,372"
type input "437"
type input "4,809"
type input "80"
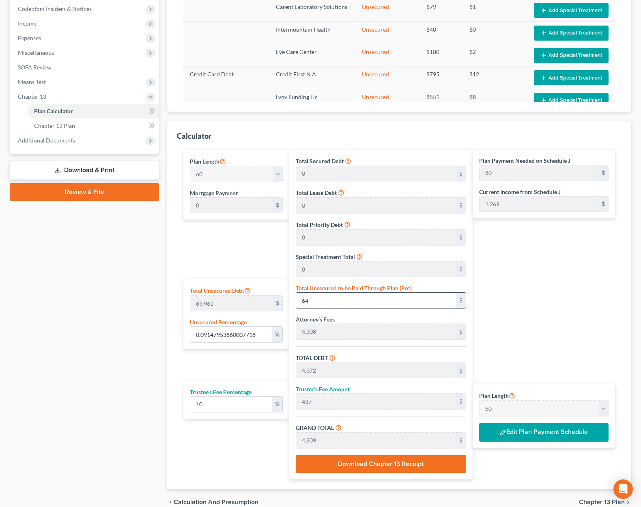
type input "0.9147953860007718"
type input "640"
type input "4,948"
type input "495"
type input "5,443"
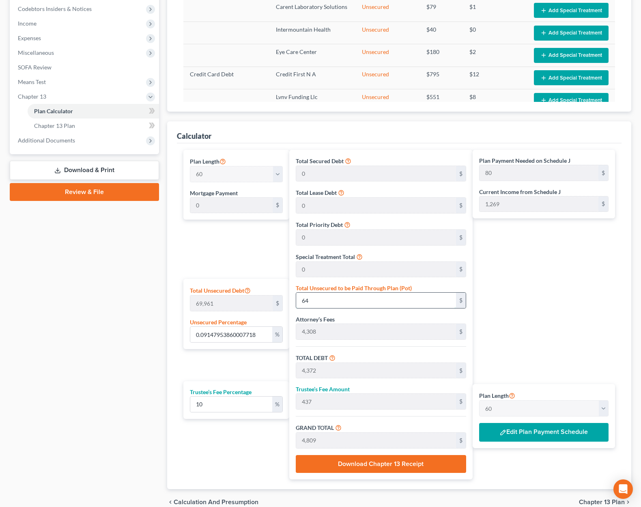
type input "91"
type input "9.147953860007718"
type input "6400"
type input "10,708"
type input "1,071"
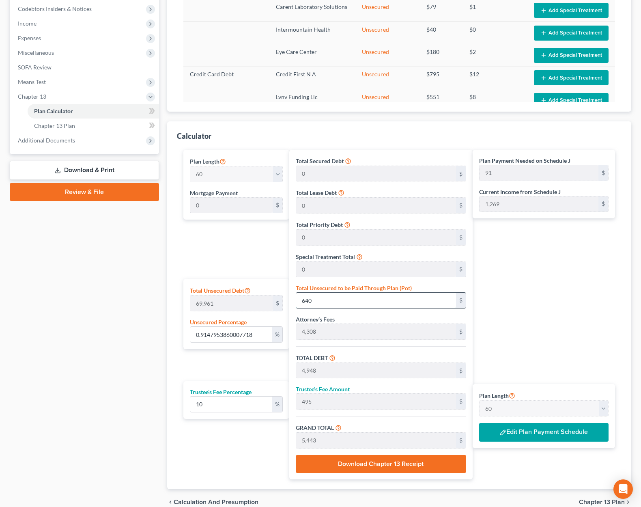
type input "11,779"
type input "196"
type input "6,400"
type input "91.47953860007718"
type input "6,4000"
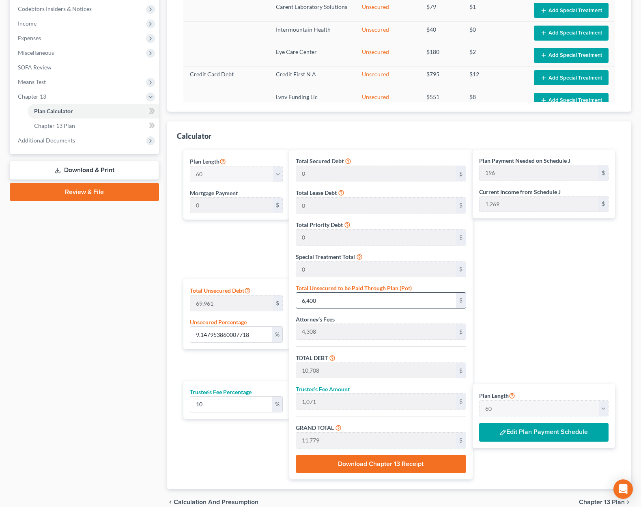
type input "68,308"
type input "6,831"
type input "75,139"
type input "1,252"
type input "64,000"
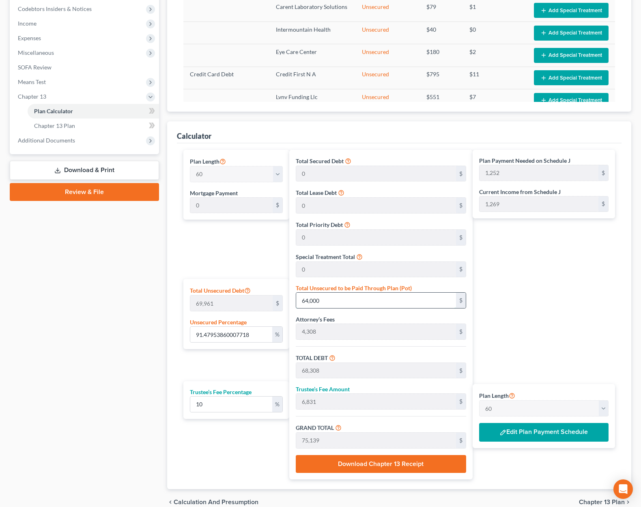
type input "9.147953860007718"
type input "64,00"
type input "10,708"
type input "1,071"
type input "11,779"
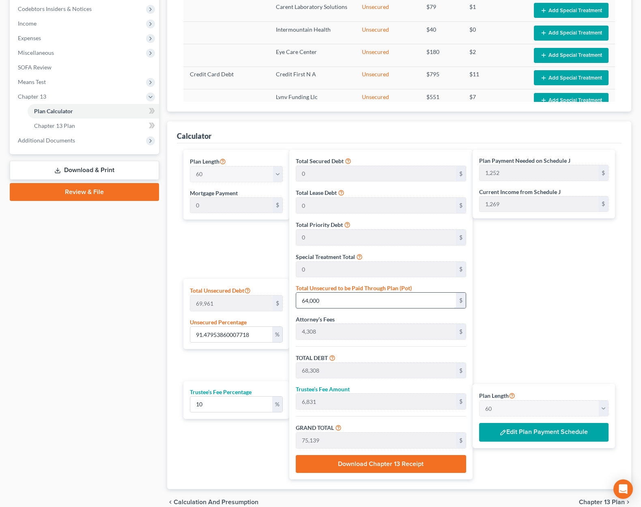
type input "196"
type input "6,400"
type input "0.9147953860007718"
type input "6,40"
type input "4,948"
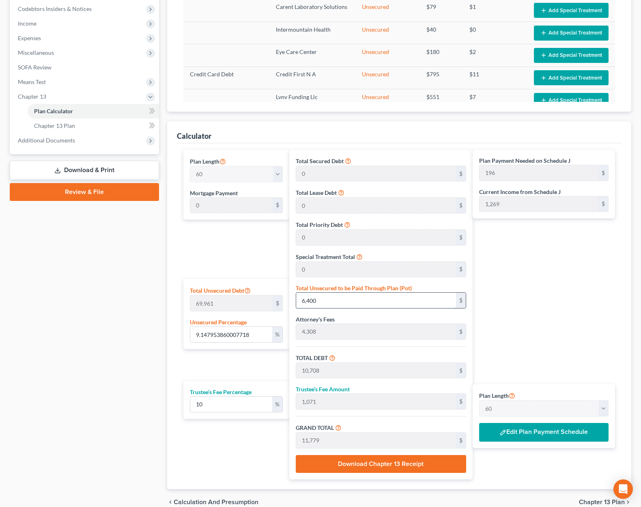
type input "495"
type input "5,443"
type input "91"
type input "640"
type input "0.09147953860007718"
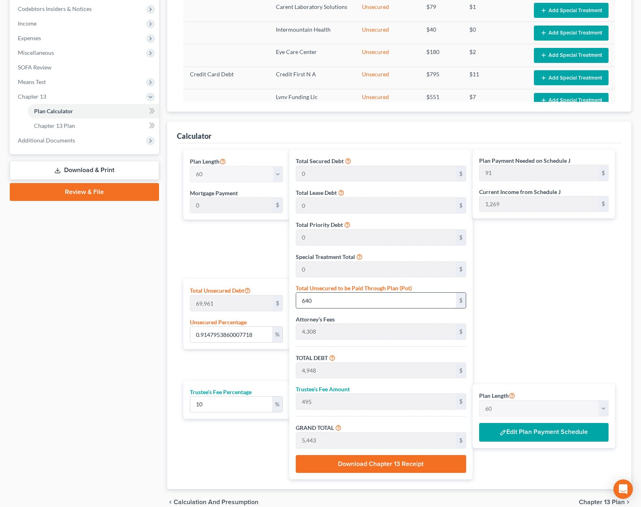
type input "64"
type input "4,372"
type input "437"
type input "4,809"
type input "80"
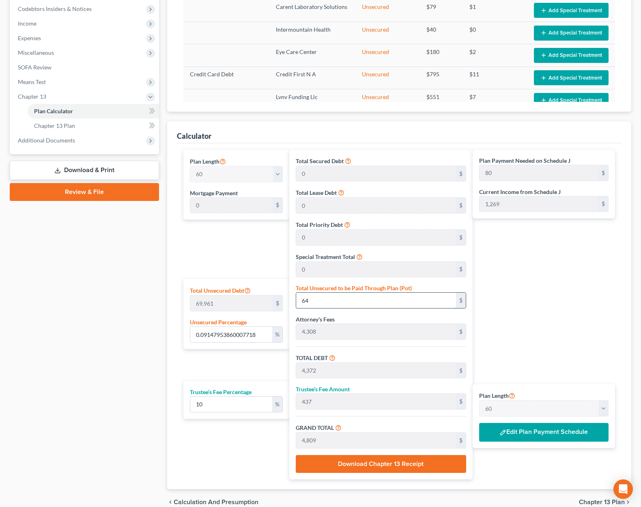
type input "0.9162247537913981"
type input "641"
type input "4,949"
type input "495"
type input "5,444"
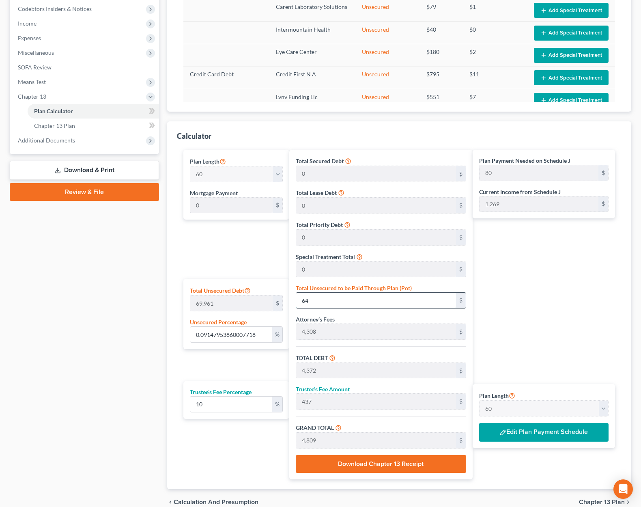
type input "91"
type input "9.16224753791398"
type input "6410"
type input "10,718"
type input "1,072"
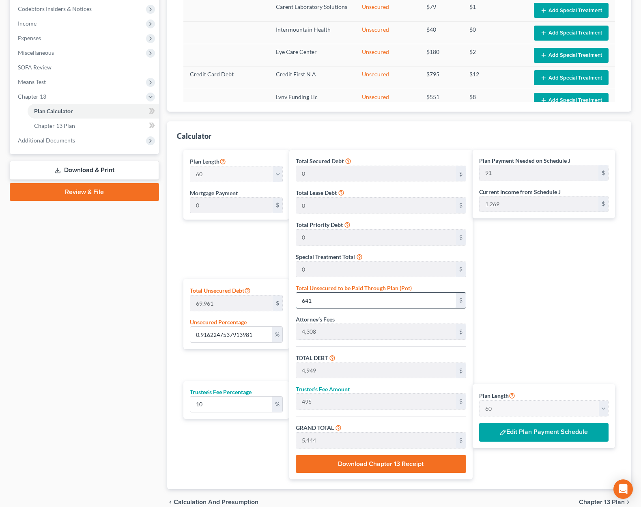
type input "11,790"
type input "196"
type input "6,410"
type input "91.62247537913981"
type input "6,4100"
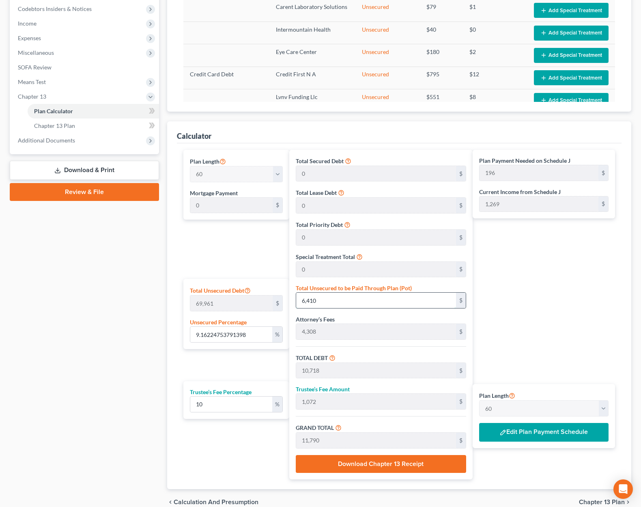
type input "68,408"
type input "6,841"
type input "75,249"
type input "1,254"
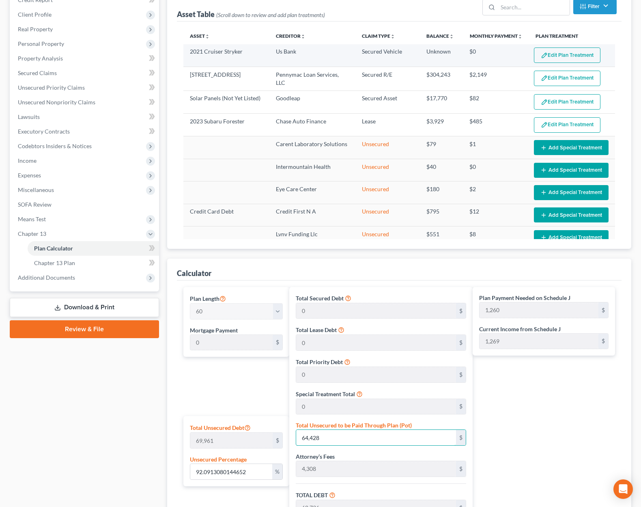
scroll to position [39, 0]
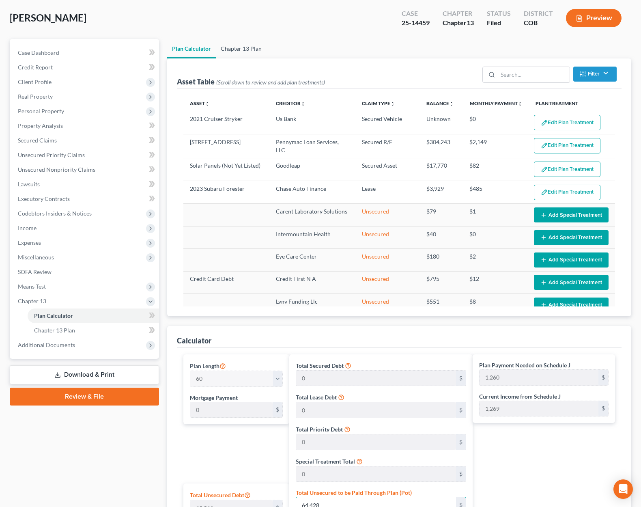
click at [234, 43] on link "Chapter 13 Plan" at bounding box center [241, 48] width 51 height 19
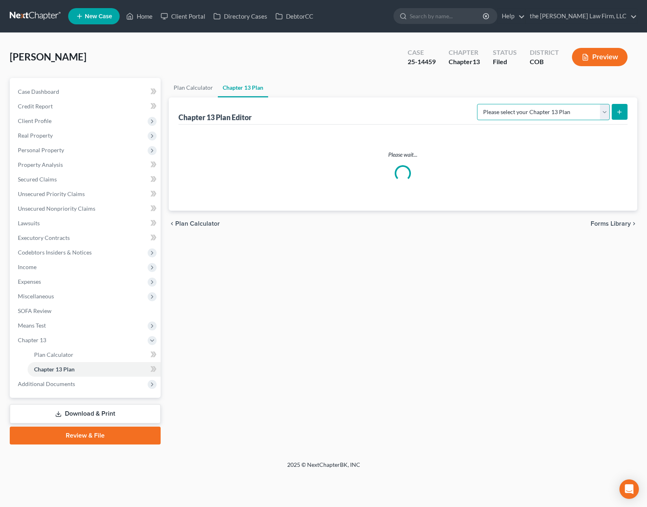
click at [573, 111] on select "Please select your Chapter 13 Plan District of [US_STATE] - Plan Revised [DATE]…" at bounding box center [543, 112] width 133 height 16
click at [477, 104] on select "Please select your Chapter 13 Plan District of [US_STATE] - Plan Revised [DATE]…" at bounding box center [543, 112] width 133 height 16
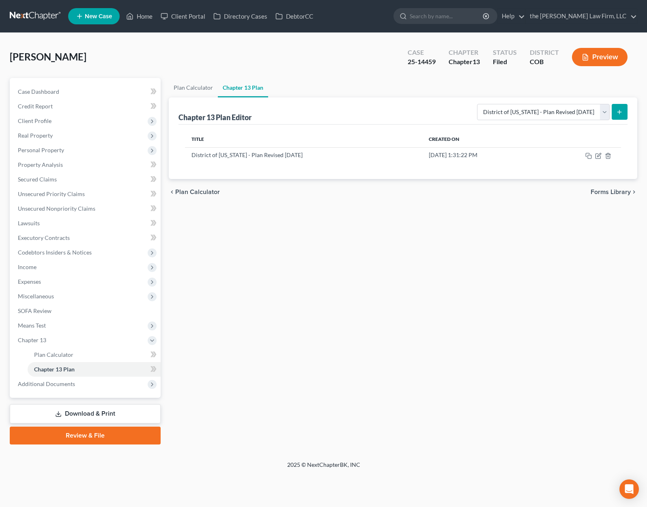
click at [621, 112] on icon "submit" at bounding box center [620, 112] width 6 height 6
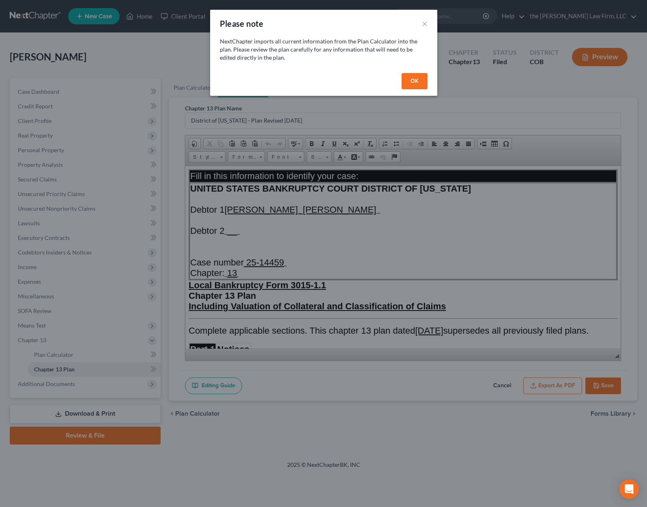
click at [418, 81] on button "OK" at bounding box center [415, 81] width 26 height 16
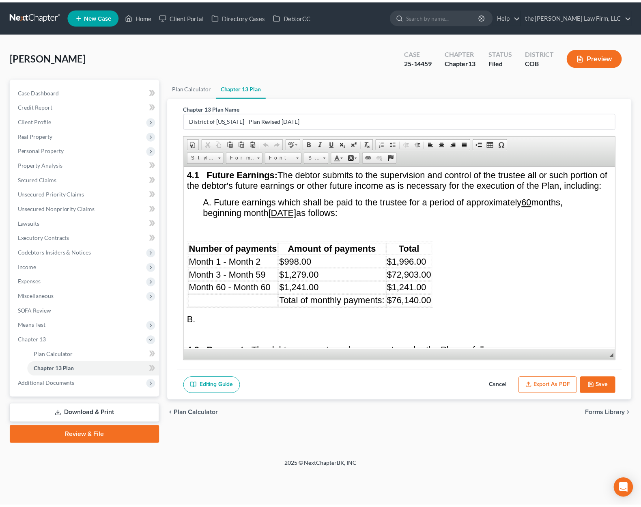
scroll to position [1502, 0]
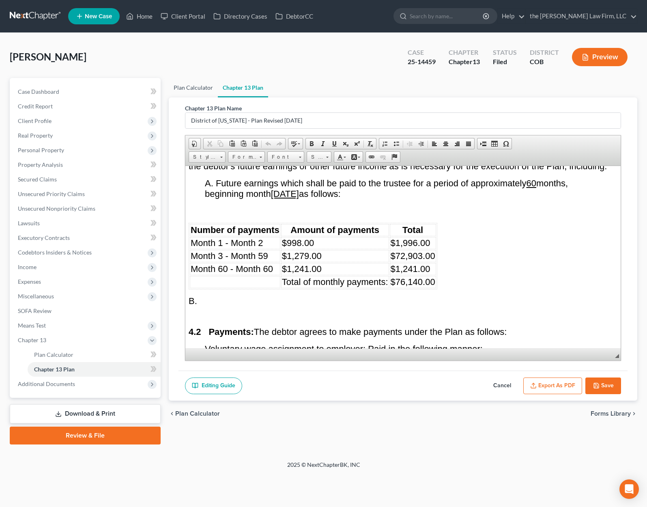
click at [191, 87] on link "Plan Calculator" at bounding box center [193, 87] width 49 height 19
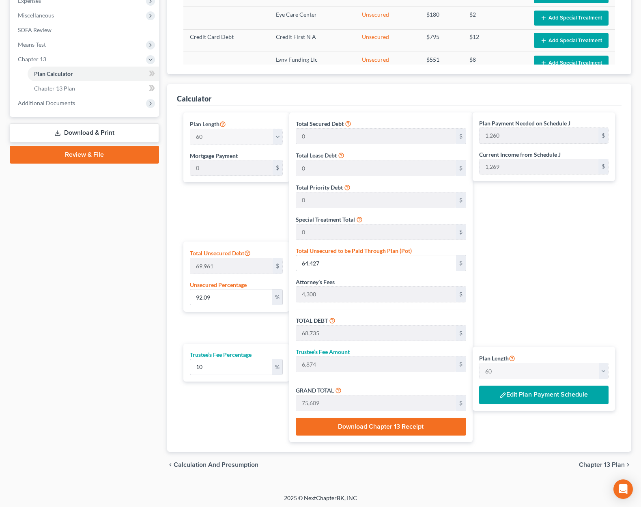
scroll to position [282, 0]
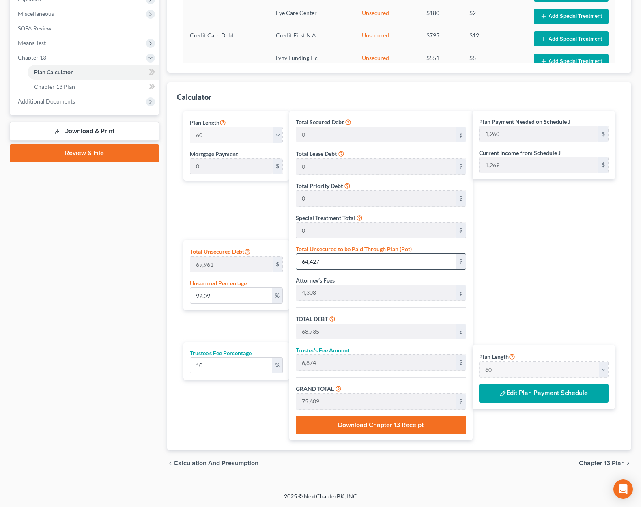
click at [334, 262] on input "64,427" at bounding box center [376, 261] width 160 height 15
click at [601, 465] on span "Chapter 13 Plan" at bounding box center [602, 463] width 46 height 6
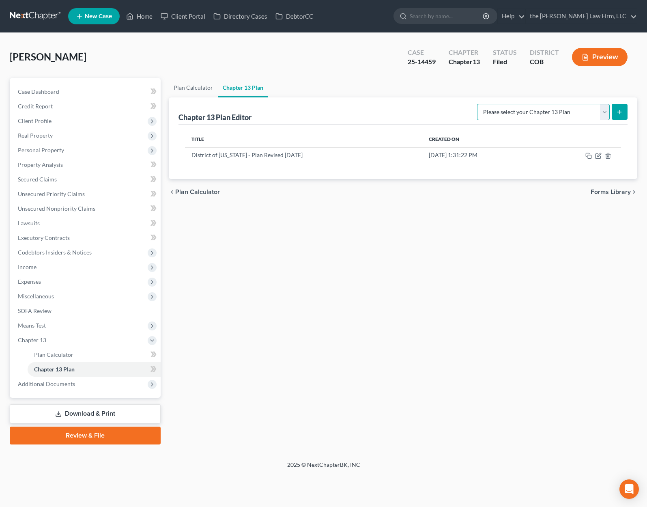
click at [603, 112] on select "Please select your Chapter 13 Plan District of [US_STATE] - Plan Revised [DATE]…" at bounding box center [543, 112] width 133 height 16
click at [477, 104] on select "Please select your Chapter 13 Plan District of [US_STATE] - Plan Revised [DATE]…" at bounding box center [543, 112] width 133 height 16
click at [625, 112] on button "submit" at bounding box center [620, 112] width 16 height 16
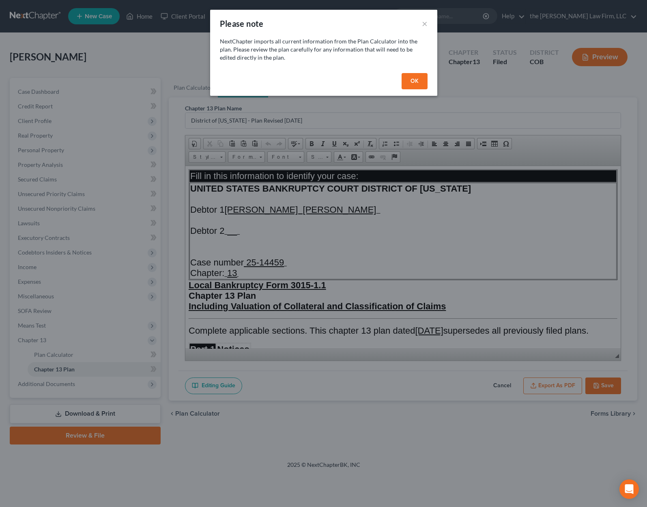
click at [415, 77] on button "OK" at bounding box center [415, 81] width 26 height 16
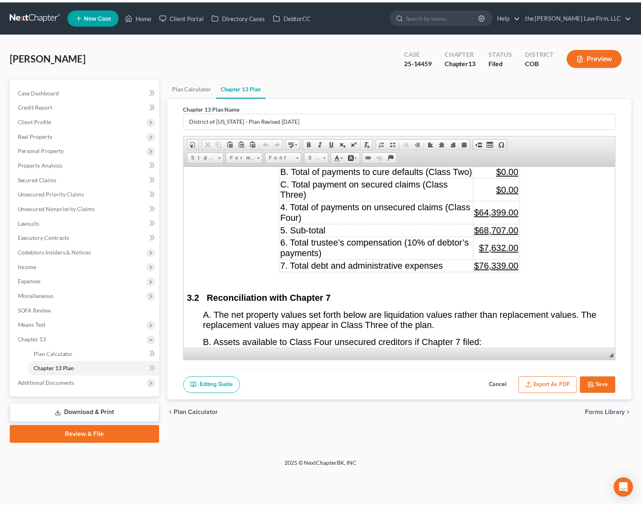
scroll to position [1055, 0]
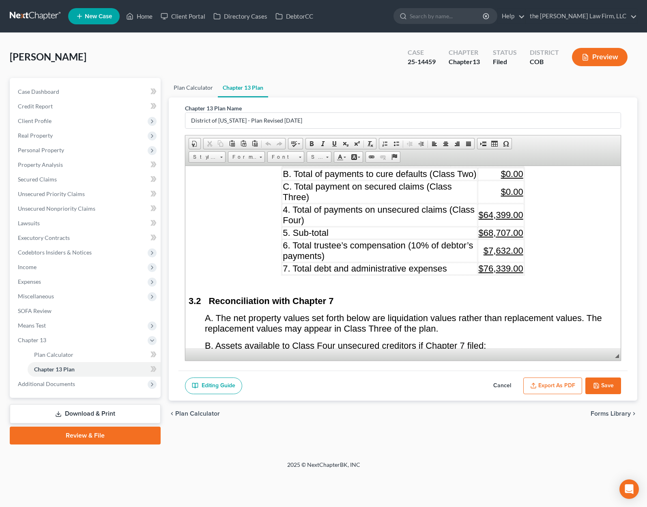
click at [198, 87] on link "Plan Calculator" at bounding box center [193, 87] width 49 height 19
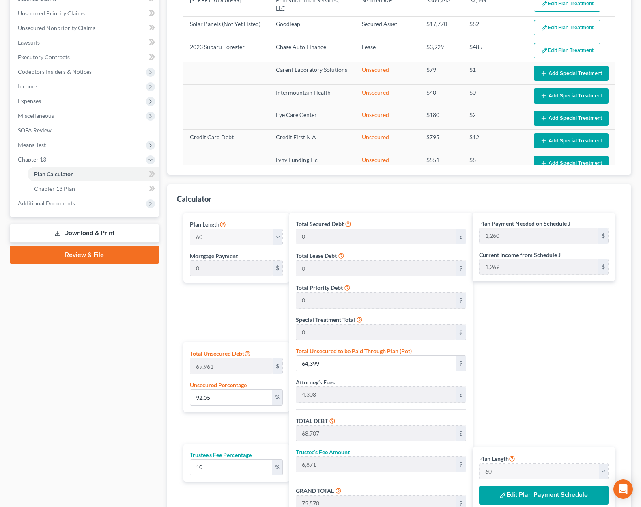
scroll to position [203, 0]
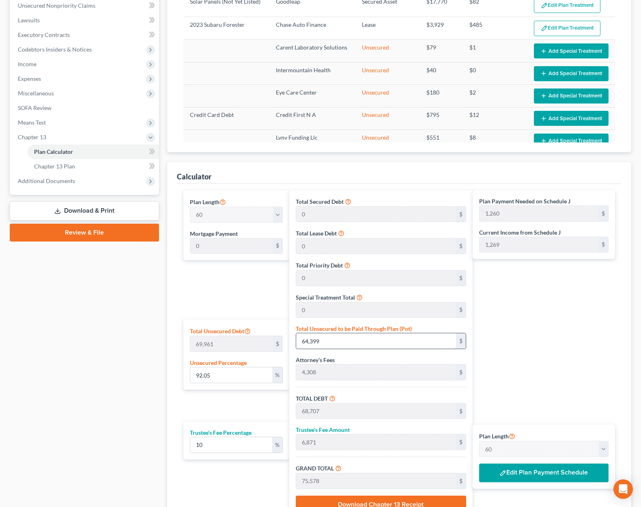
click at [343, 341] on input "64,399" at bounding box center [376, 340] width 160 height 15
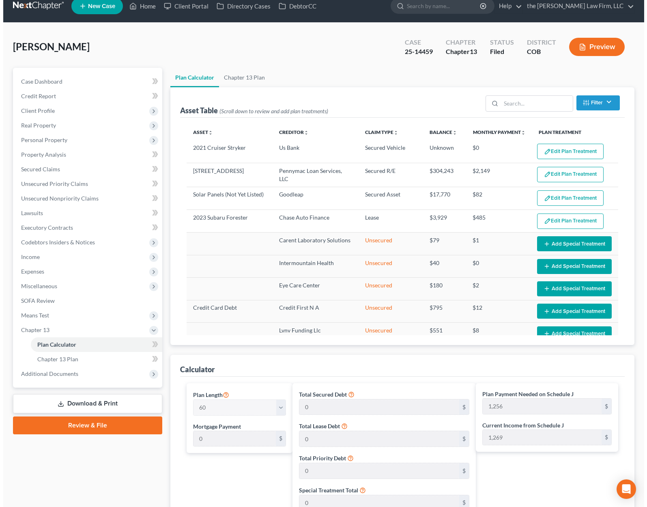
scroll to position [0, 0]
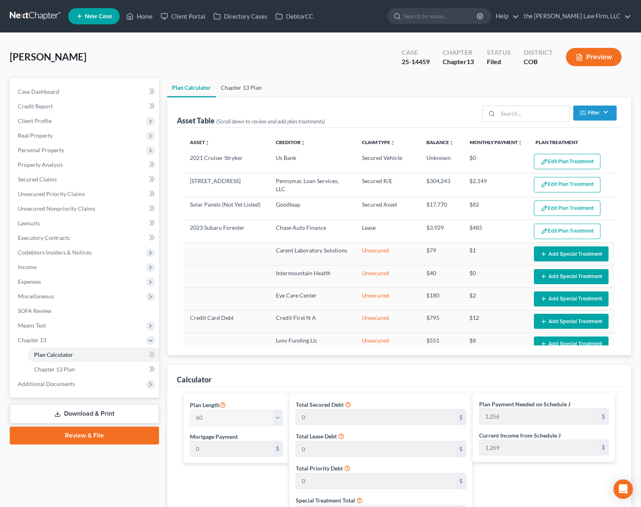
click at [250, 85] on link "Chapter 13 Plan" at bounding box center [241, 87] width 51 height 19
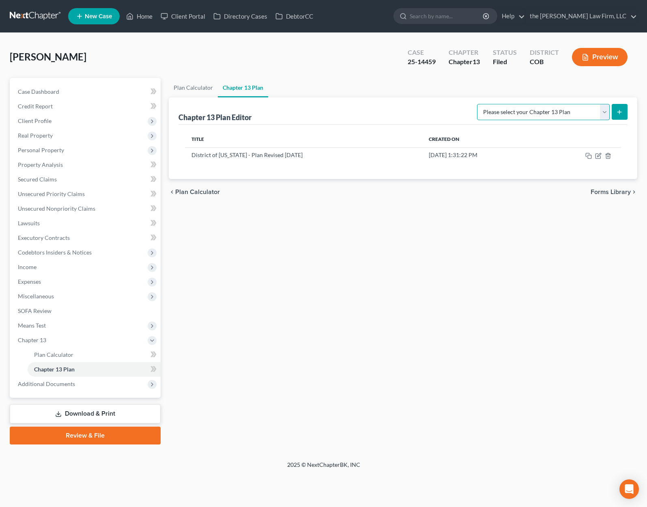
click at [575, 109] on select "Please select your Chapter 13 Plan District of [US_STATE] - Plan Revised [DATE]…" at bounding box center [543, 112] width 133 height 16
click at [477, 104] on select "Please select your Chapter 13 Plan District of [US_STATE] - Plan Revised [DATE]…" at bounding box center [543, 112] width 133 height 16
click at [621, 114] on icon "submit" at bounding box center [620, 112] width 6 height 6
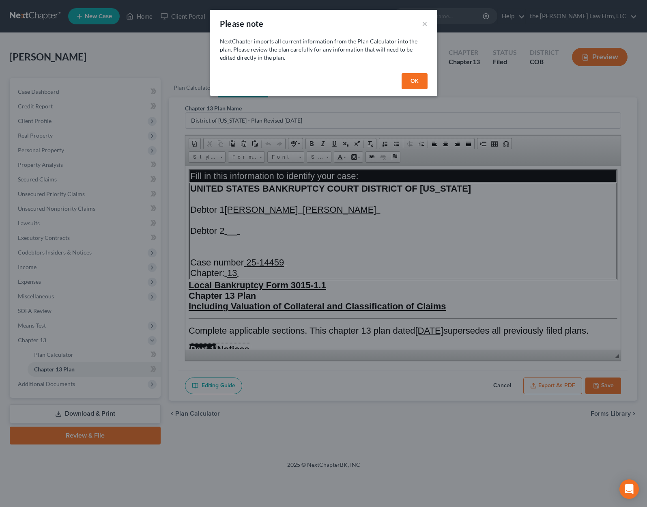
drag, startPoint x: 406, startPoint y: 81, endPoint x: 407, endPoint y: 92, distance: 11.0
click at [407, 81] on button "OK" at bounding box center [415, 81] width 26 height 16
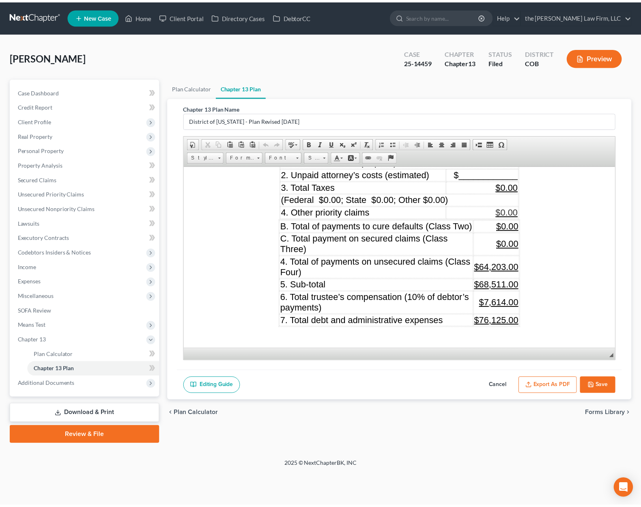
scroll to position [1015, 0]
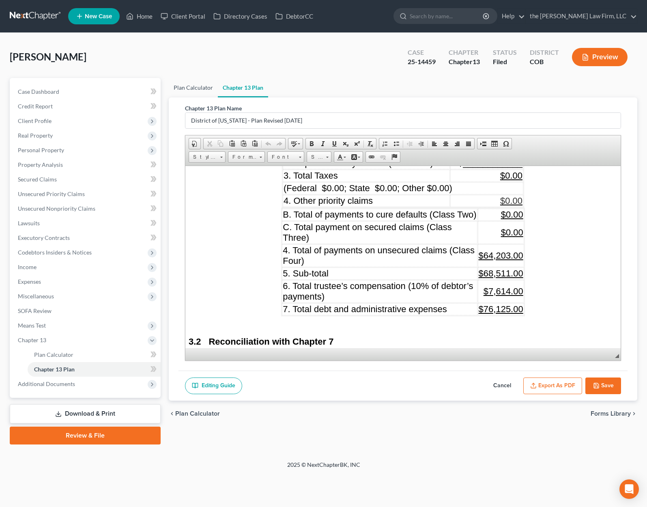
click at [185, 88] on link "Plan Calculator" at bounding box center [193, 87] width 49 height 19
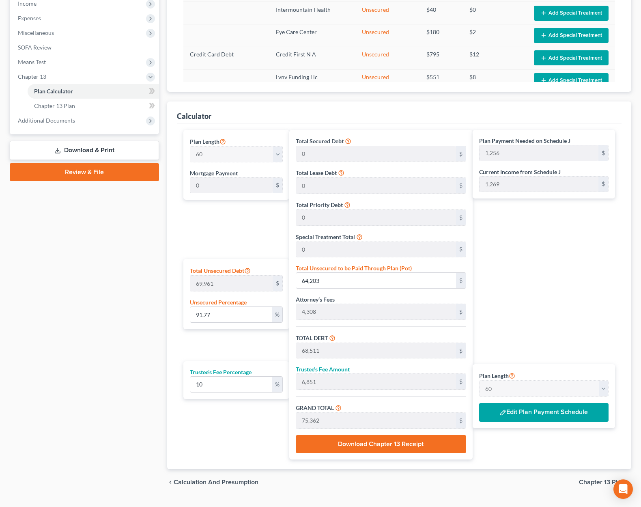
scroll to position [282, 0]
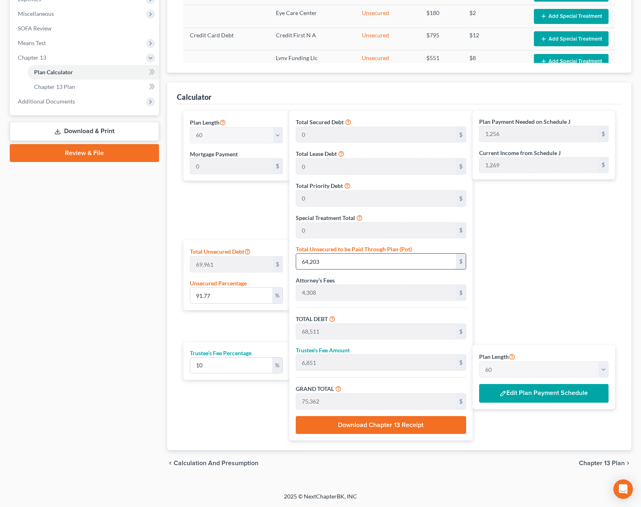
click at [361, 263] on input "64,203" at bounding box center [376, 261] width 160 height 15
click at [551, 397] on button "Edit Plan Payment Schedule" at bounding box center [543, 393] width 129 height 19
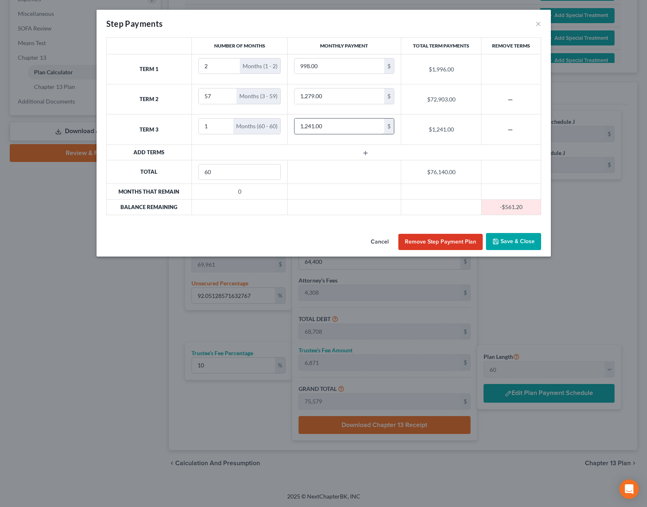
click at [330, 123] on input "1,241.00" at bounding box center [340, 126] width 90 height 15
click at [316, 125] on input "1,241.00" at bounding box center [340, 126] width 90 height 15
click at [521, 244] on button "Save & Close" at bounding box center [513, 241] width 55 height 17
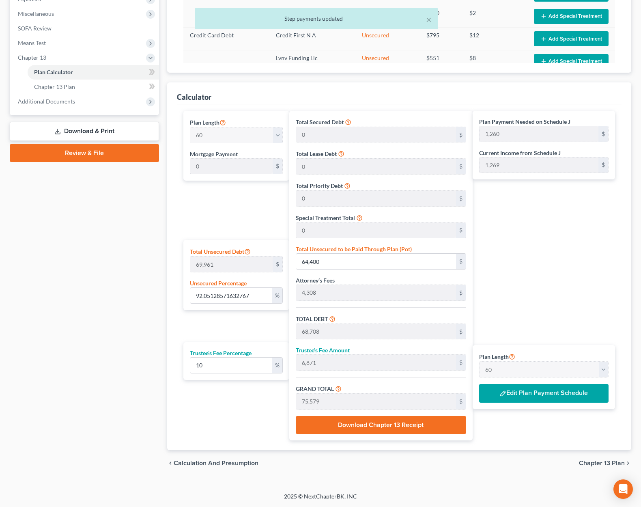
click at [595, 464] on span "Chapter 13 Plan" at bounding box center [602, 463] width 46 height 6
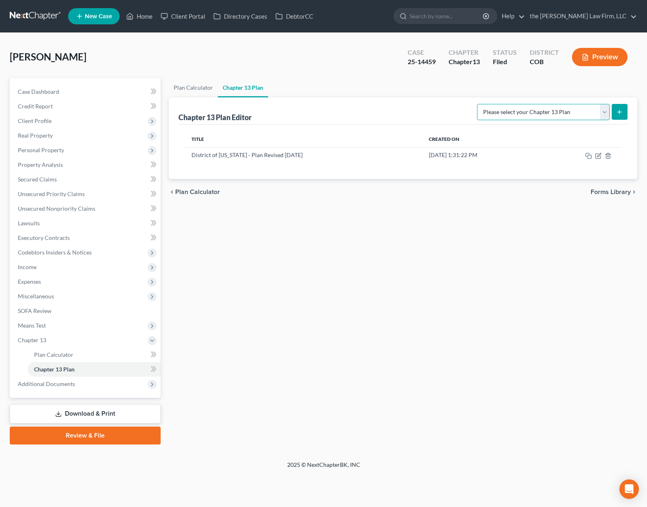
click at [579, 107] on select "Please select your Chapter 13 Plan District of [US_STATE] - Plan Revised [DATE]…" at bounding box center [543, 112] width 133 height 16
click at [477, 104] on select "Please select your Chapter 13 Plan District of [US_STATE] - Plan Revised [DATE]…" at bounding box center [543, 112] width 133 height 16
click at [627, 112] on button "submit" at bounding box center [620, 112] width 16 height 16
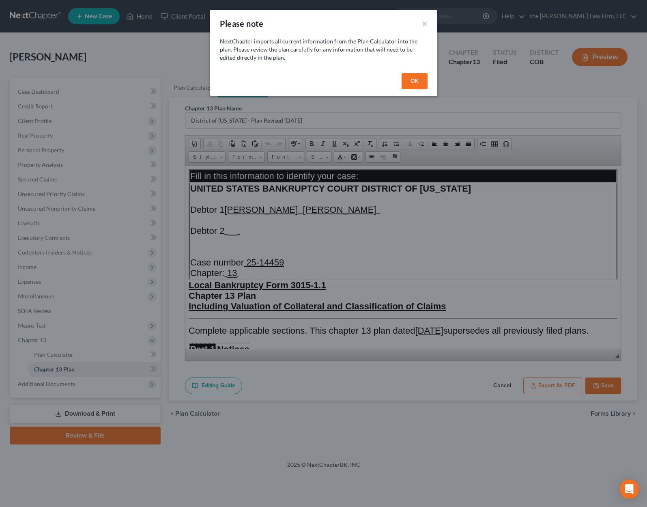
click at [414, 80] on button "OK" at bounding box center [415, 81] width 26 height 16
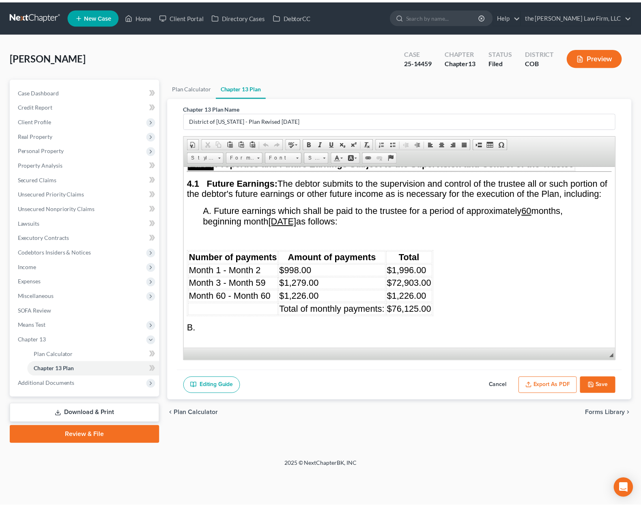
scroll to position [1461, 0]
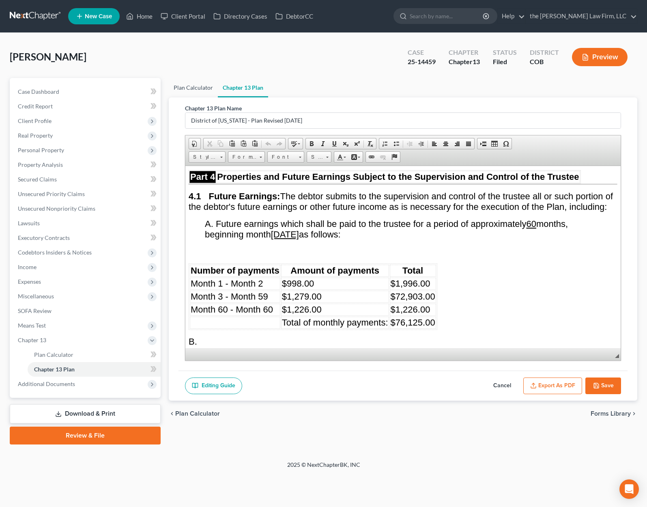
click at [188, 91] on link "Plan Calculator" at bounding box center [193, 87] width 49 height 19
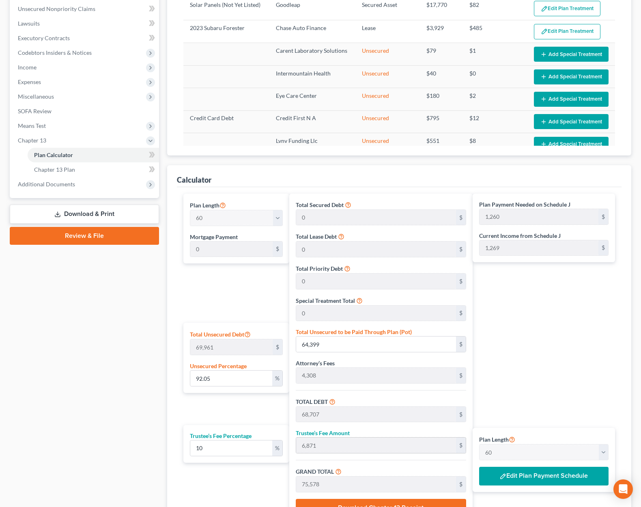
scroll to position [244, 0]
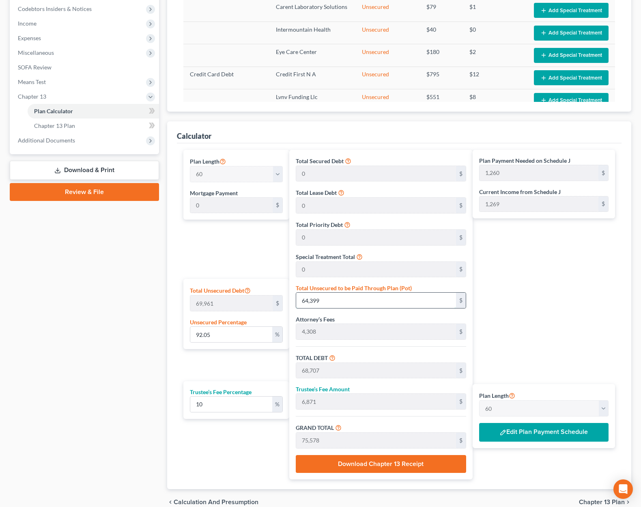
click at [356, 304] on input "64,399" at bounding box center [376, 300] width 160 height 15
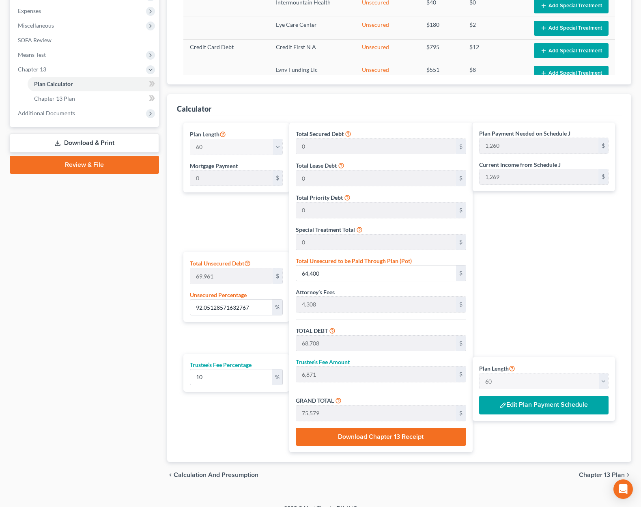
scroll to position [282, 0]
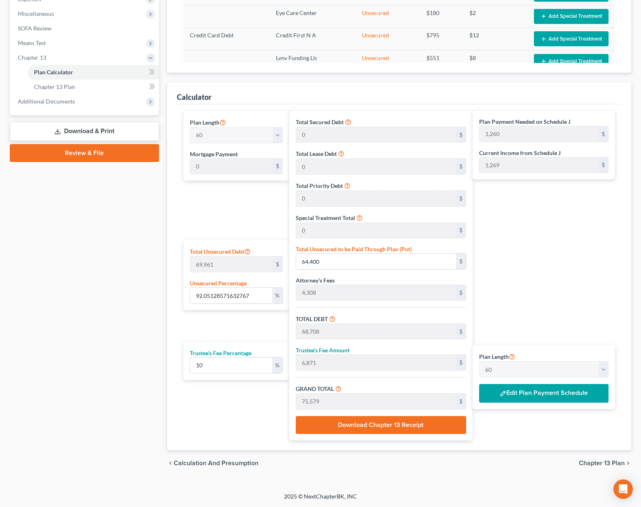
click at [593, 462] on span "Chapter 13 Plan" at bounding box center [602, 463] width 46 height 6
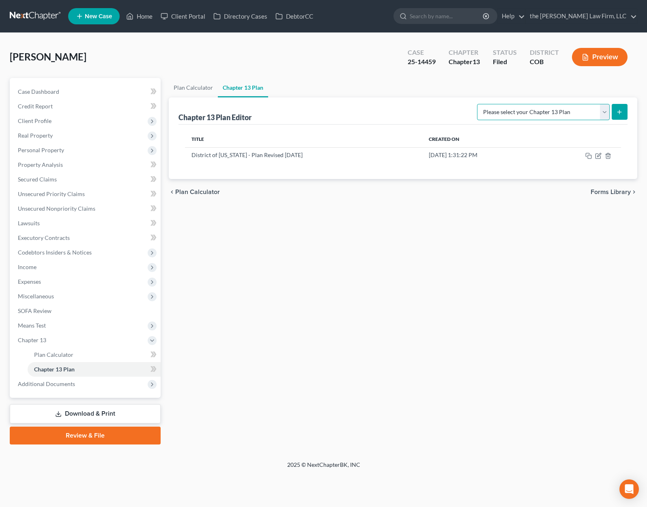
click at [542, 112] on select "Please select your Chapter 13 Plan District of [US_STATE] - Plan Revised [DATE]…" at bounding box center [543, 112] width 133 height 16
click at [477, 104] on select "Please select your Chapter 13 Plan District of [US_STATE] - Plan Revised [DATE]…" at bounding box center [543, 112] width 133 height 16
click at [616, 112] on button "submit" at bounding box center [620, 112] width 16 height 16
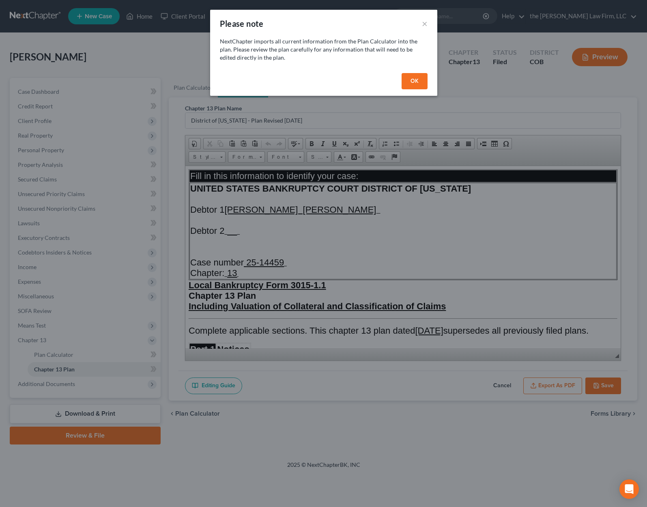
click at [418, 79] on button "OK" at bounding box center [415, 81] width 26 height 16
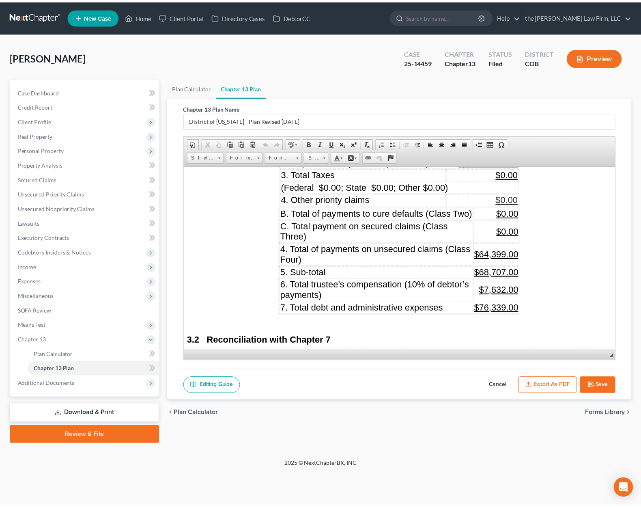
scroll to position [1015, 0]
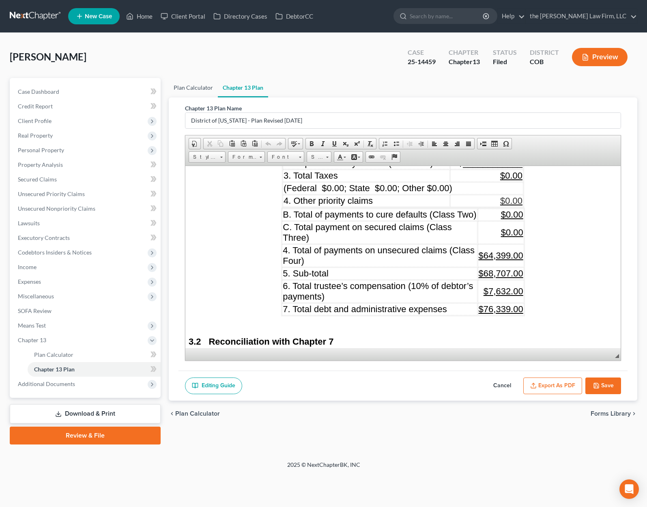
click at [189, 86] on link "Plan Calculator" at bounding box center [193, 87] width 49 height 19
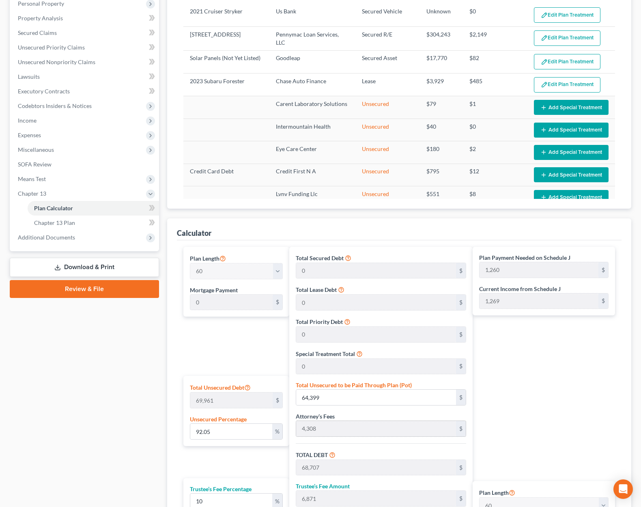
scroll to position [162, 0]
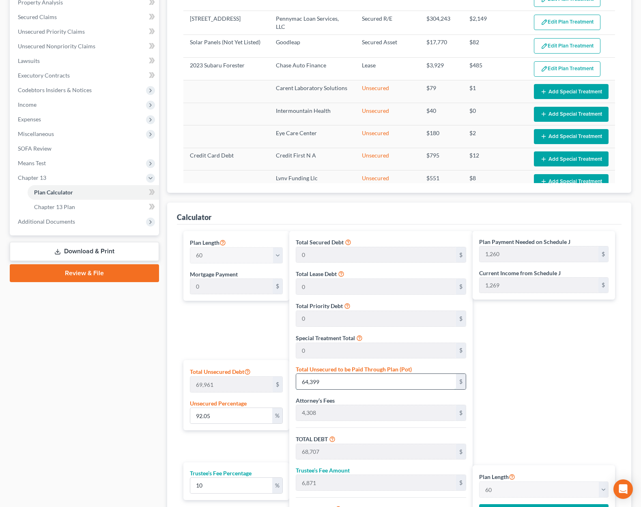
click at [351, 383] on input "64,399" at bounding box center [376, 381] width 160 height 15
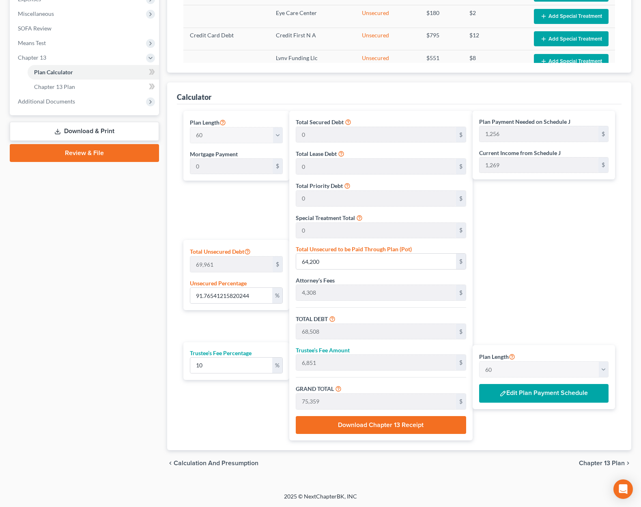
click at [597, 462] on span "Chapter 13 Plan" at bounding box center [602, 463] width 46 height 6
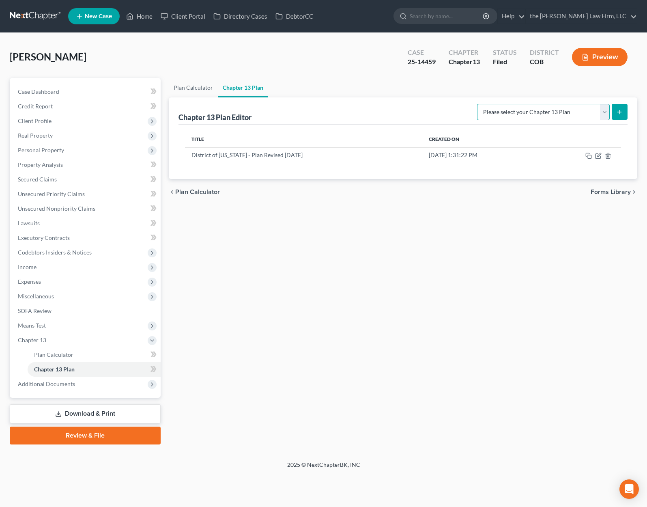
click at [584, 113] on select "Please select your Chapter 13 Plan District of [US_STATE] - Plan Revised [DATE]…" at bounding box center [543, 112] width 133 height 16
click at [477, 104] on select "Please select your Chapter 13 Plan District of [US_STATE] - Plan Revised [DATE]…" at bounding box center [543, 112] width 133 height 16
click at [621, 111] on icon "submit" at bounding box center [620, 112] width 6 height 6
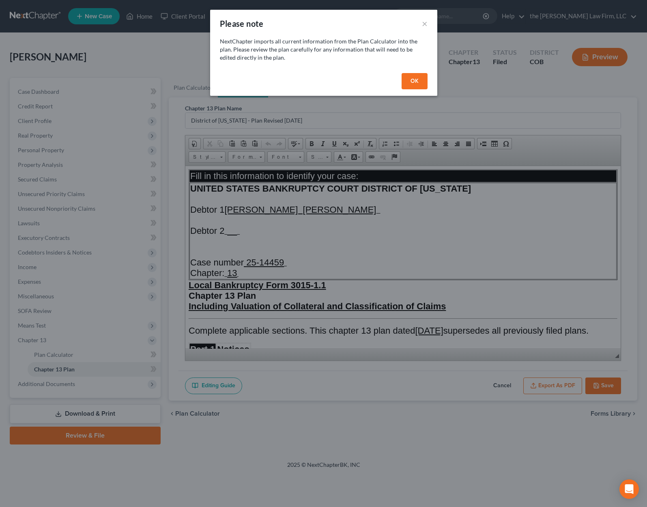
click at [421, 75] on button "OK" at bounding box center [415, 81] width 26 height 16
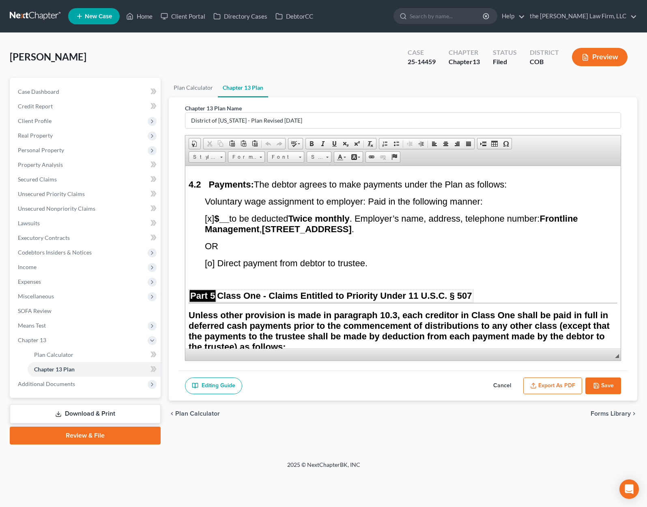
scroll to position [1664, 0]
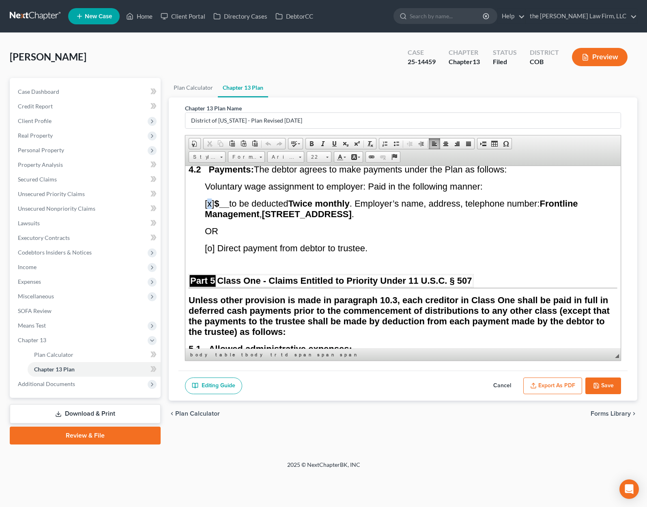
click at [208, 219] on span "[x] $__ to be deducted Twice monthly . Employer’s name, address, telephone numb…" at bounding box center [391, 208] width 373 height 21
drag, startPoint x: 212, startPoint y: 270, endPoint x: 208, endPoint y: 267, distance: 4.7
click at [208, 253] on span "[o] Direct payment from debtor to trustee." at bounding box center [286, 248] width 163 height 10
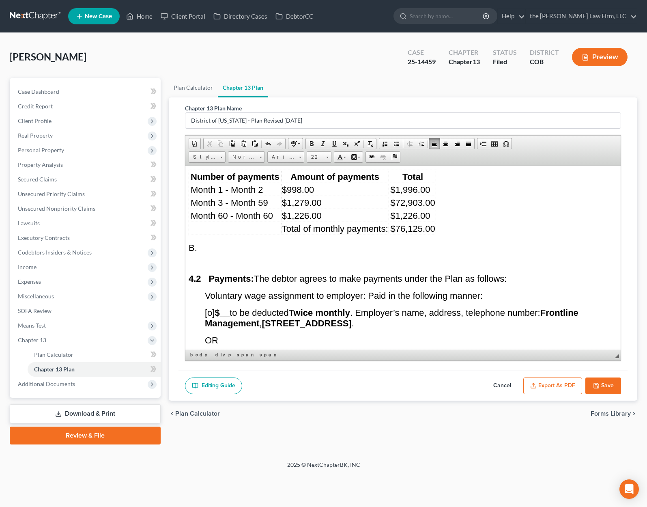
scroll to position [1502, 0]
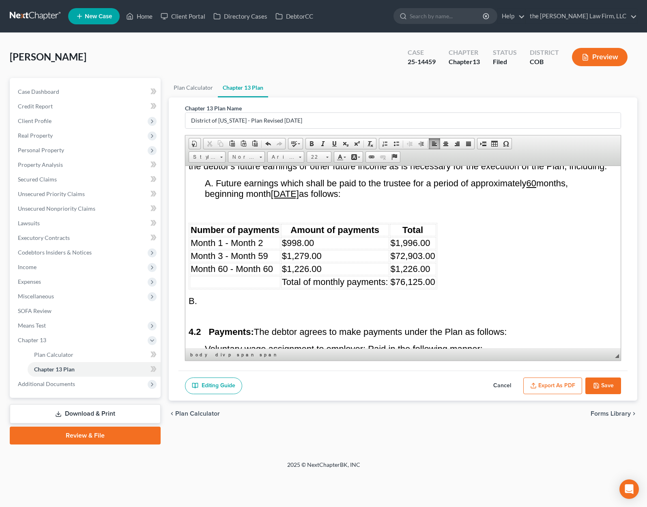
drag, startPoint x: 326, startPoint y: 213, endPoint x: 278, endPoint y: 212, distance: 47.1
click at [278, 198] on u "November 06, 2025" at bounding box center [285, 193] width 28 height 10
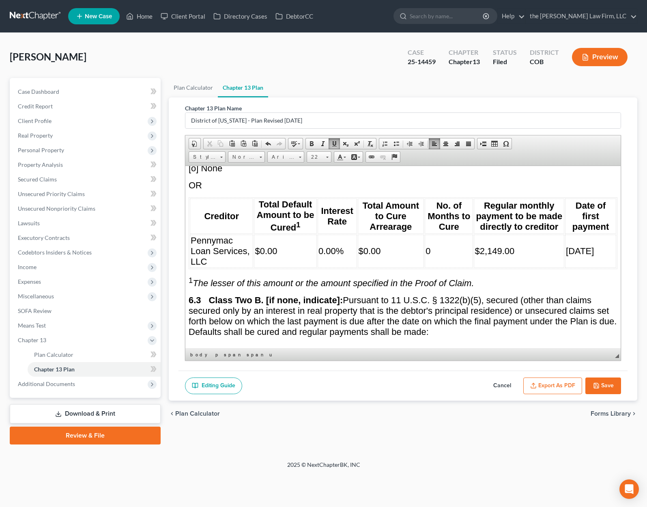
scroll to position [2192, 0]
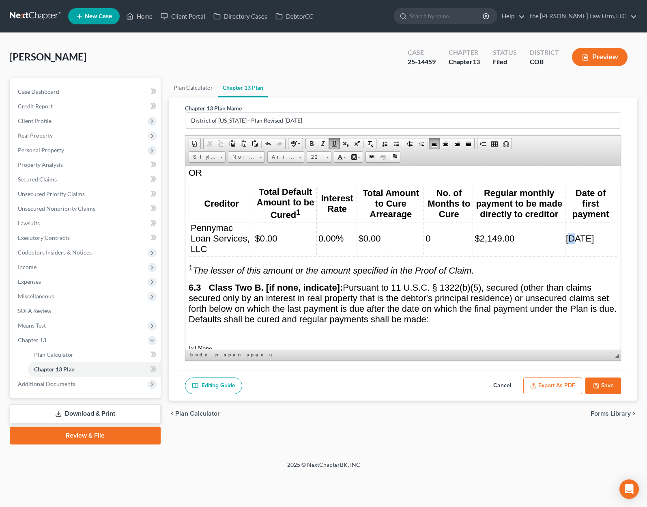
drag, startPoint x: 568, startPoint y: 266, endPoint x: 564, endPoint y: 265, distance: 4.8
click at [566, 243] on span "11/1/2025" at bounding box center [580, 238] width 28 height 10
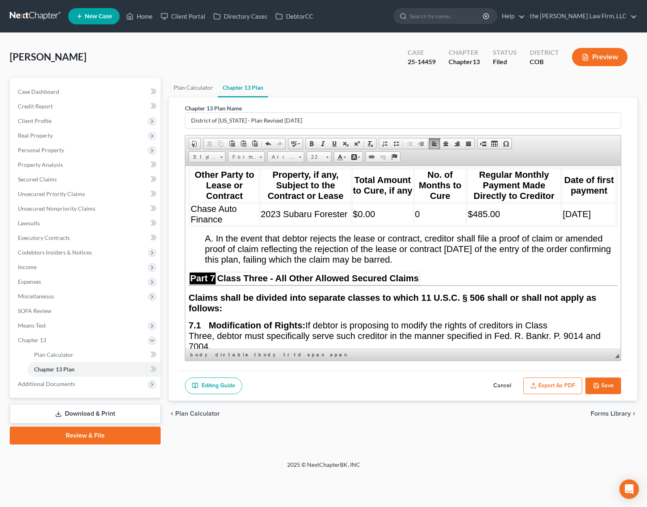
scroll to position [2476, 0]
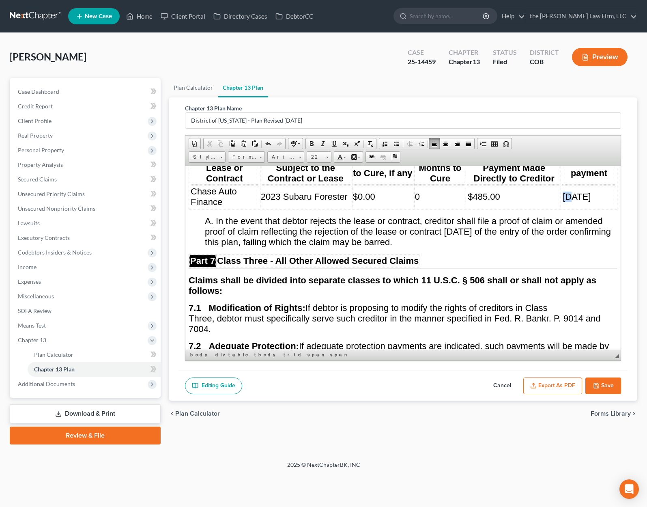
drag, startPoint x: 563, startPoint y: 217, endPoint x: 557, endPoint y: 216, distance: 6.5
click at [563, 201] on span "11/1/2025" at bounding box center [577, 196] width 28 height 10
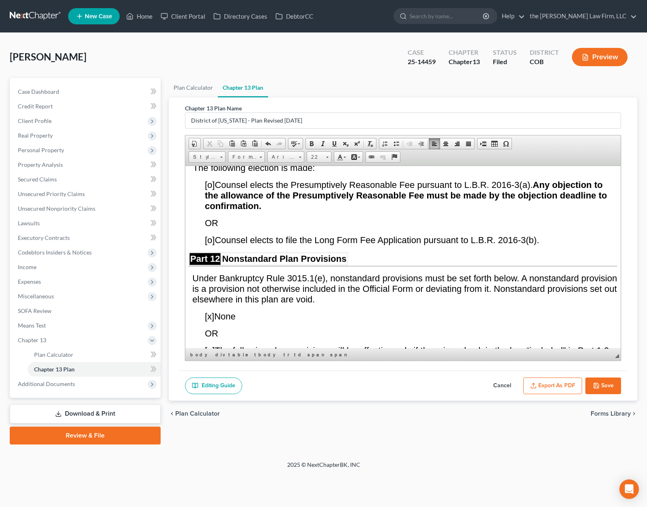
scroll to position [4262, 0]
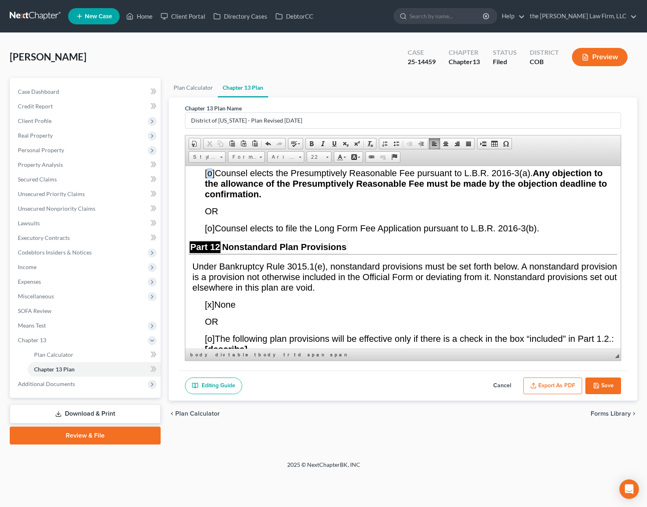
drag, startPoint x: 212, startPoint y: 217, endPoint x: 208, endPoint y: 214, distance: 5.0
click at [208, 178] on span "[o]" at bounding box center [210, 173] width 10 height 10
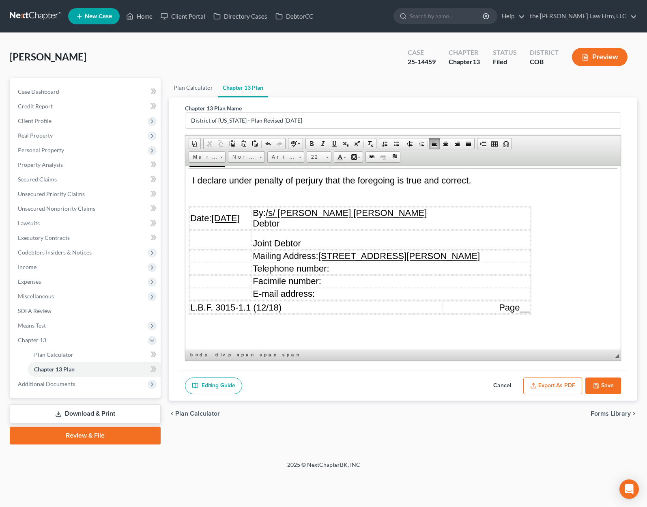
scroll to position [4704, 0]
click at [606, 384] on button "Save" at bounding box center [604, 385] width 36 height 17
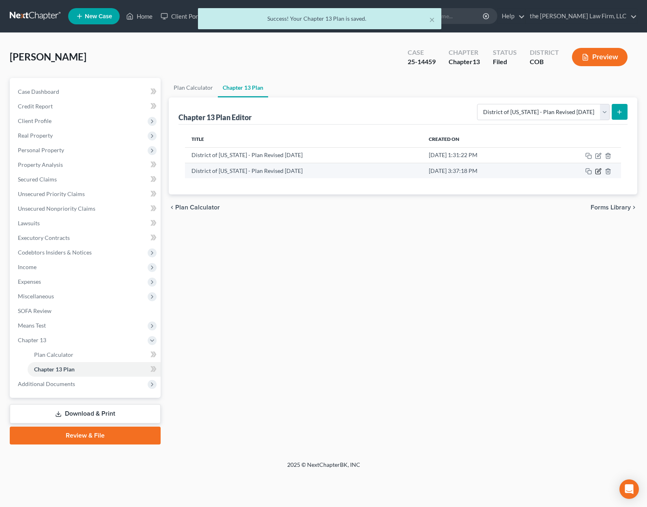
click at [600, 172] on icon "button" at bounding box center [598, 171] width 6 height 6
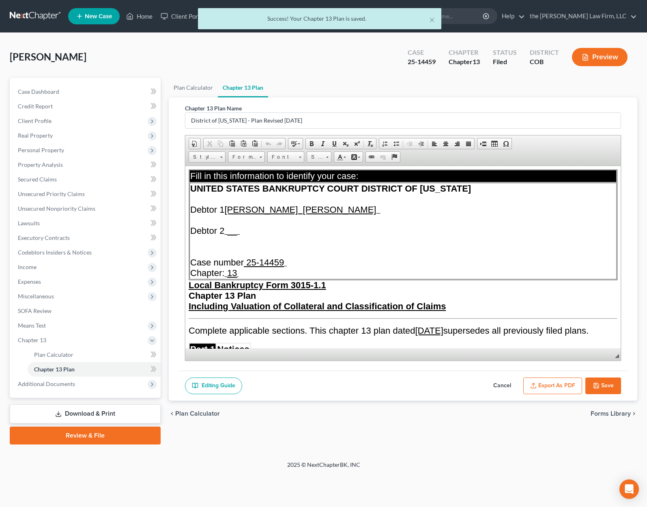
scroll to position [0, 0]
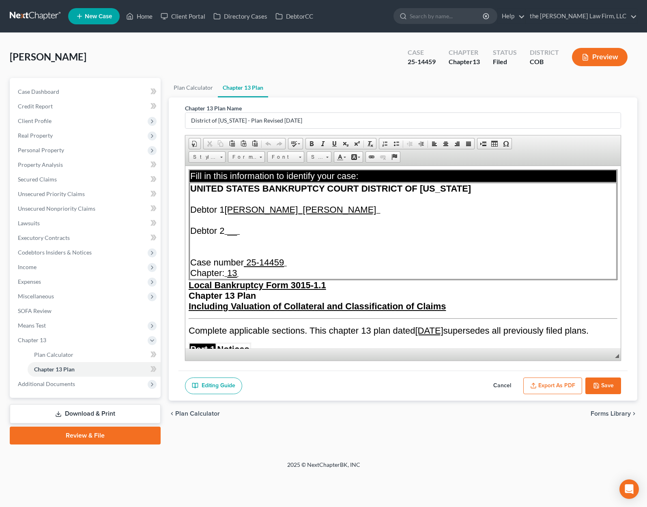
click at [546, 387] on button "Export as PDF" at bounding box center [553, 385] width 59 height 17
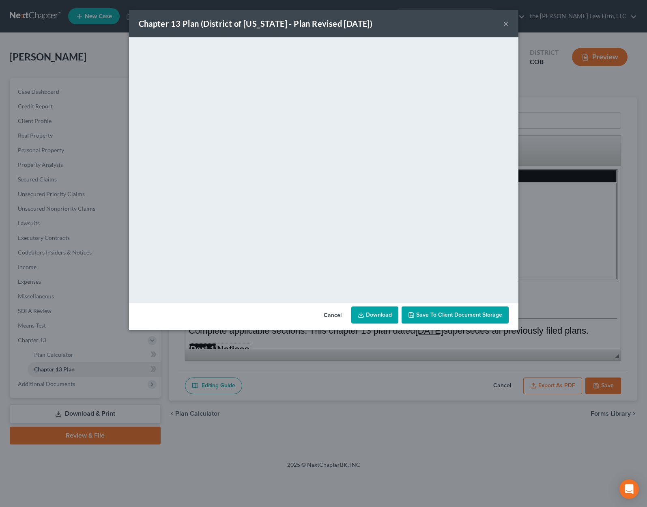
click at [382, 314] on link "Download" at bounding box center [374, 314] width 47 height 17
click at [505, 25] on button "×" at bounding box center [506, 24] width 6 height 10
